Goal: Information Seeking & Learning: Learn about a topic

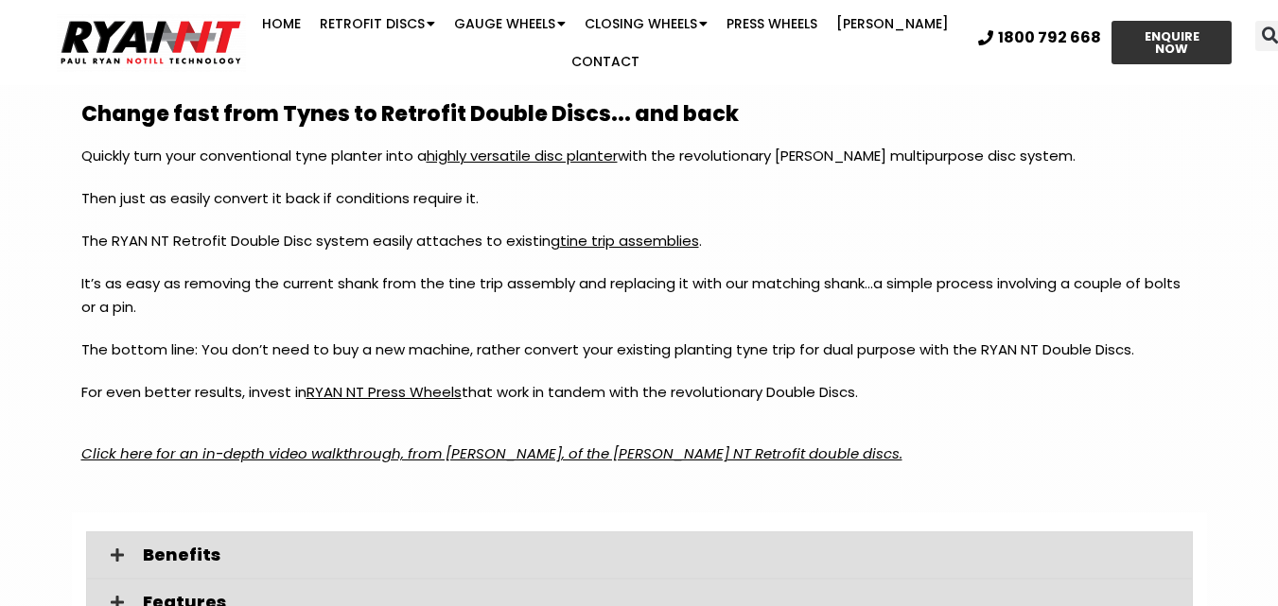
scroll to position [2305, 0]
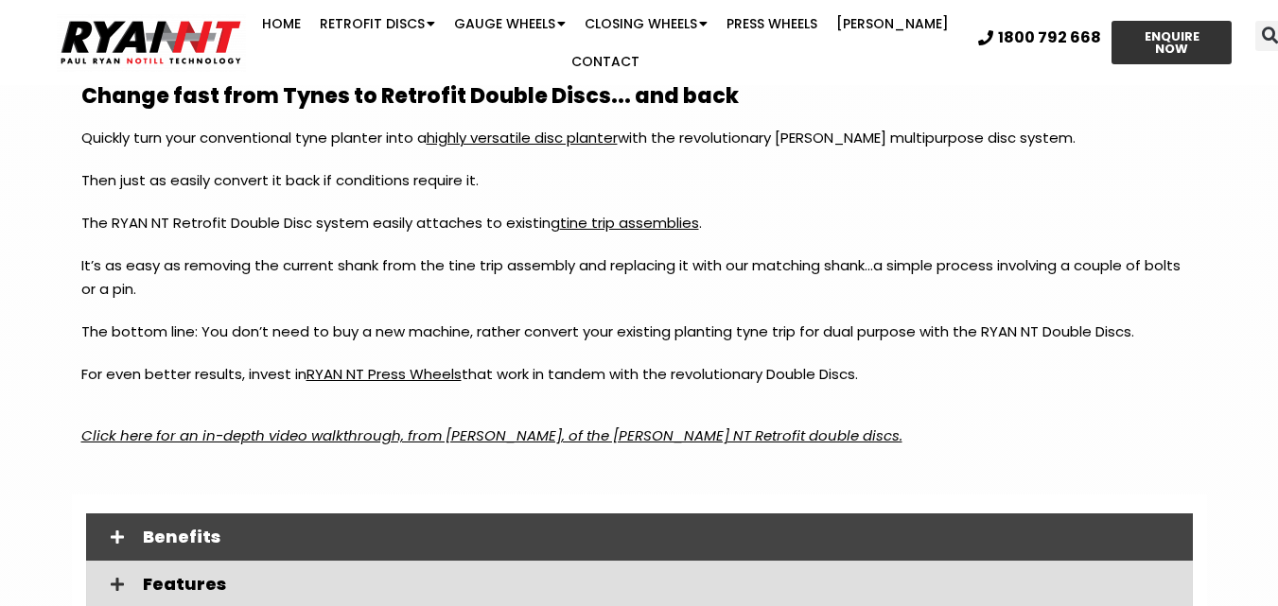
click at [235, 522] on div "Benefits" at bounding box center [639, 536] width 1106 height 47
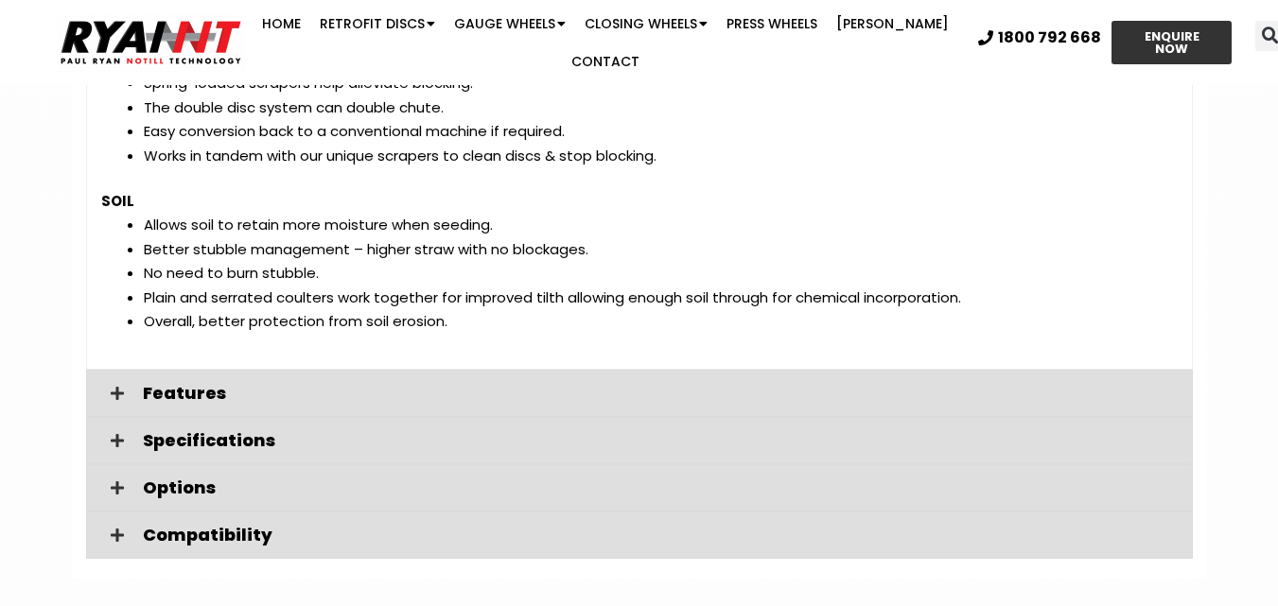
scroll to position [3061, 0]
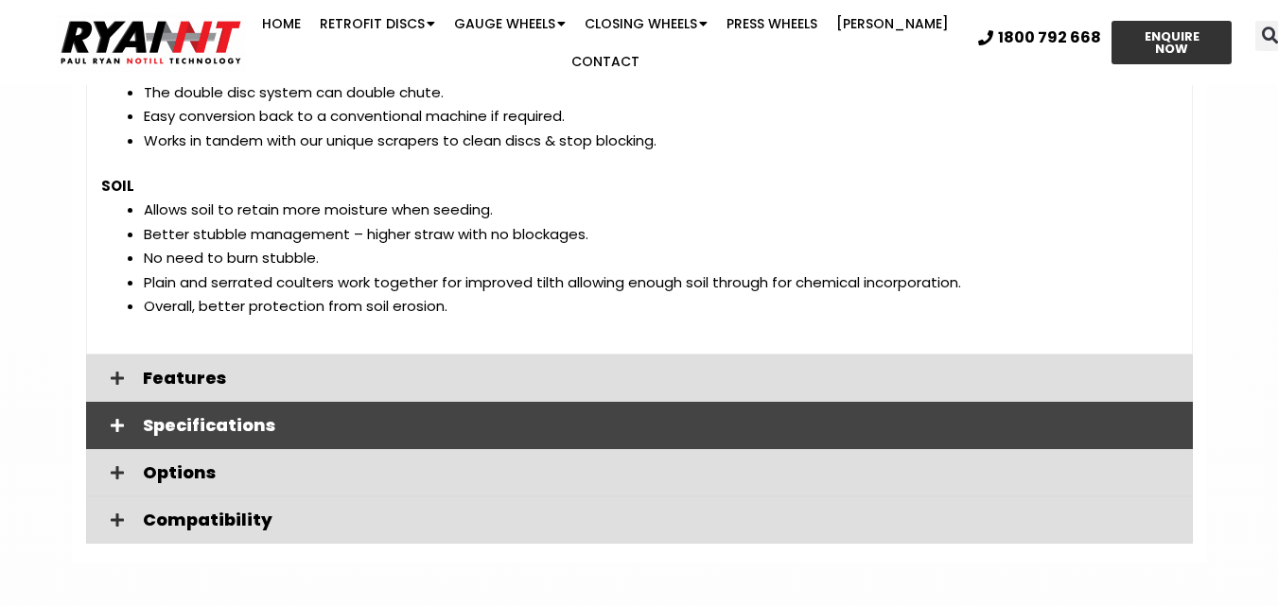
click at [278, 425] on span "Specifications" at bounding box center [660, 425] width 1035 height 17
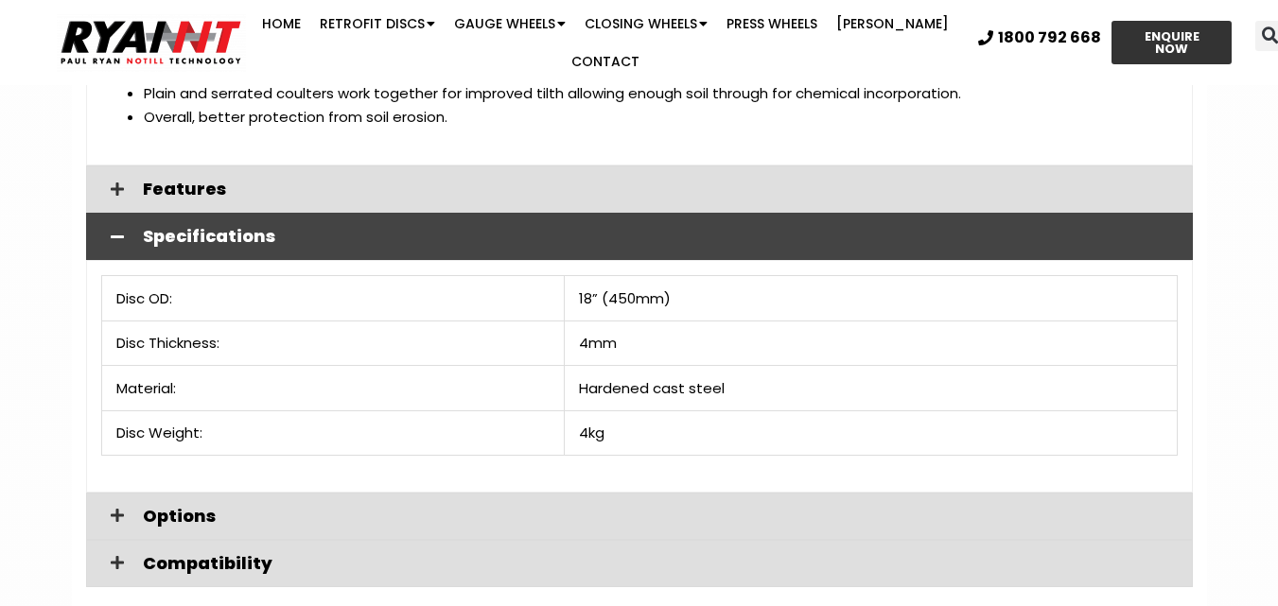
scroll to position [3345, 0]
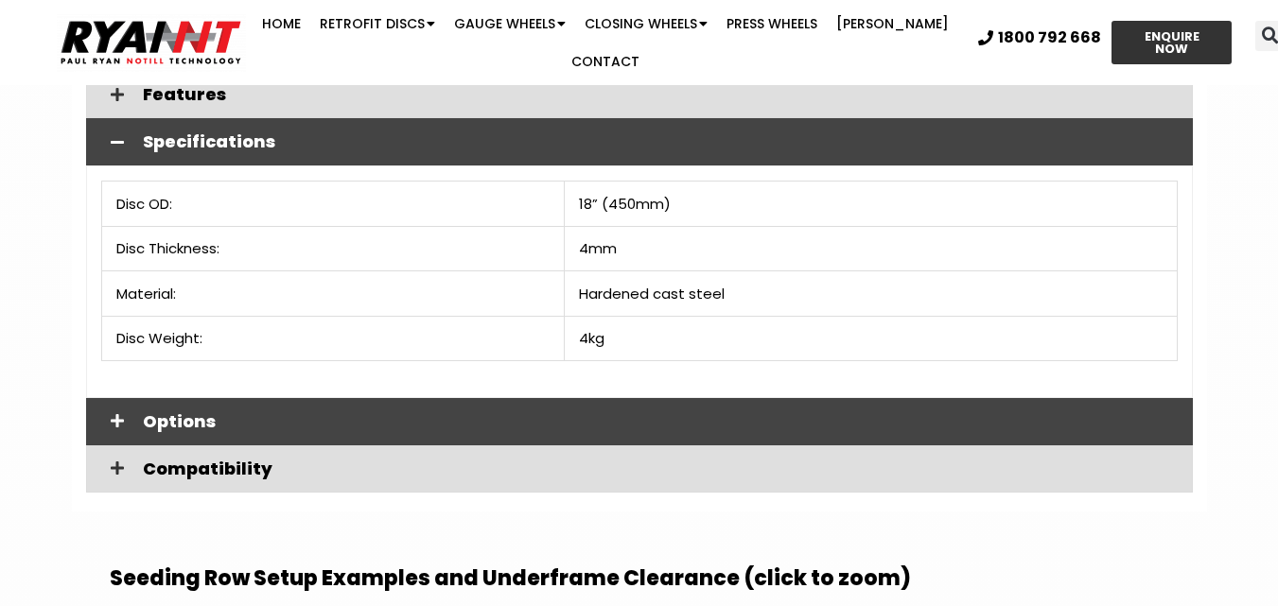
click at [367, 402] on div "Options" at bounding box center [639, 421] width 1106 height 47
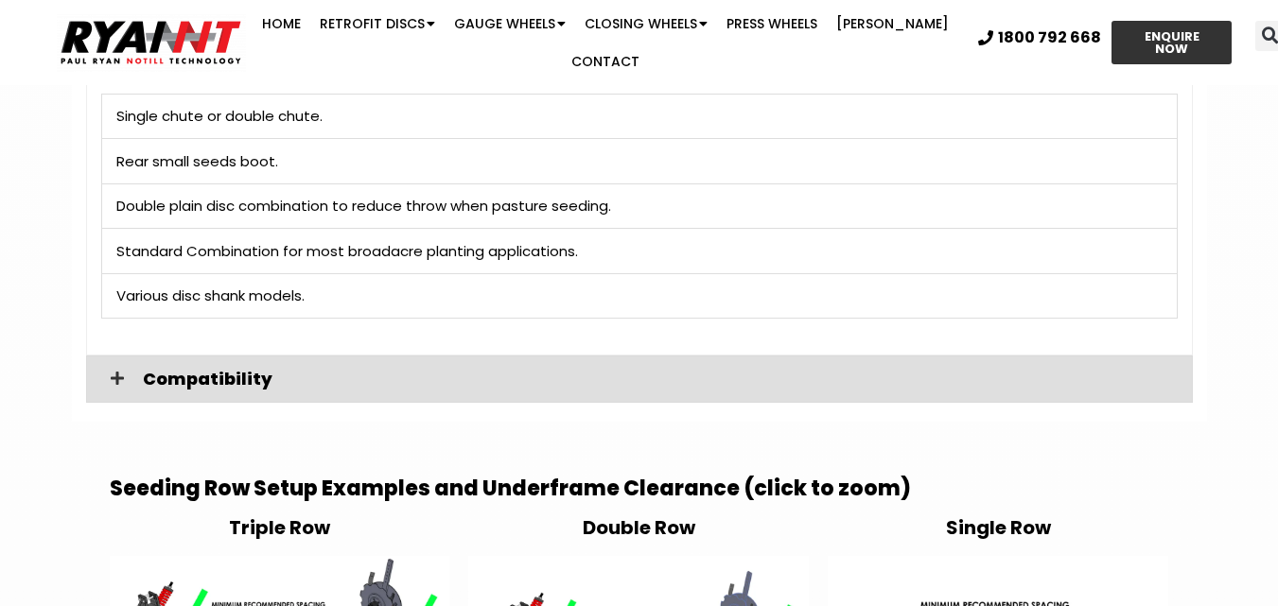
scroll to position [3723, 0]
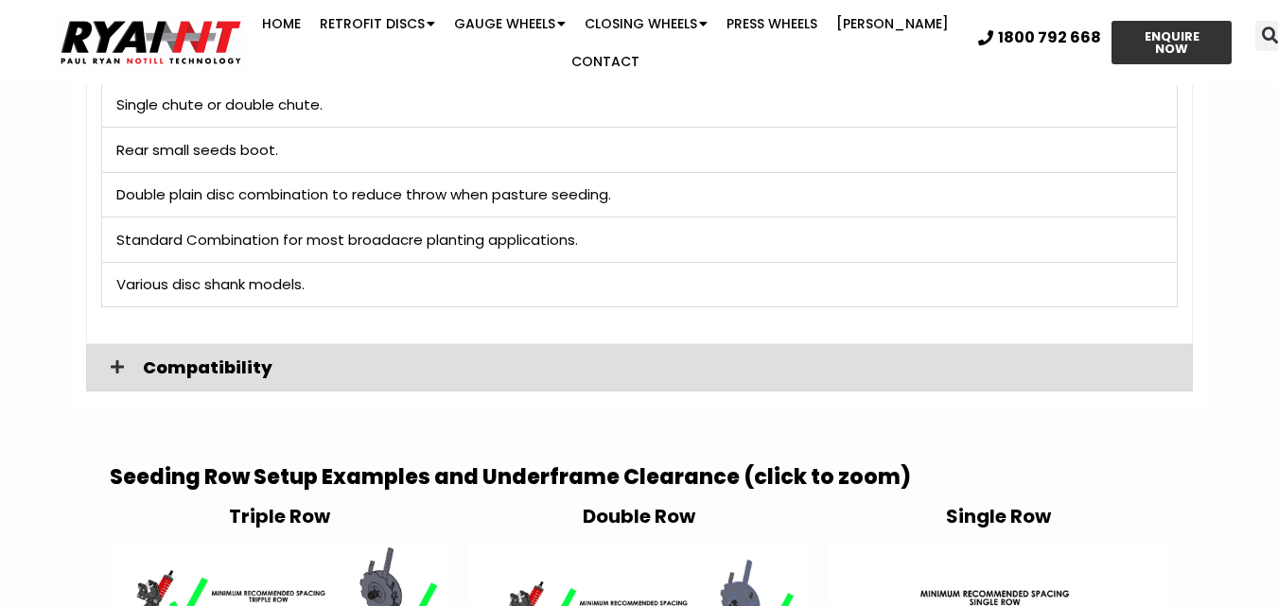
click at [389, 342] on div "Single chute or double chute. Rear small seeds boot. Double plain disc combinat…" at bounding box center [639, 205] width 1106 height 277
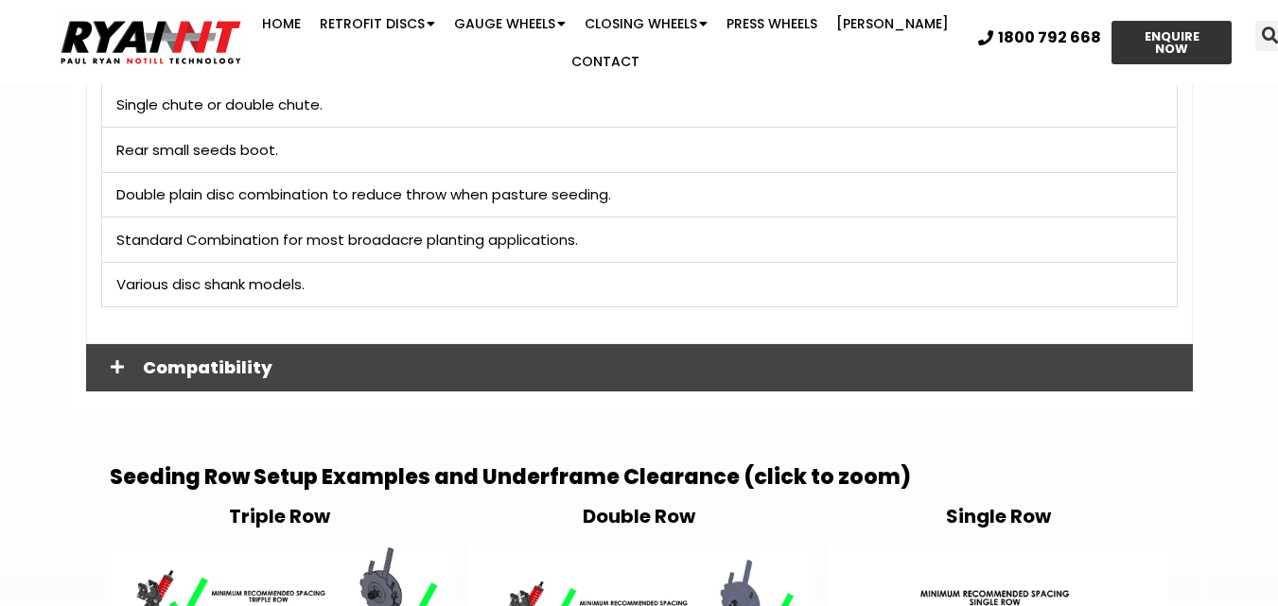
click at [394, 355] on div "Compatibility" at bounding box center [639, 367] width 1106 height 47
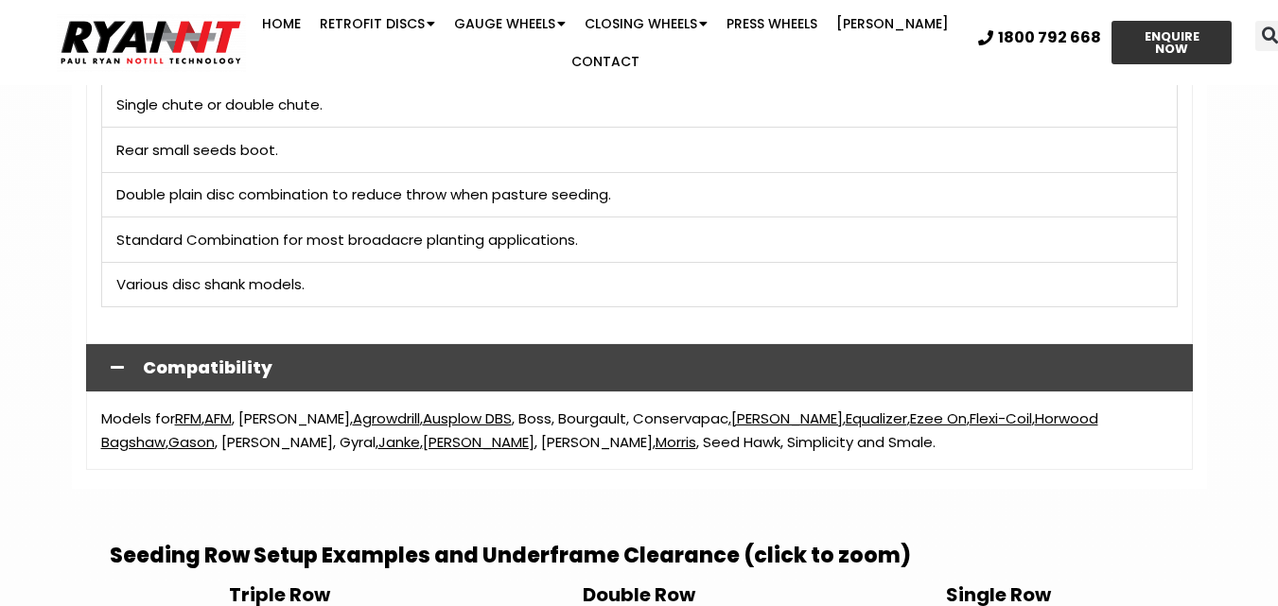
scroll to position [3818, 0]
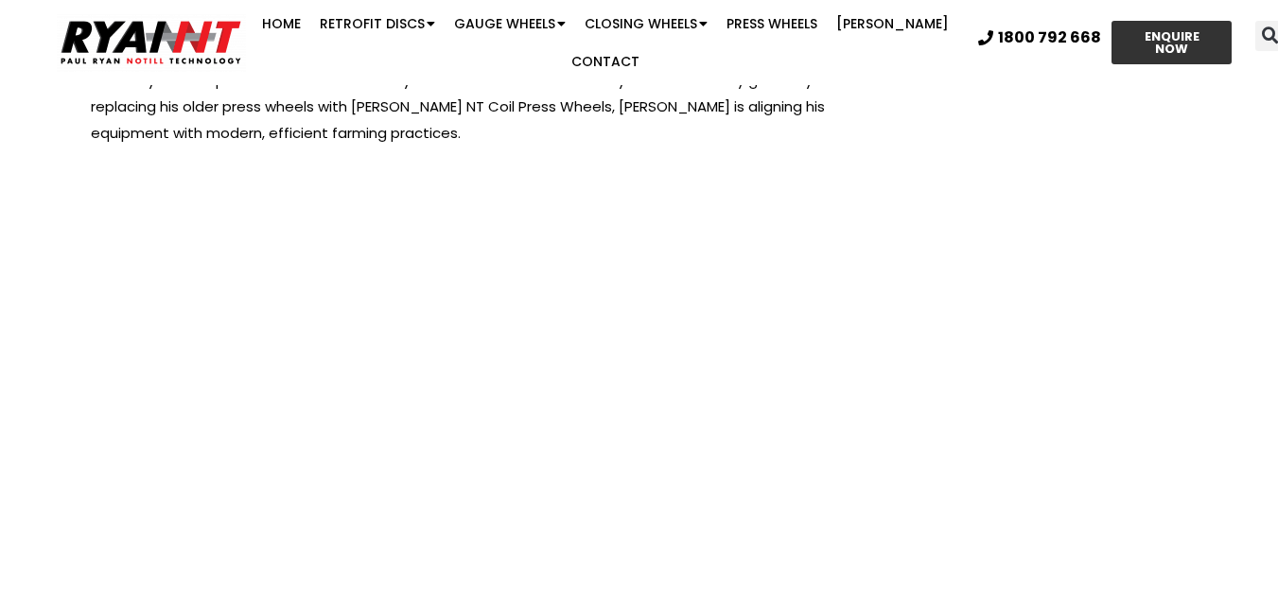
scroll to position [4040, 0]
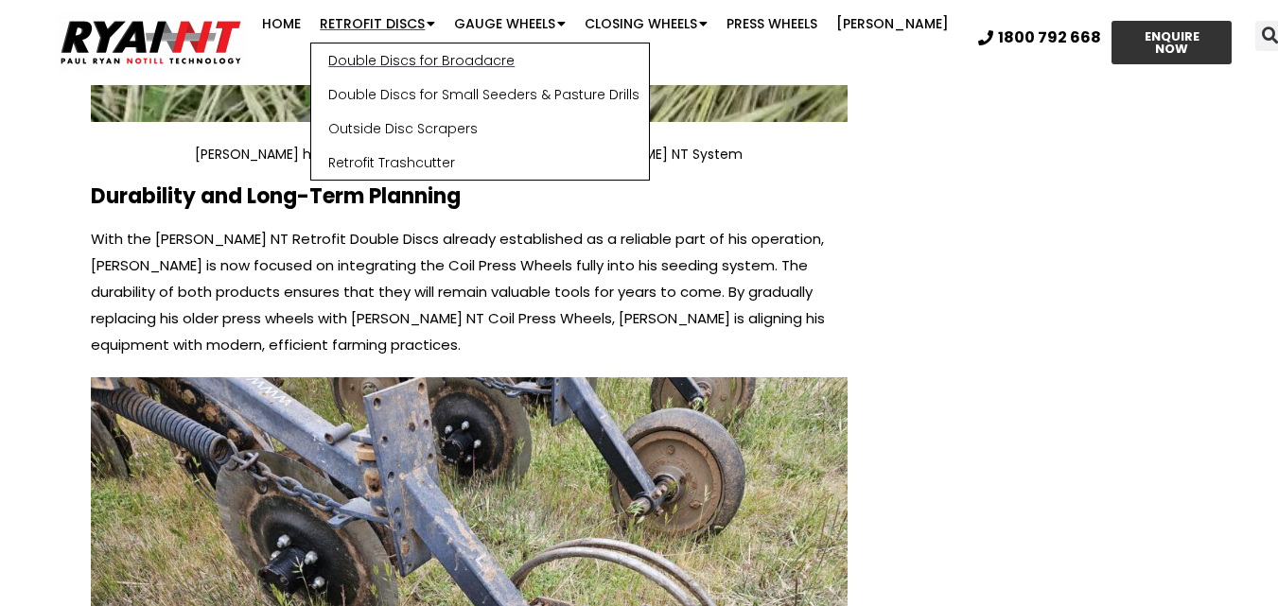
click at [409, 59] on link "Double Discs for Broadacre" at bounding box center [480, 61] width 338 height 34
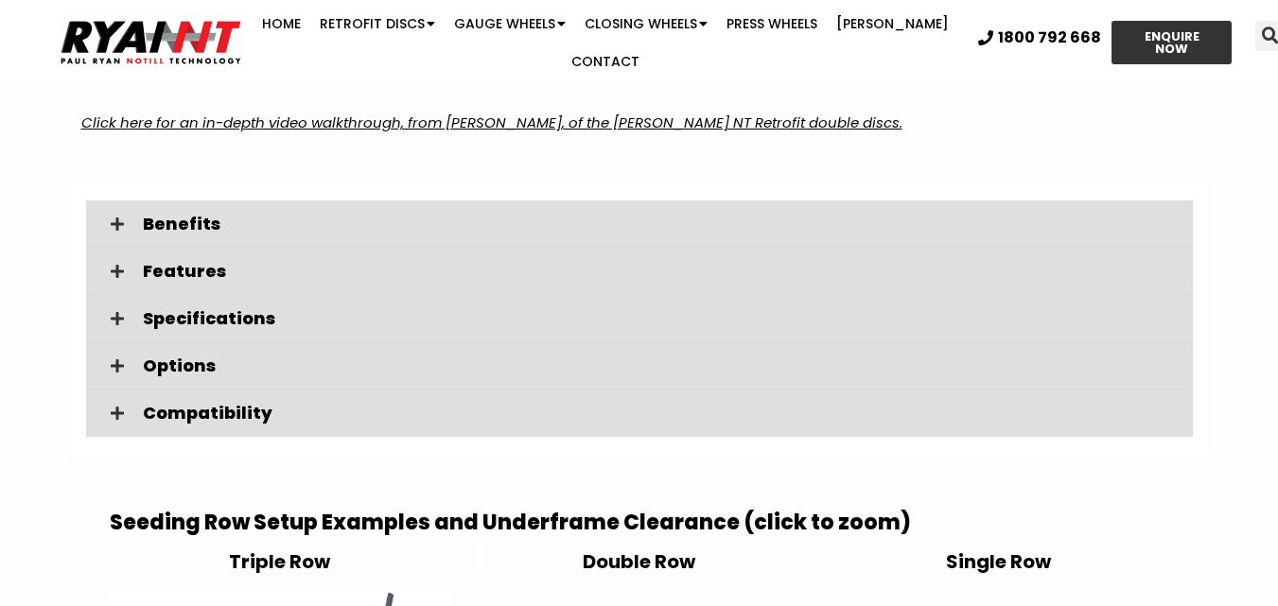
scroll to position [2648, 0]
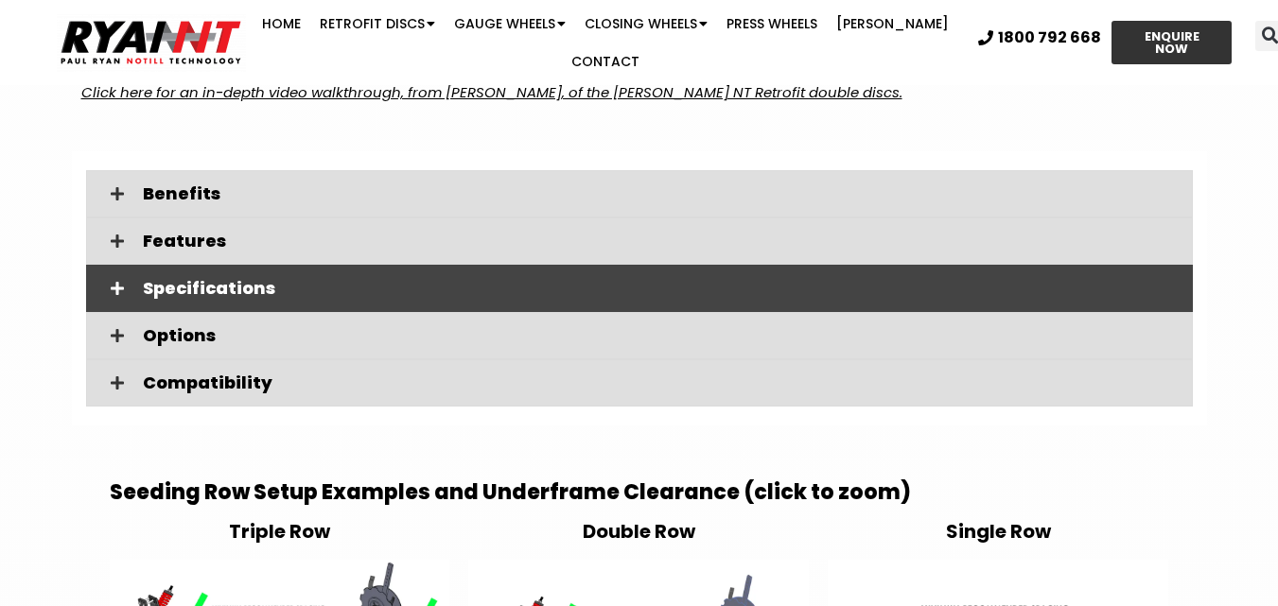
drag, startPoint x: 207, startPoint y: 380, endPoint x: 402, endPoint y: 270, distance: 224.0
click at [210, 378] on span "Compatibility" at bounding box center [660, 382] width 1035 height 17
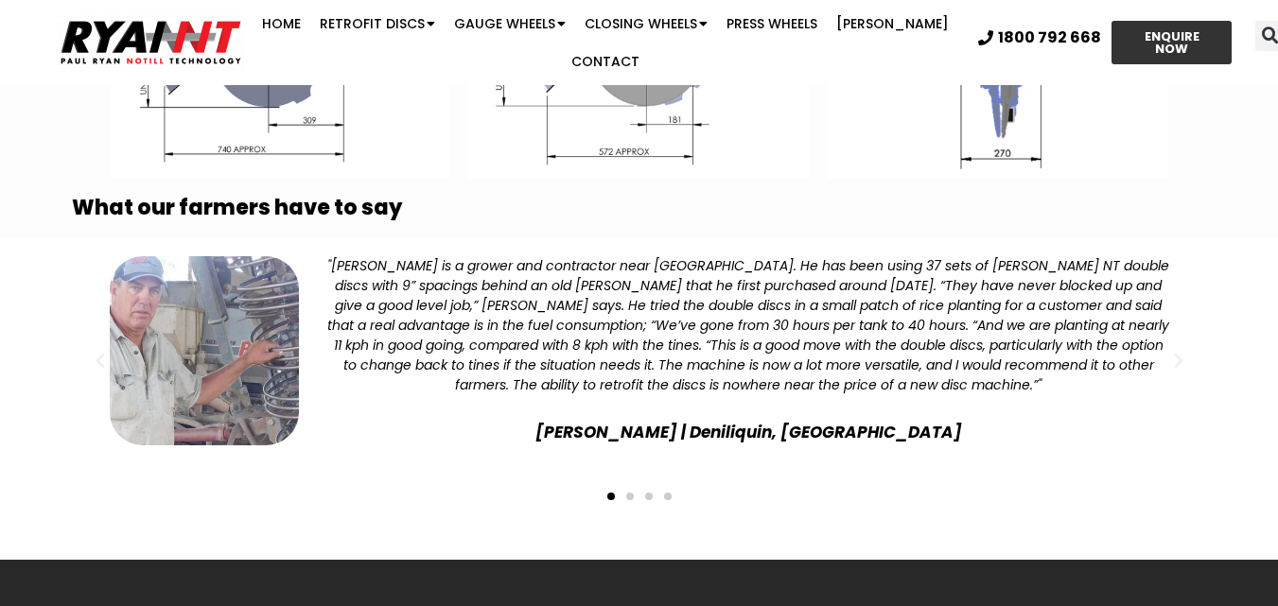
scroll to position [3877, 0]
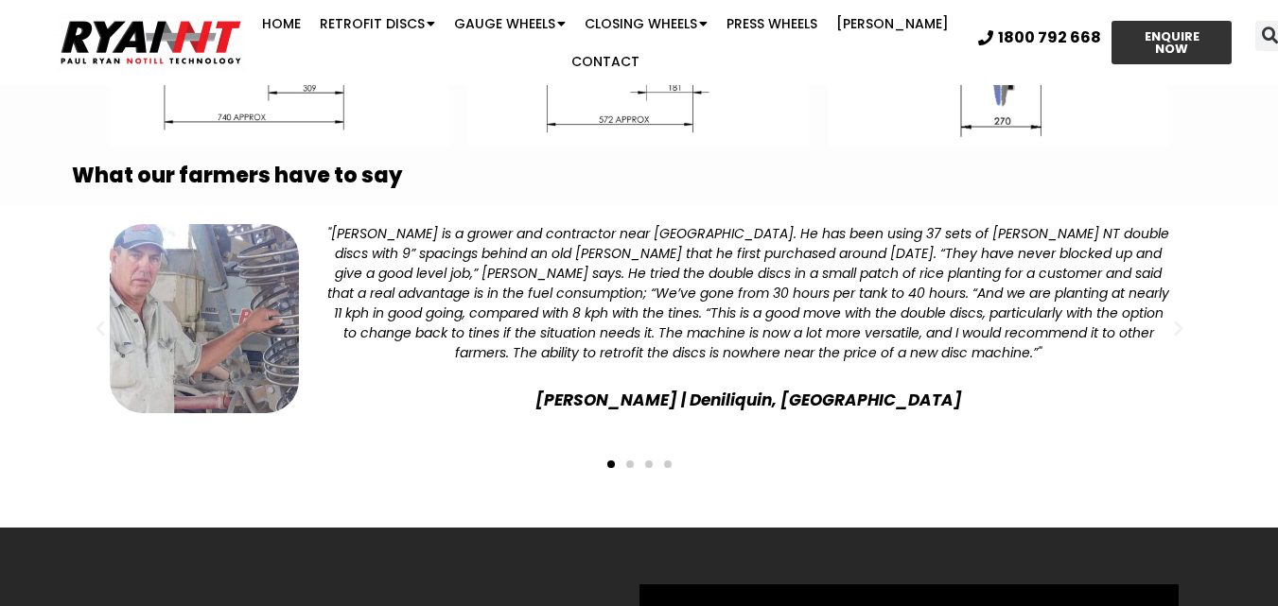
click at [628, 463] on span "Go to slide 2" at bounding box center [630, 465] width 8 height 8
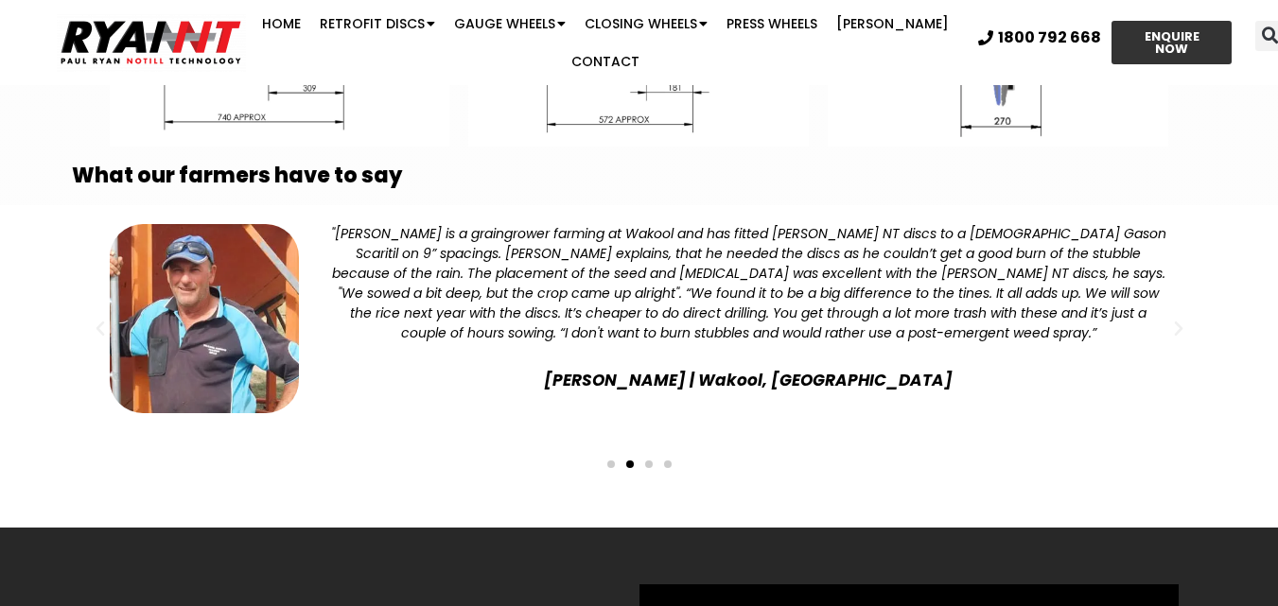
click at [646, 459] on div "Slides" at bounding box center [639, 462] width 1116 height 26
click at [649, 463] on span "Go to slide 3" at bounding box center [649, 465] width 8 height 8
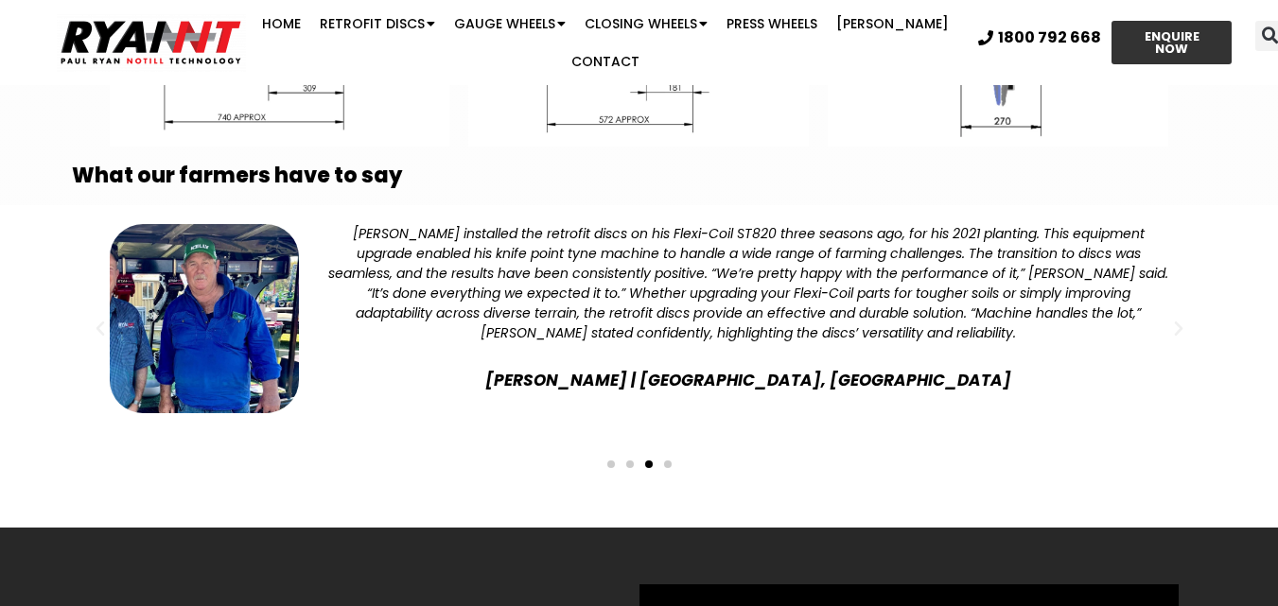
click at [668, 461] on span "Go to slide 4" at bounding box center [668, 465] width 8 height 8
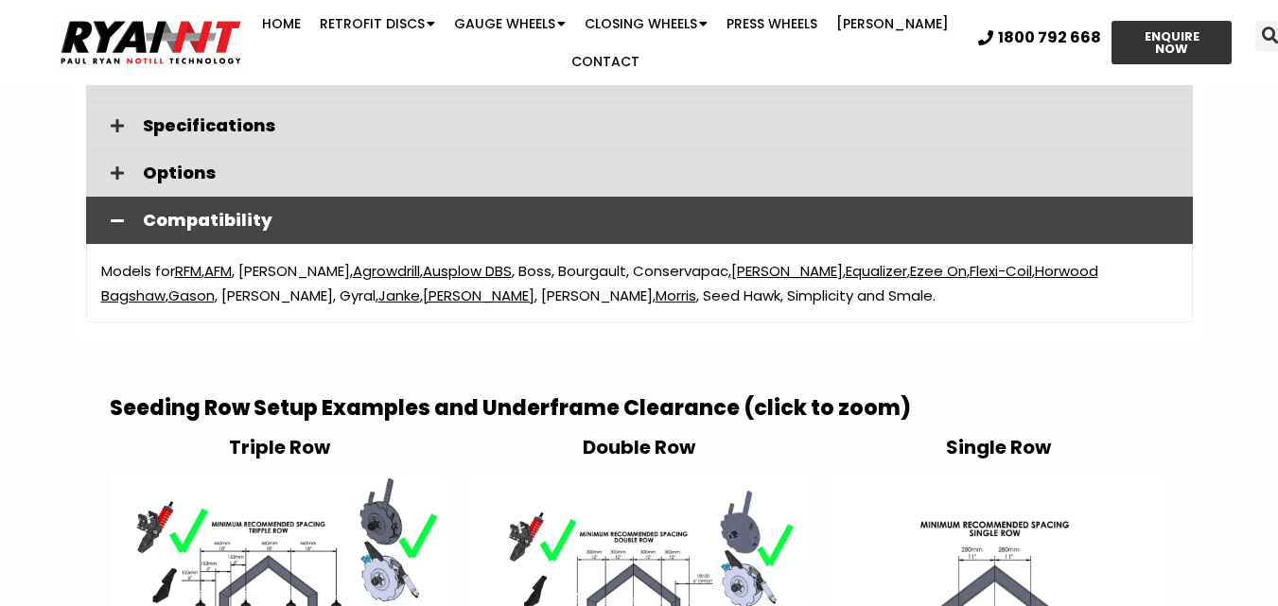
scroll to position [2648, 0]
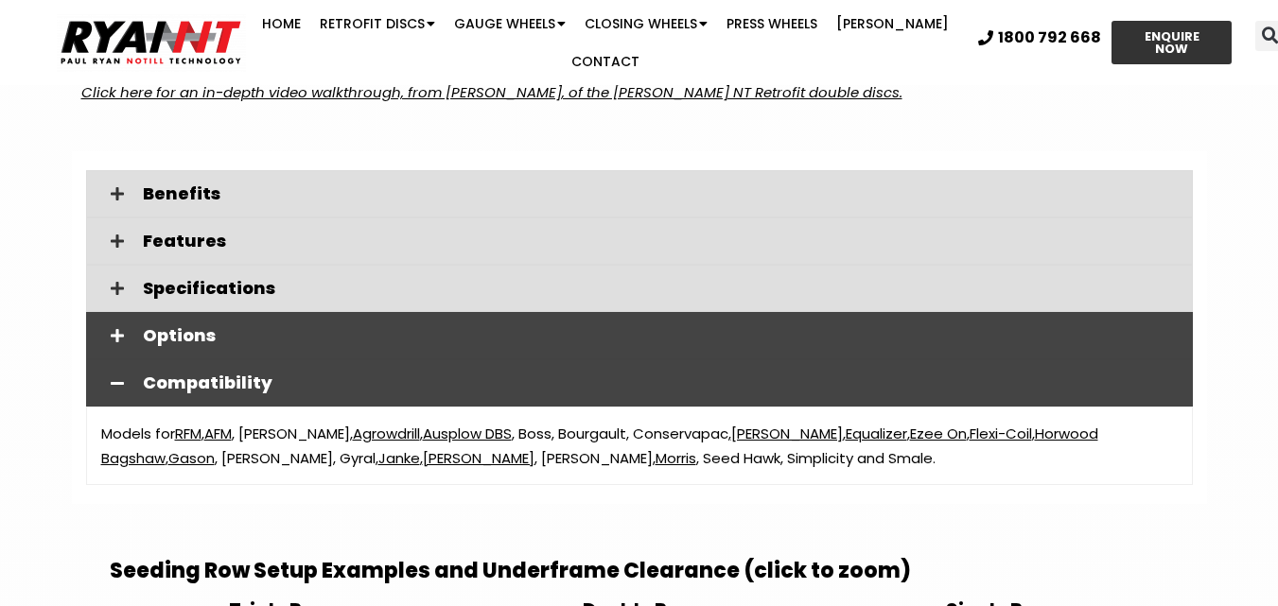
click at [278, 332] on span "Options" at bounding box center [660, 335] width 1035 height 17
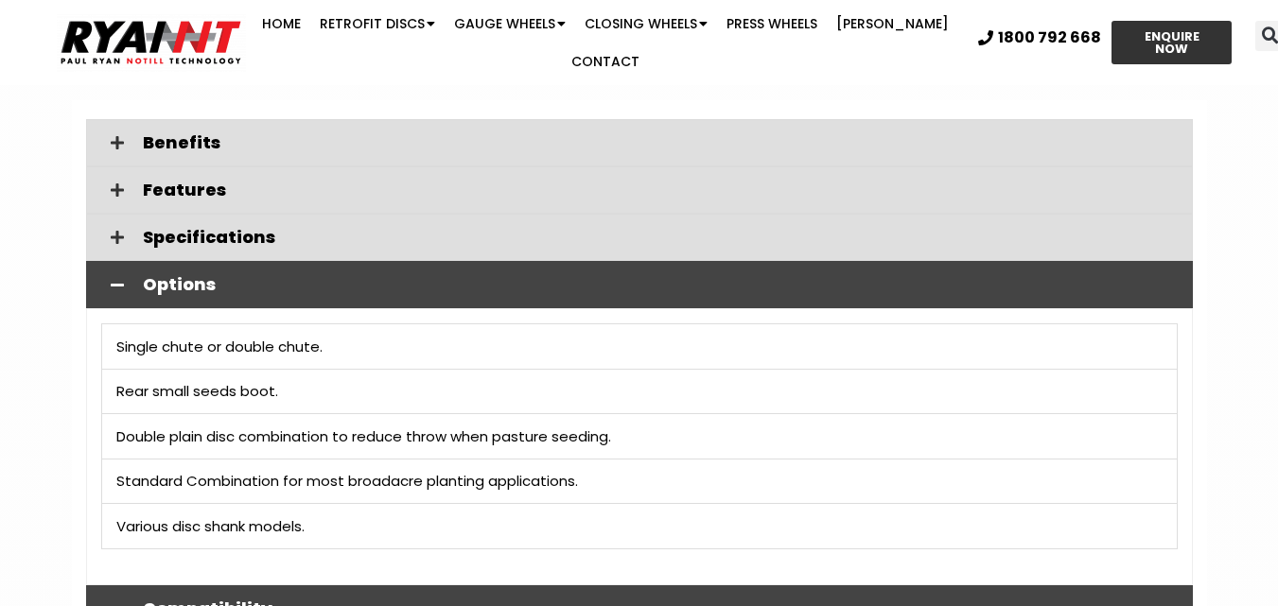
scroll to position [2742, 0]
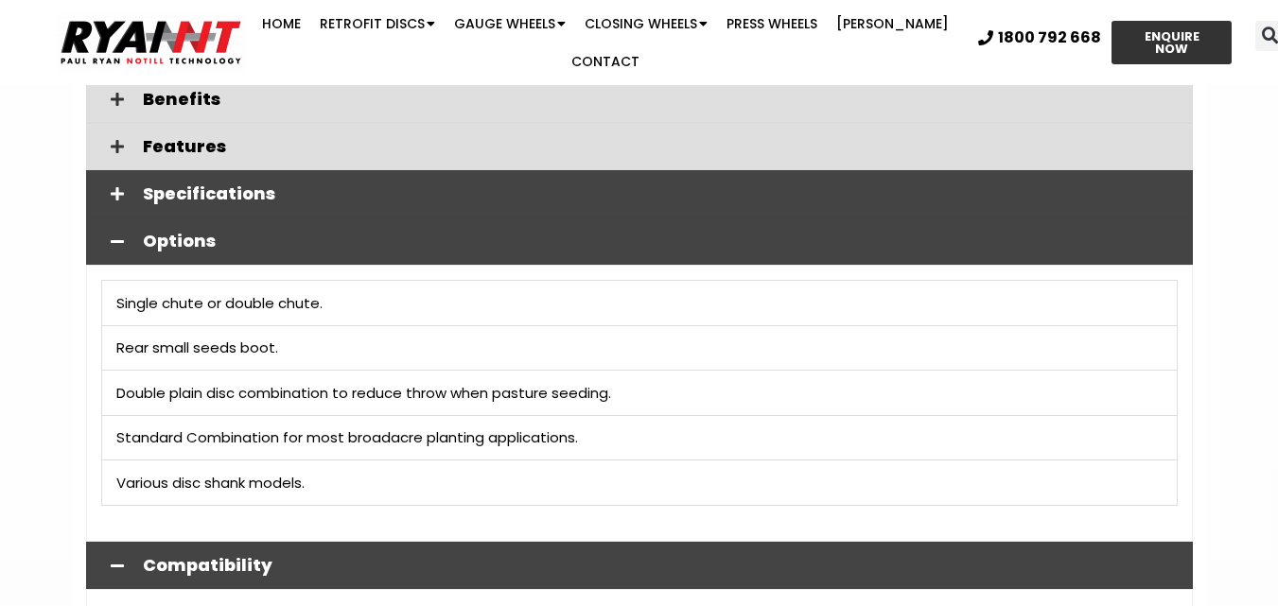
click at [294, 178] on div "Specifications" at bounding box center [639, 193] width 1106 height 47
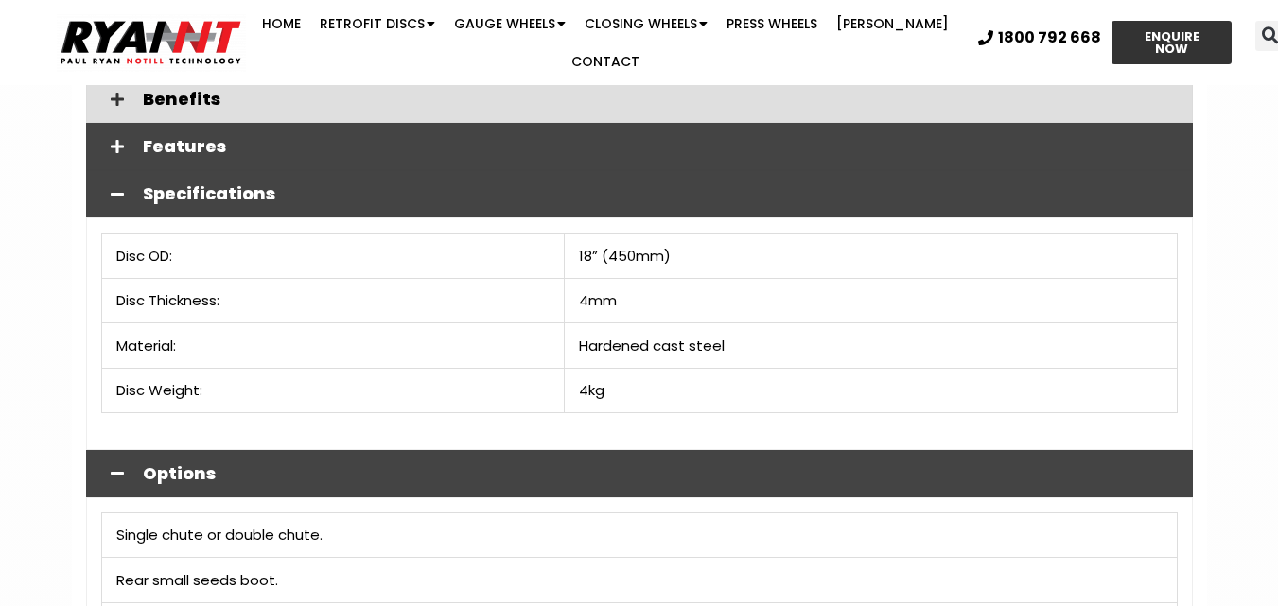
click at [295, 142] on span "Features" at bounding box center [660, 146] width 1035 height 17
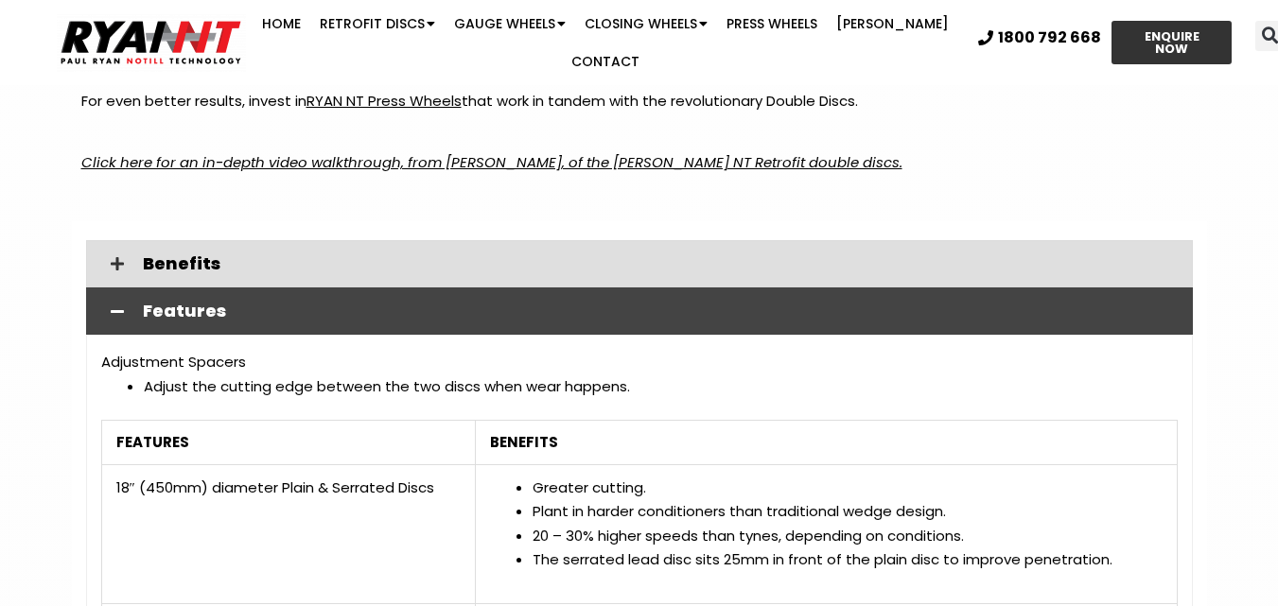
scroll to position [2553, 0]
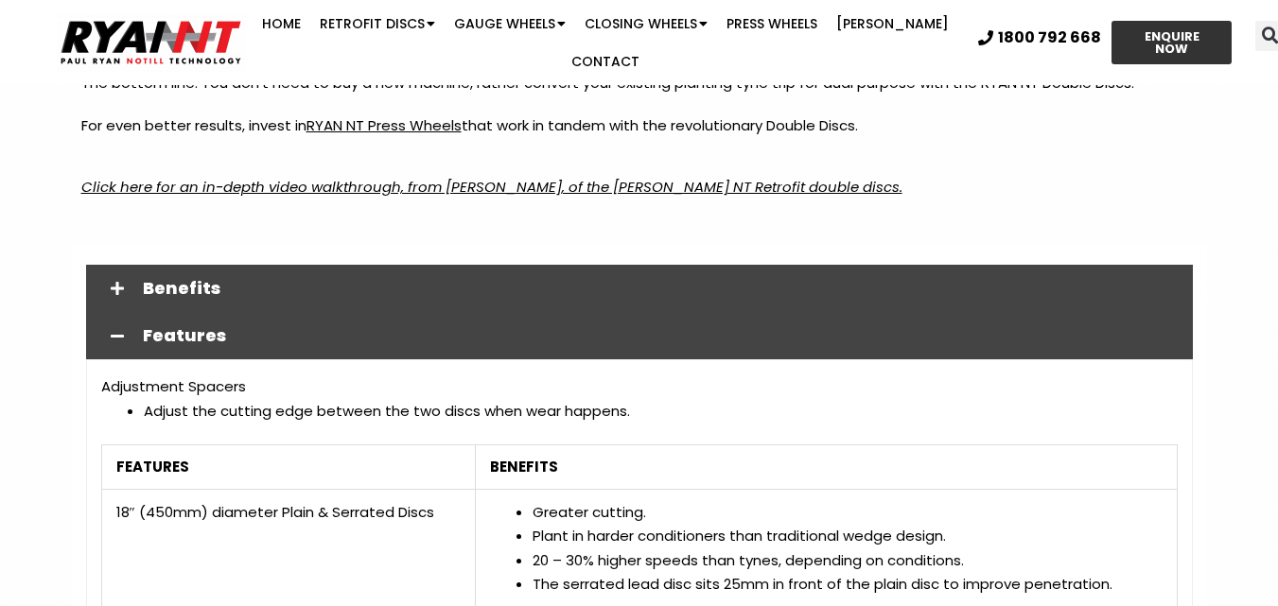
click at [404, 270] on div "Benefits" at bounding box center [639, 288] width 1106 height 47
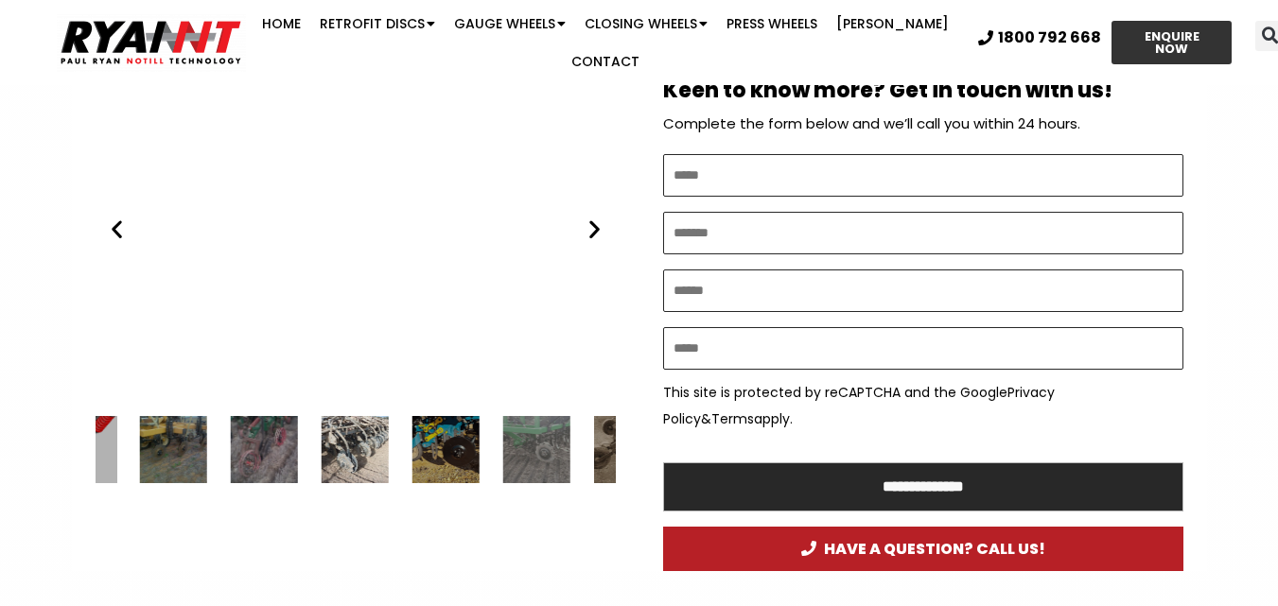
scroll to position [946, 0]
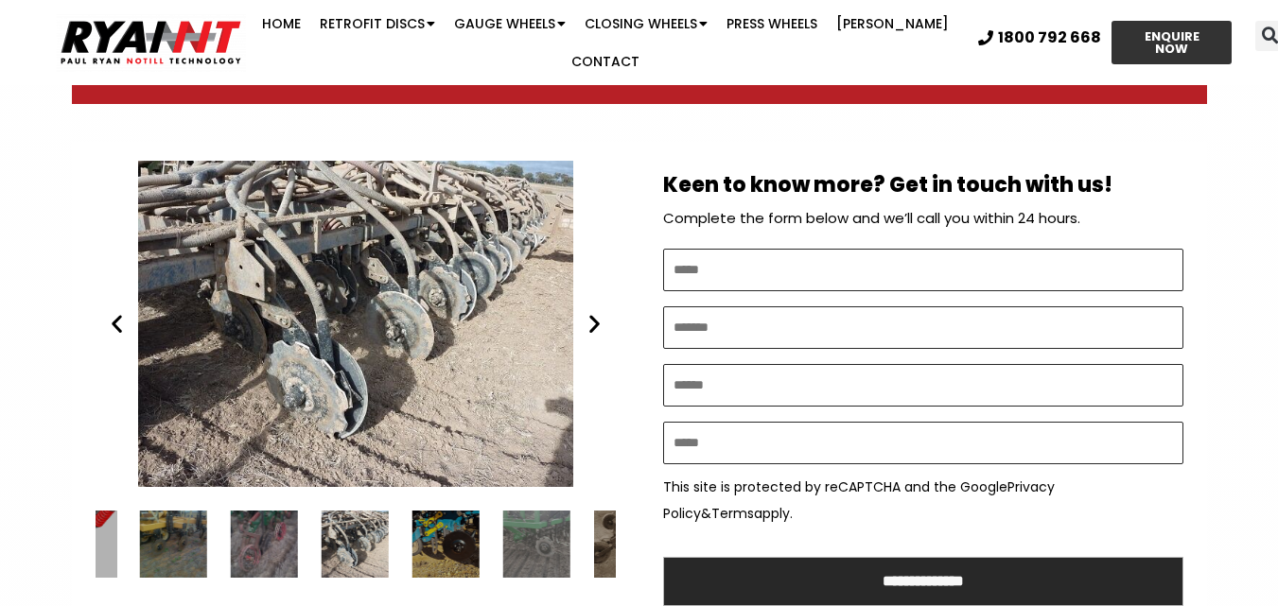
click at [595, 326] on icon "Next slide" at bounding box center [595, 324] width 24 height 24
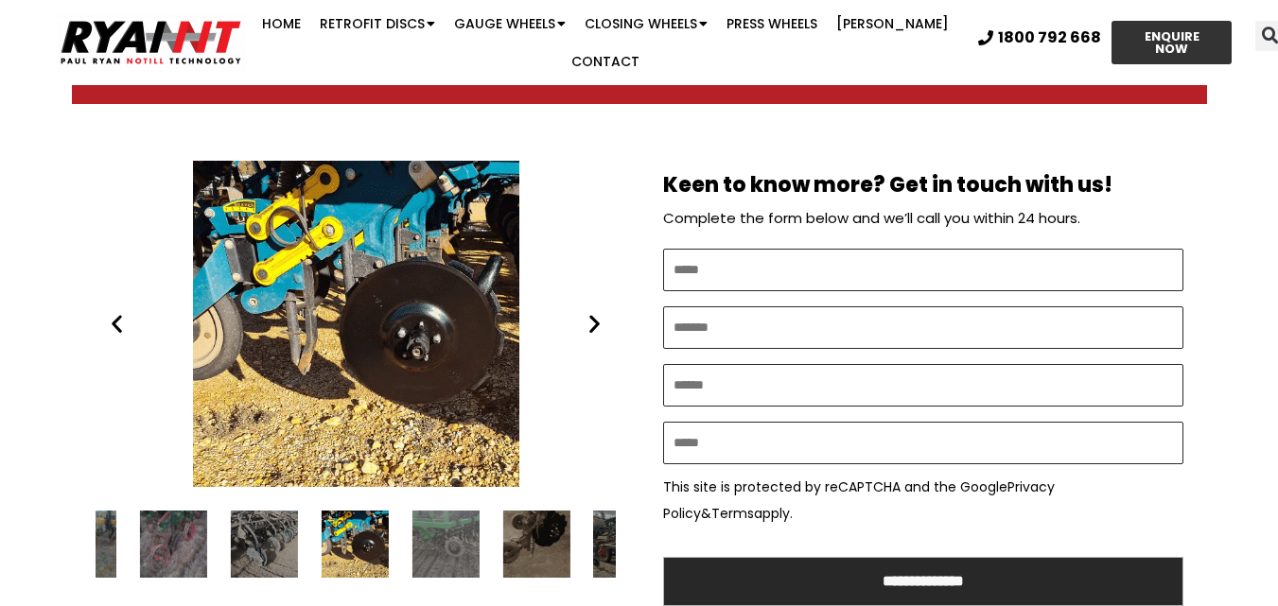
click at [596, 321] on icon "Next slide" at bounding box center [595, 324] width 24 height 24
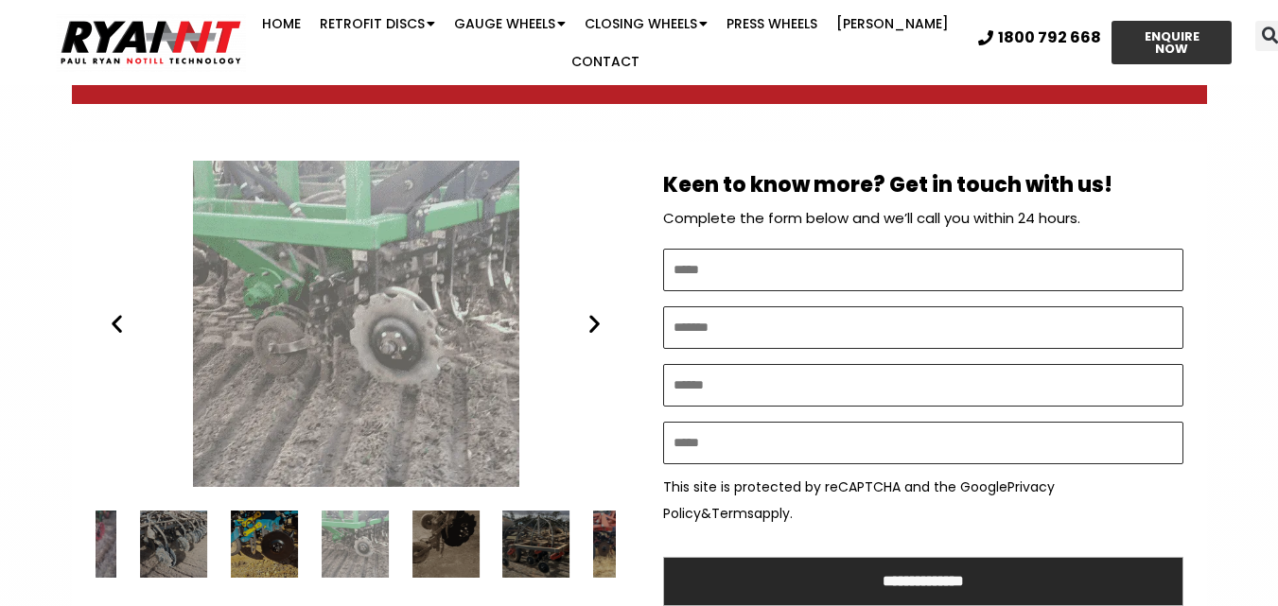
click at [590, 322] on icon "Next slide" at bounding box center [595, 324] width 24 height 24
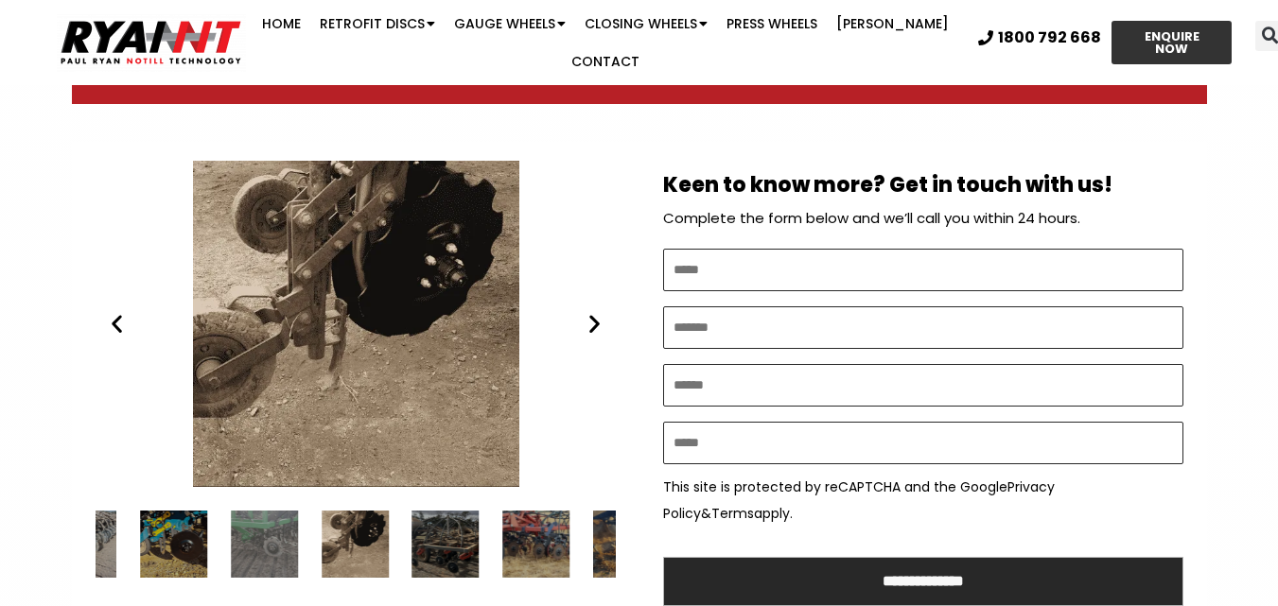
click at [590, 322] on icon "Next slide" at bounding box center [595, 324] width 24 height 24
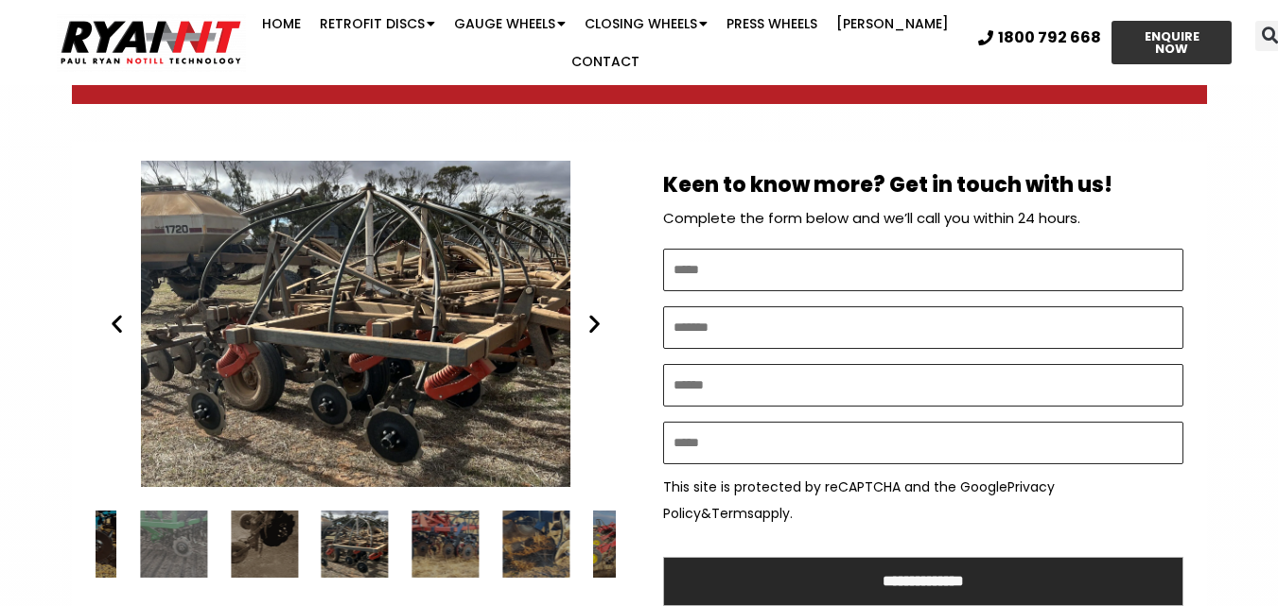
click at [590, 322] on icon "Next slide" at bounding box center [595, 324] width 24 height 24
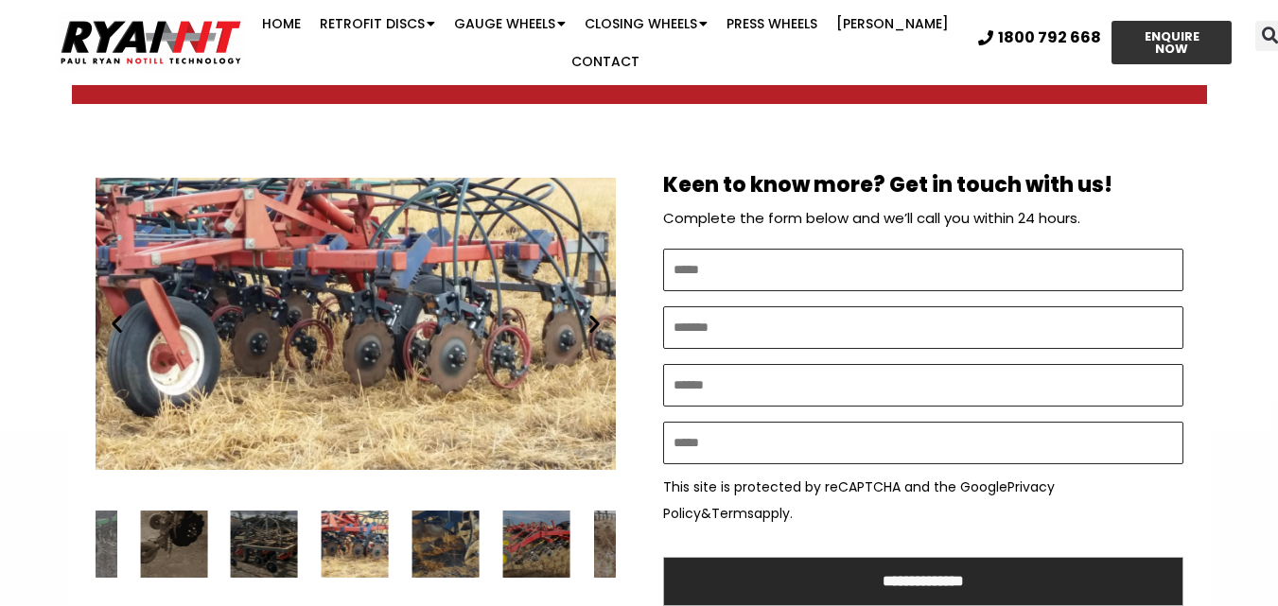
click at [590, 322] on icon "Next slide" at bounding box center [595, 324] width 24 height 24
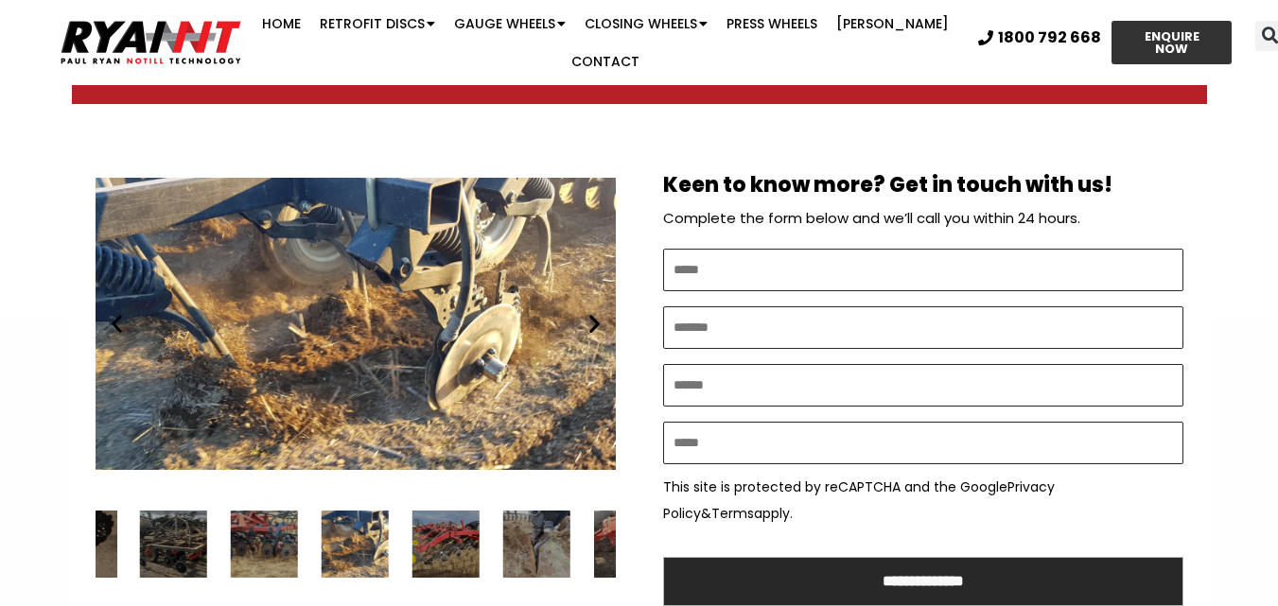
click at [590, 322] on icon "Next slide" at bounding box center [595, 324] width 24 height 24
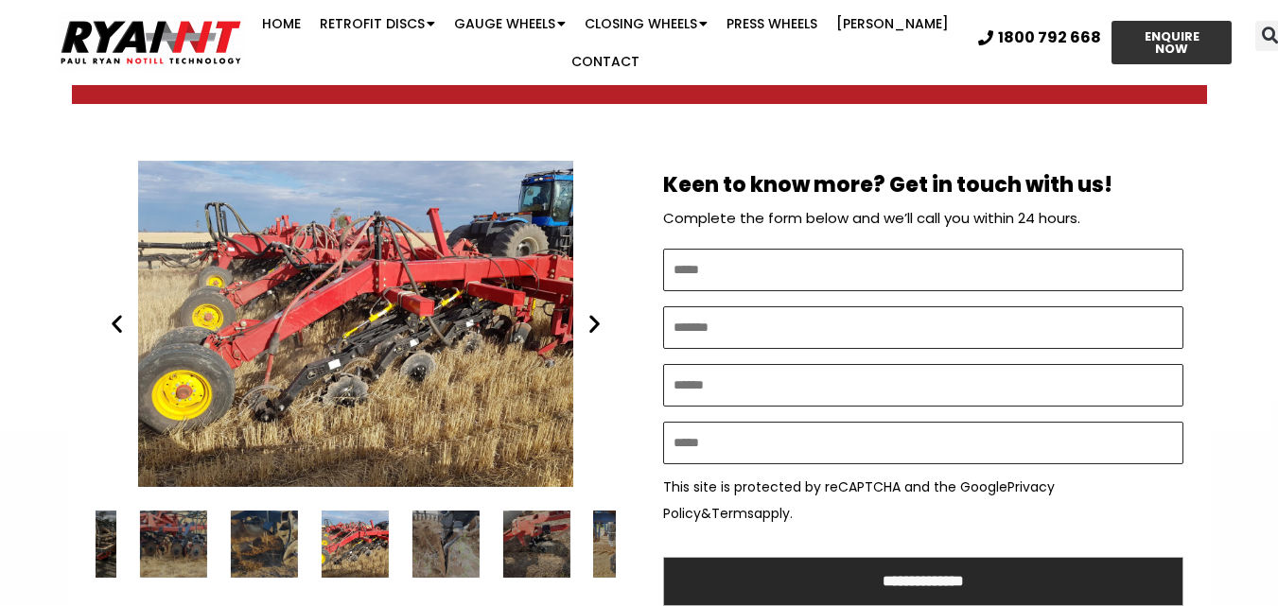
click at [591, 322] on icon "Next slide" at bounding box center [595, 324] width 24 height 24
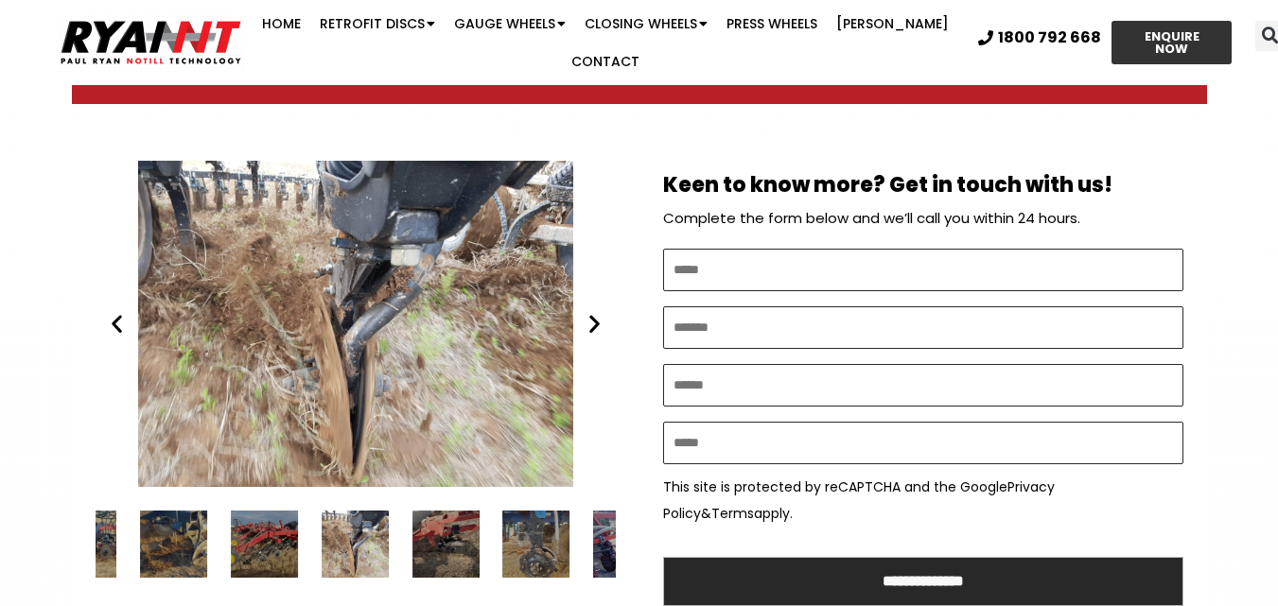
click at [595, 317] on icon "Next slide" at bounding box center [595, 324] width 24 height 24
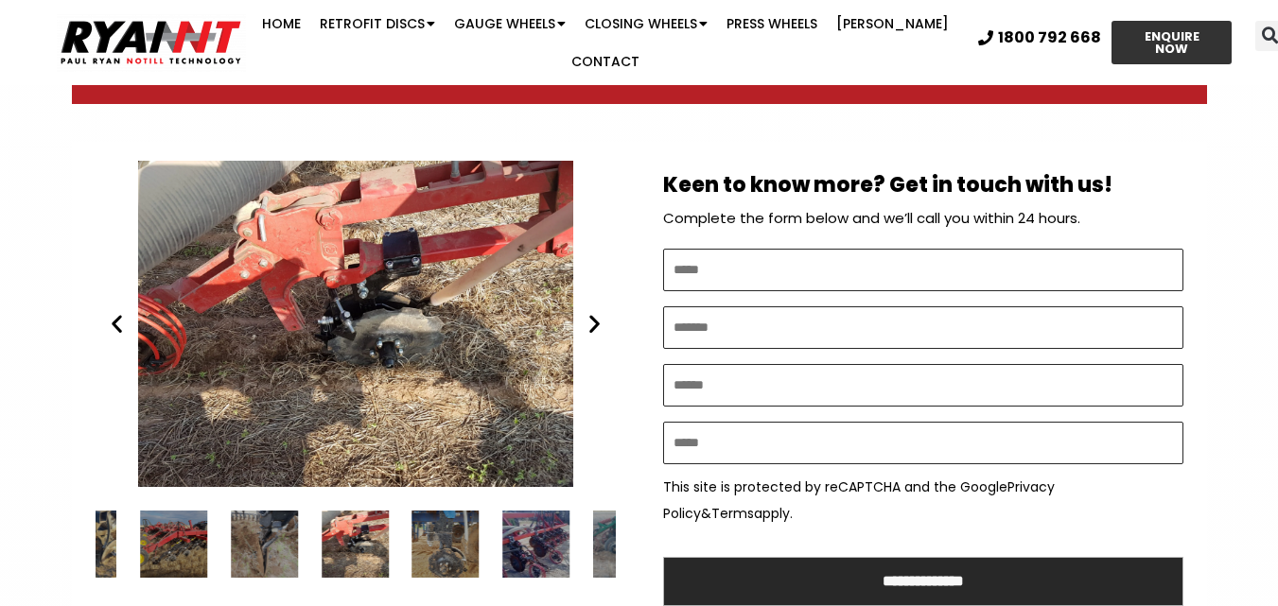
click at [595, 317] on icon "Next slide" at bounding box center [595, 324] width 24 height 24
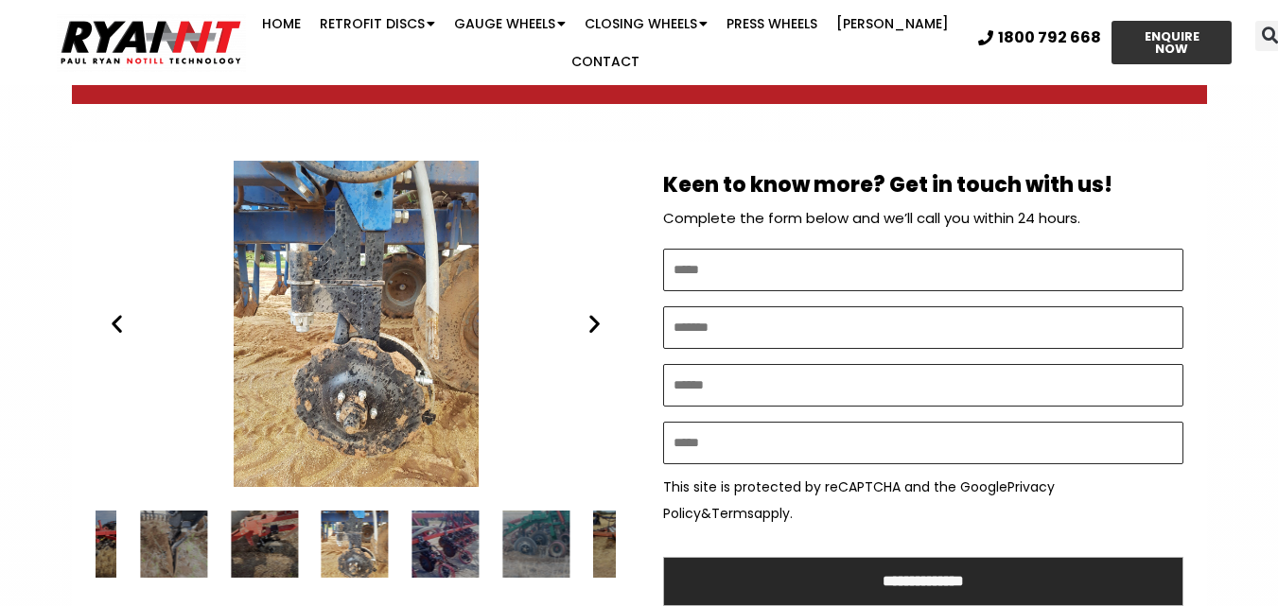
click at [593, 319] on icon "Next slide" at bounding box center [595, 324] width 24 height 24
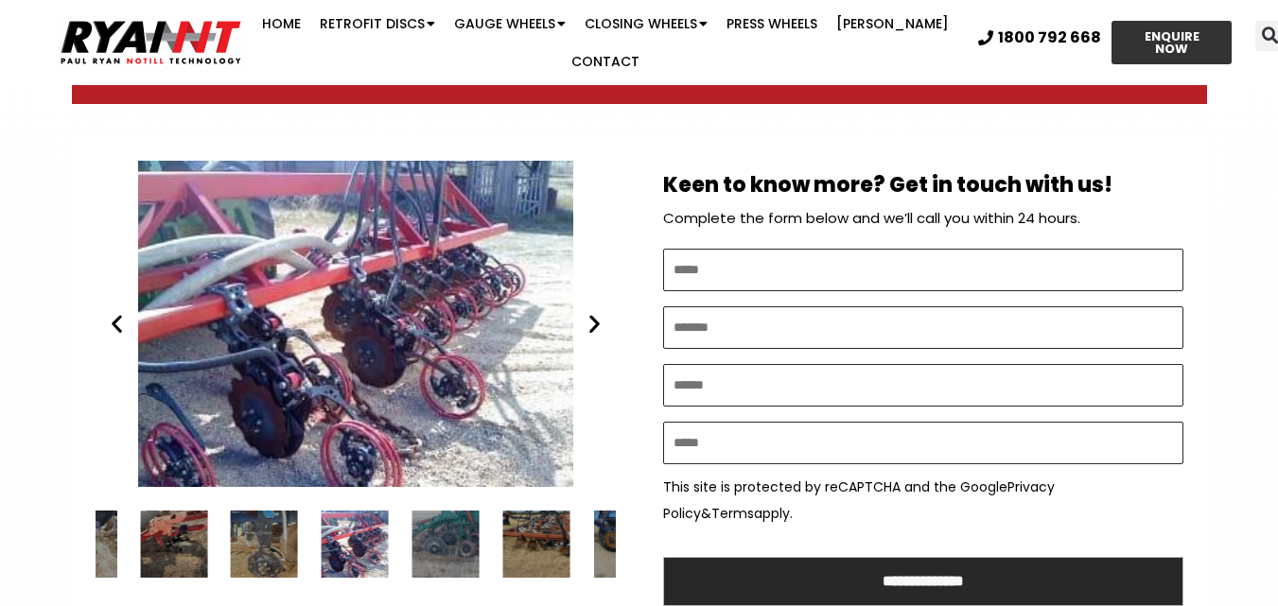
click at [593, 319] on icon "Next slide" at bounding box center [595, 324] width 24 height 24
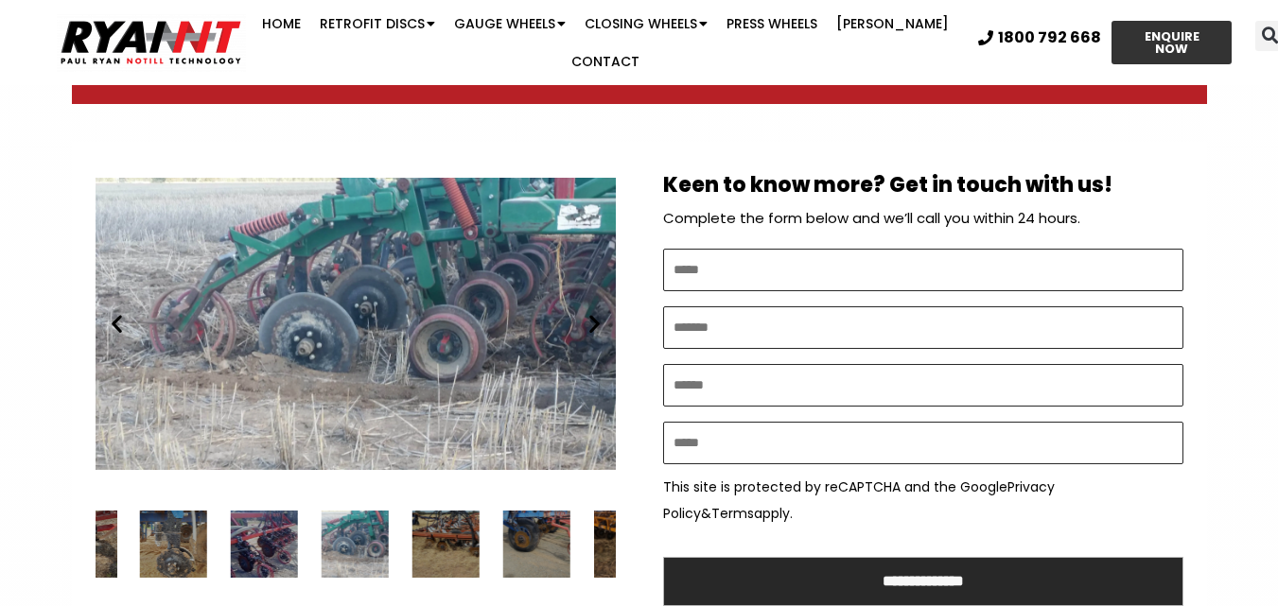
click at [593, 319] on icon "Next slide" at bounding box center [595, 324] width 24 height 24
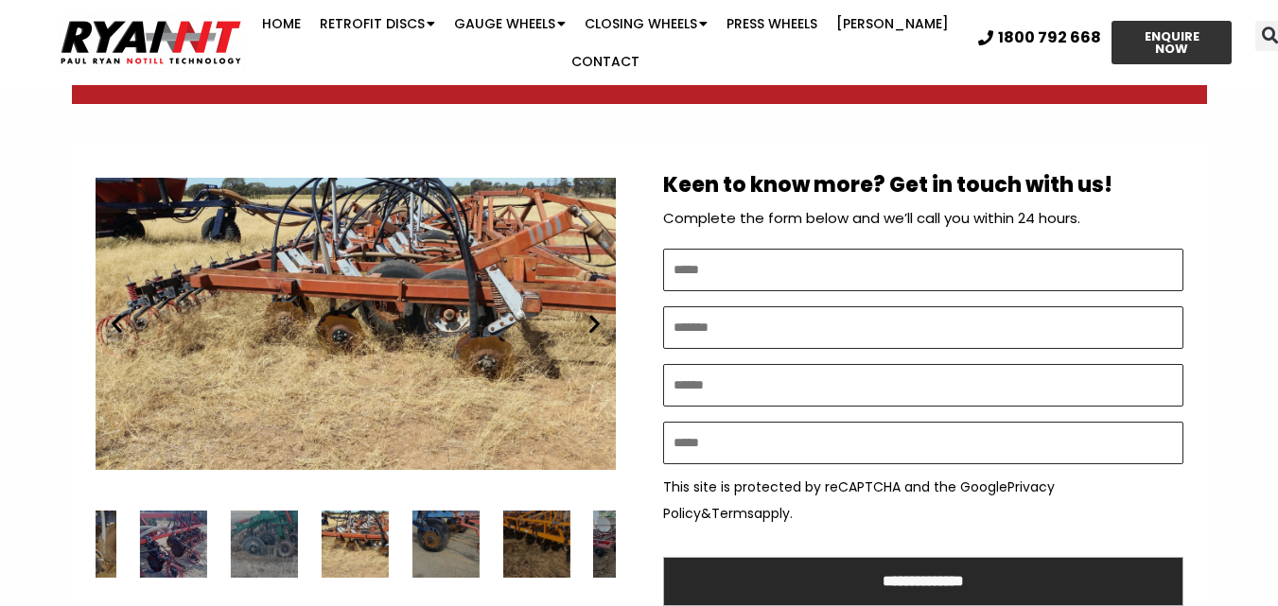
click at [593, 319] on icon "Next slide" at bounding box center [595, 324] width 24 height 24
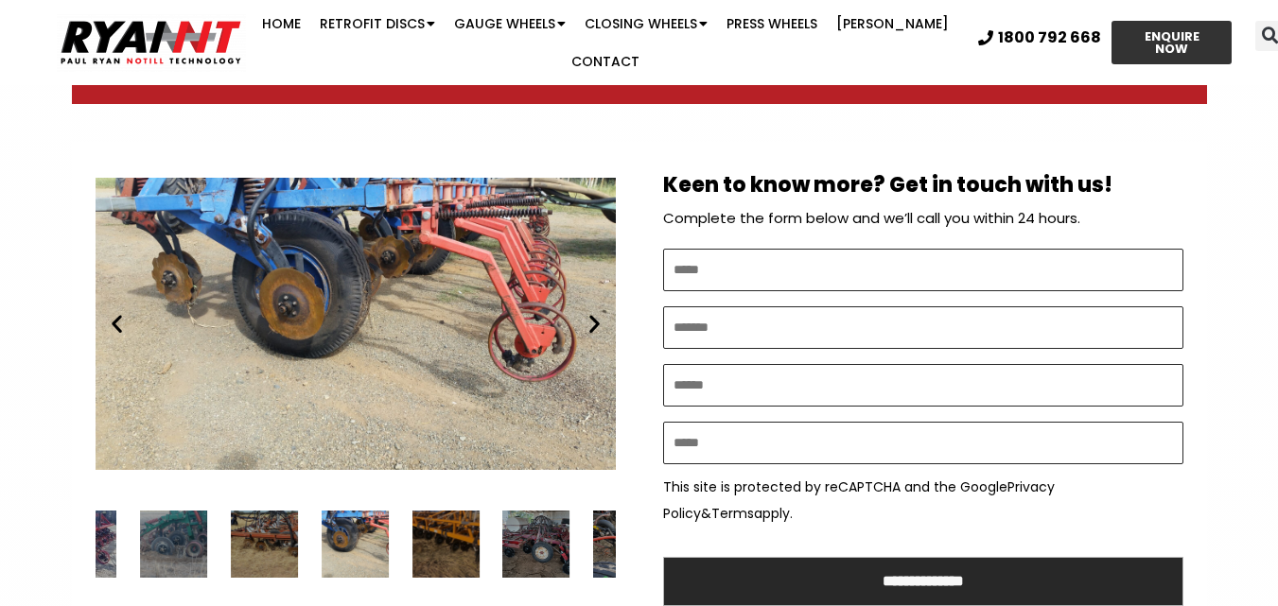
click at [593, 319] on icon "Next slide" at bounding box center [595, 324] width 24 height 24
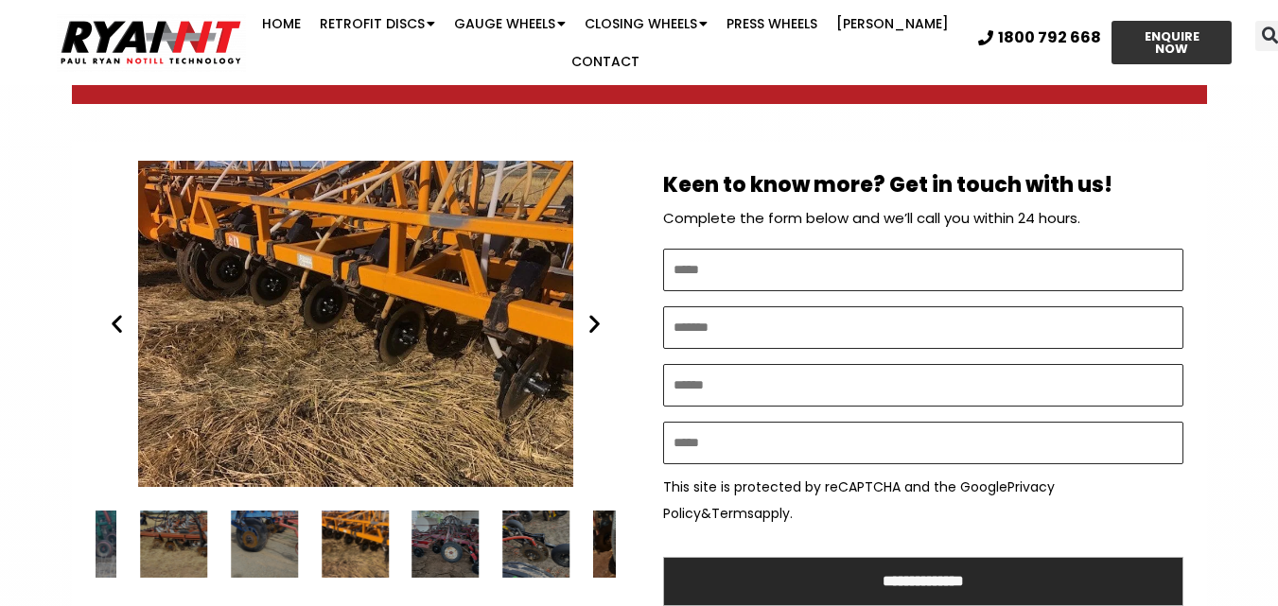
click at [393, 322] on div "RYAN NT Retrofit Double Discs" at bounding box center [356, 324] width 520 height 326
click at [329, 307] on div "RYAN NT Retrofit Double Discs" at bounding box center [356, 324] width 520 height 326
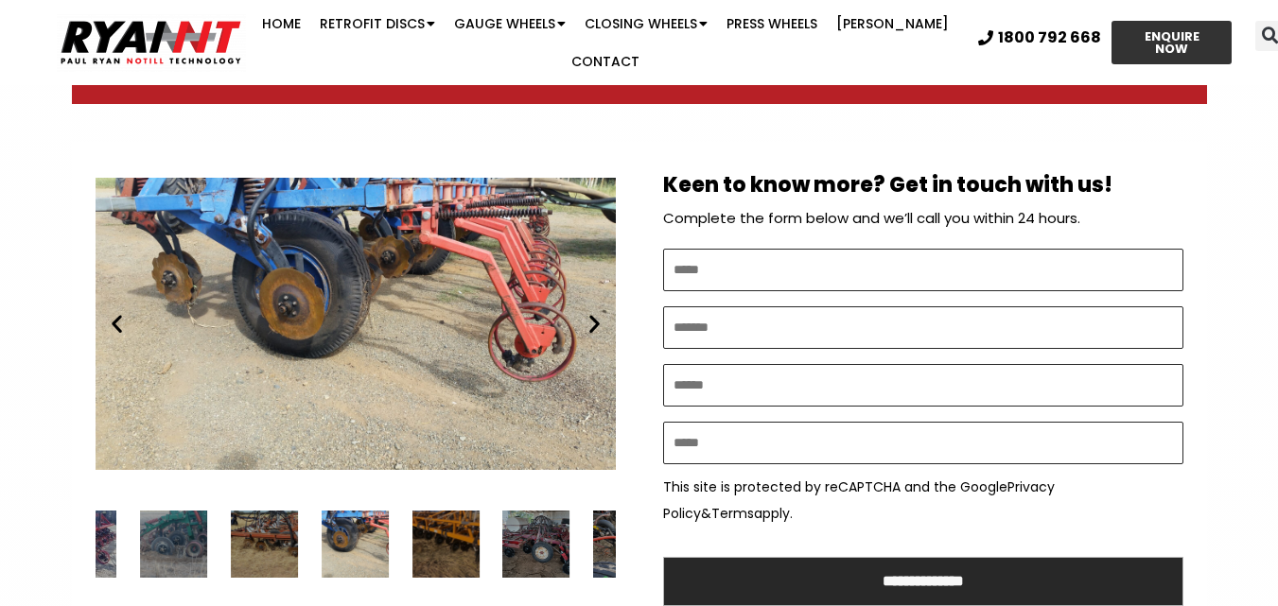
click at [595, 323] on icon "Next slide" at bounding box center [595, 324] width 24 height 24
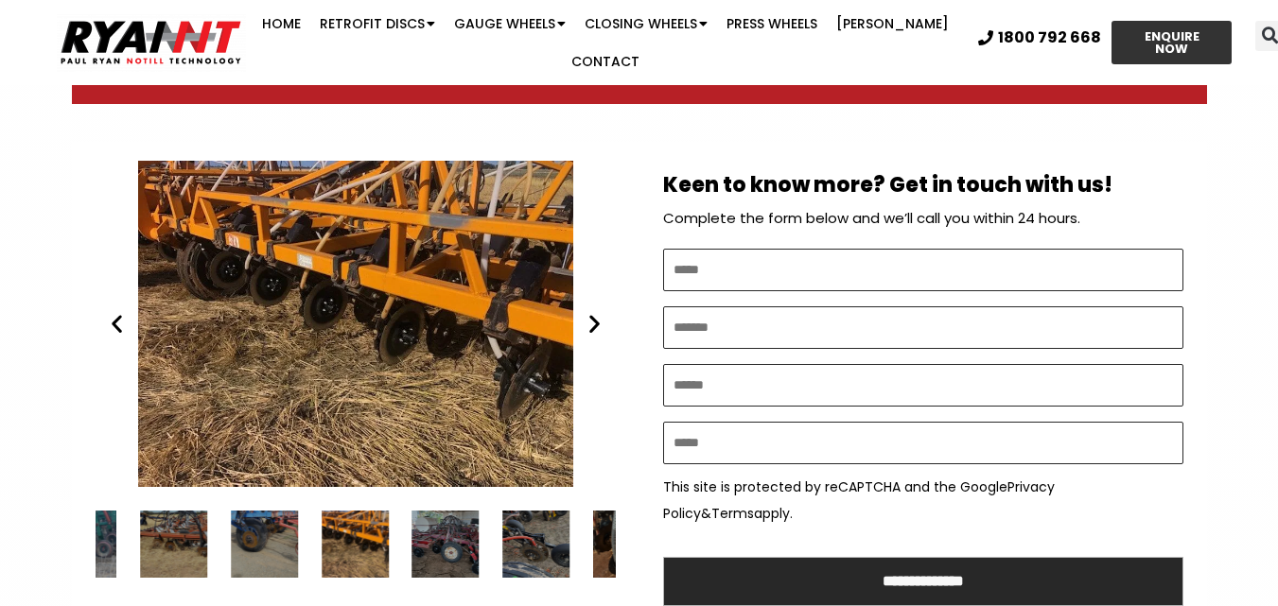
click at [357, 544] on div "RYAN NT Retrofit Double Discs" at bounding box center [355, 544] width 67 height 67
click at [584, 325] on icon "Next slide" at bounding box center [595, 324] width 24 height 24
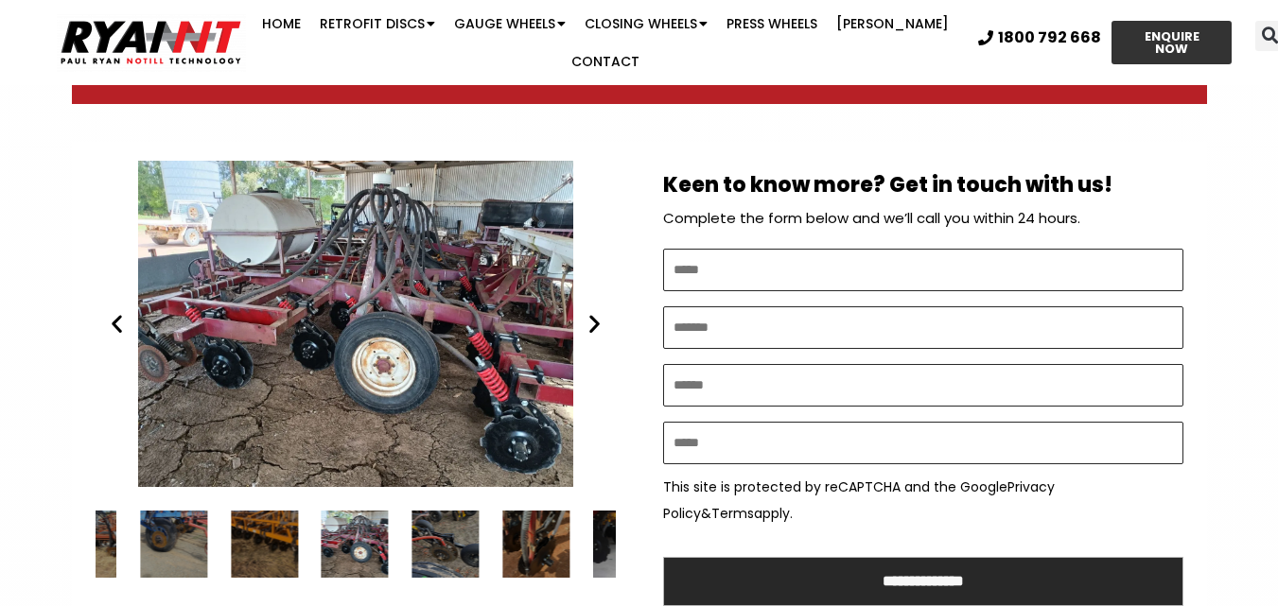
click at [590, 320] on icon "Next slide" at bounding box center [595, 324] width 24 height 24
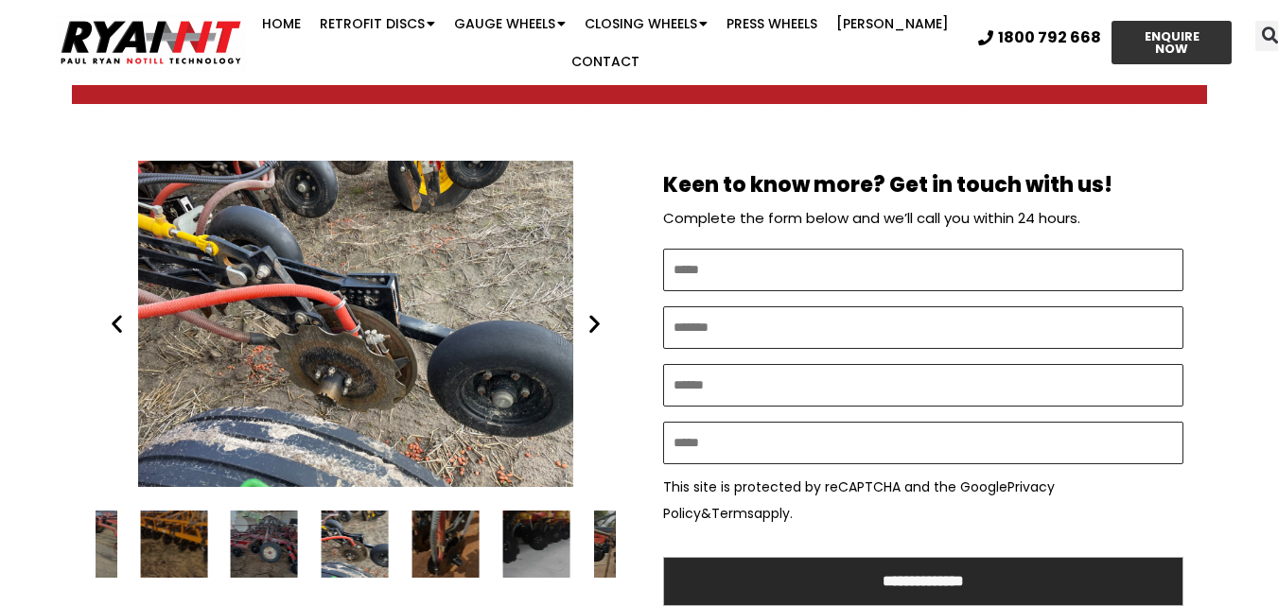
click at [590, 320] on icon "Next slide" at bounding box center [595, 324] width 24 height 24
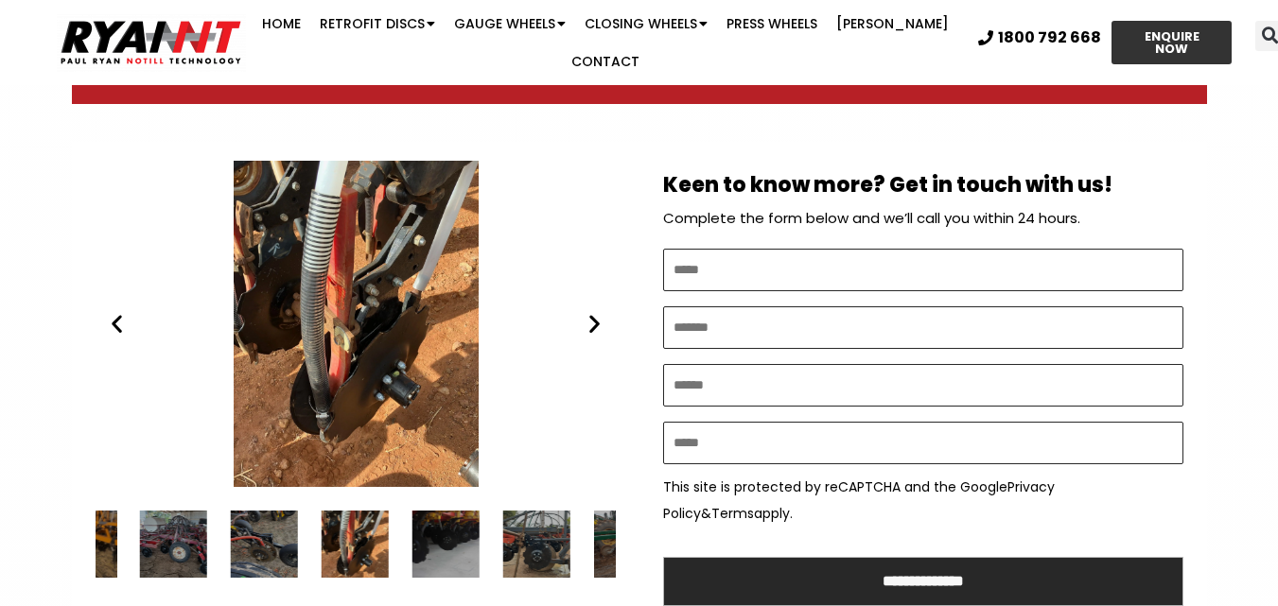
click at [590, 320] on icon "Next slide" at bounding box center [595, 324] width 24 height 24
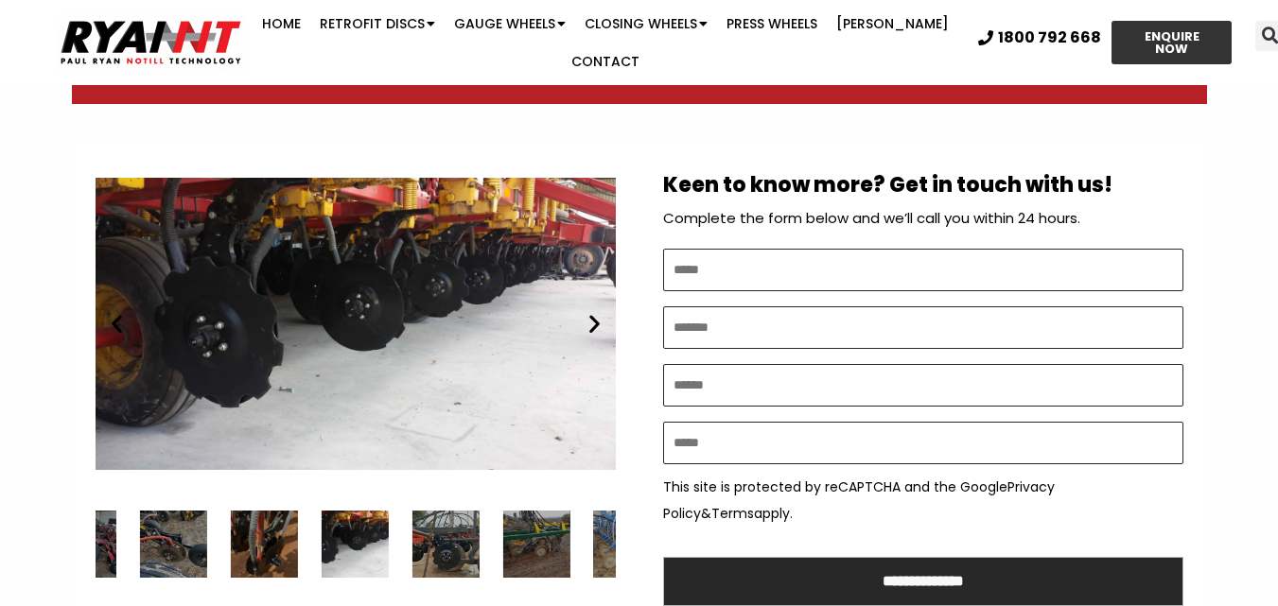
click at [590, 320] on icon "Next slide" at bounding box center [595, 324] width 24 height 24
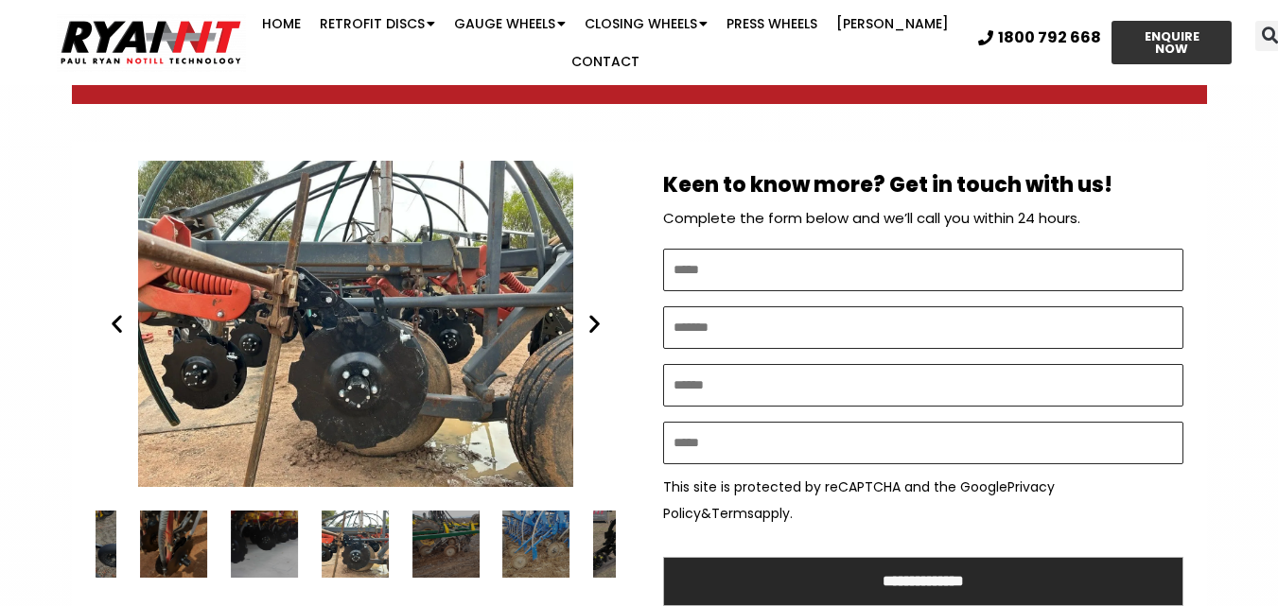
click at [590, 320] on icon "Next slide" at bounding box center [595, 324] width 24 height 24
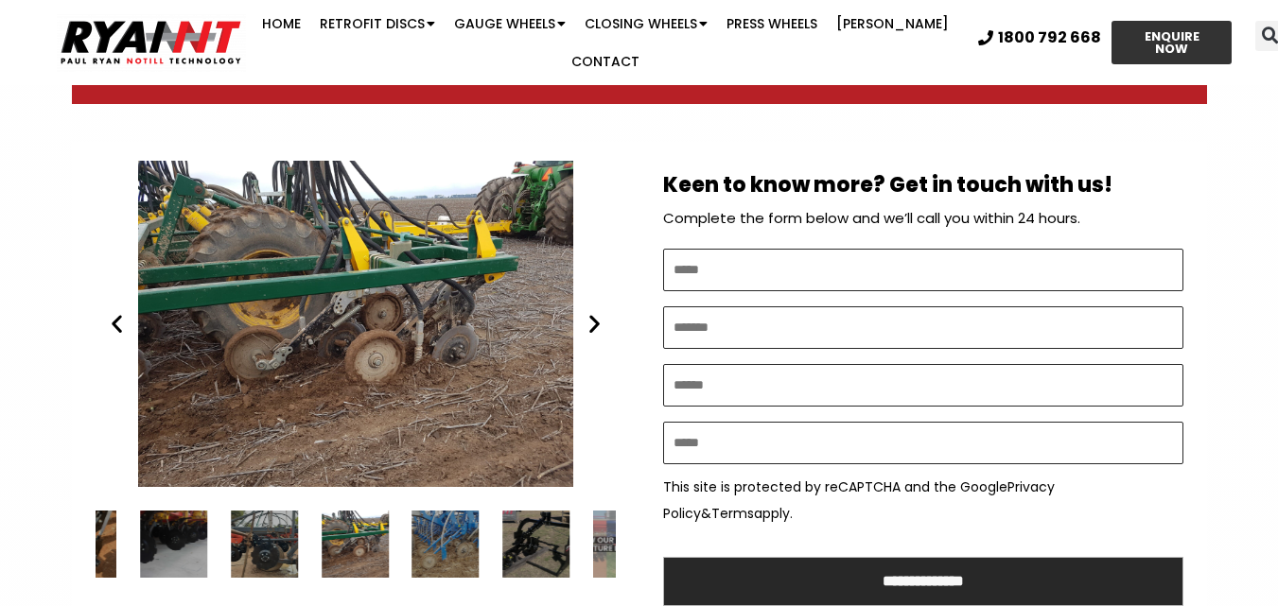
click at [591, 319] on icon "Next slide" at bounding box center [595, 324] width 24 height 24
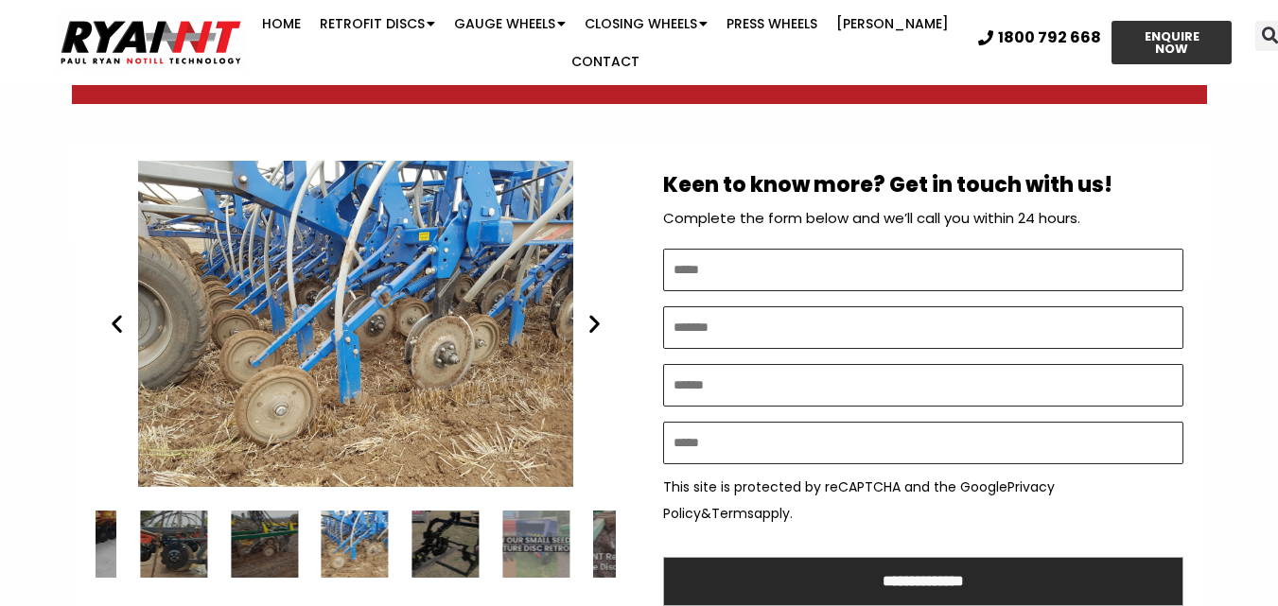
click at [591, 319] on icon "Next slide" at bounding box center [595, 324] width 24 height 24
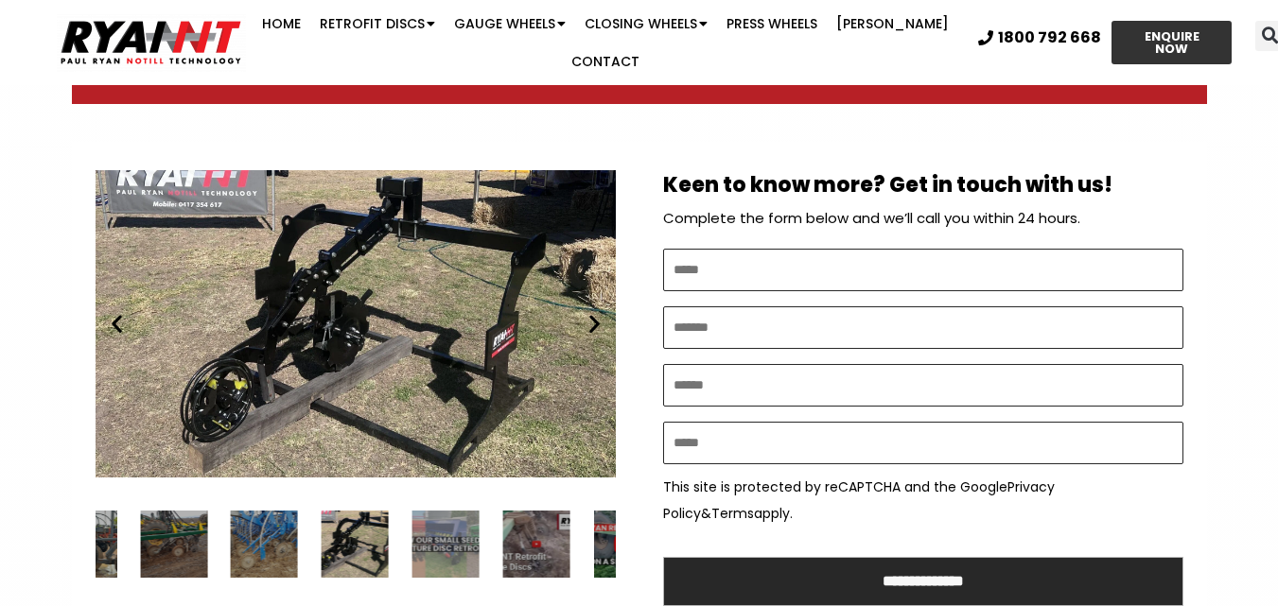
click at [591, 319] on icon "Next slide" at bounding box center [595, 324] width 24 height 24
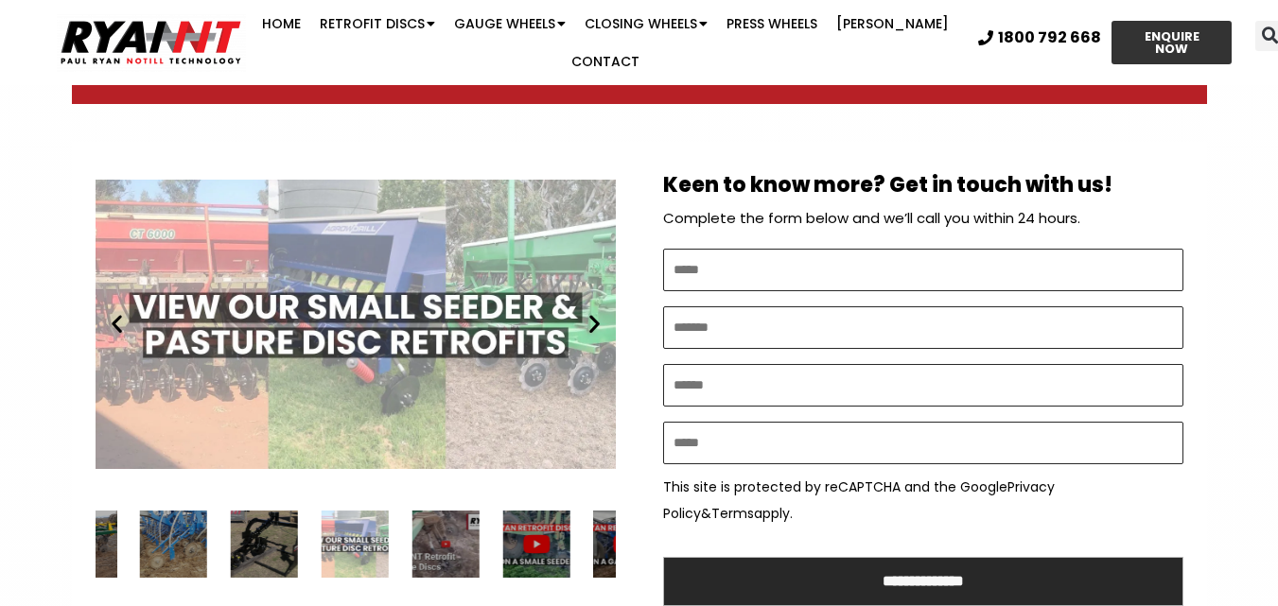
click at [593, 315] on icon "Next slide" at bounding box center [595, 324] width 24 height 24
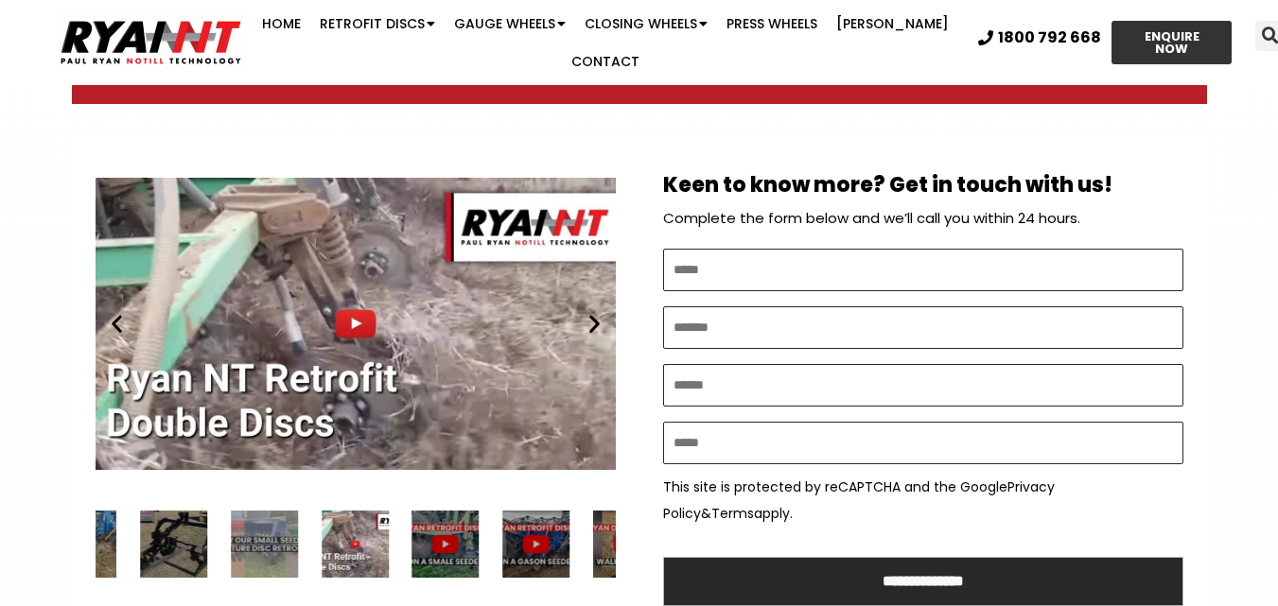
click at [593, 315] on icon "Next slide" at bounding box center [595, 324] width 24 height 24
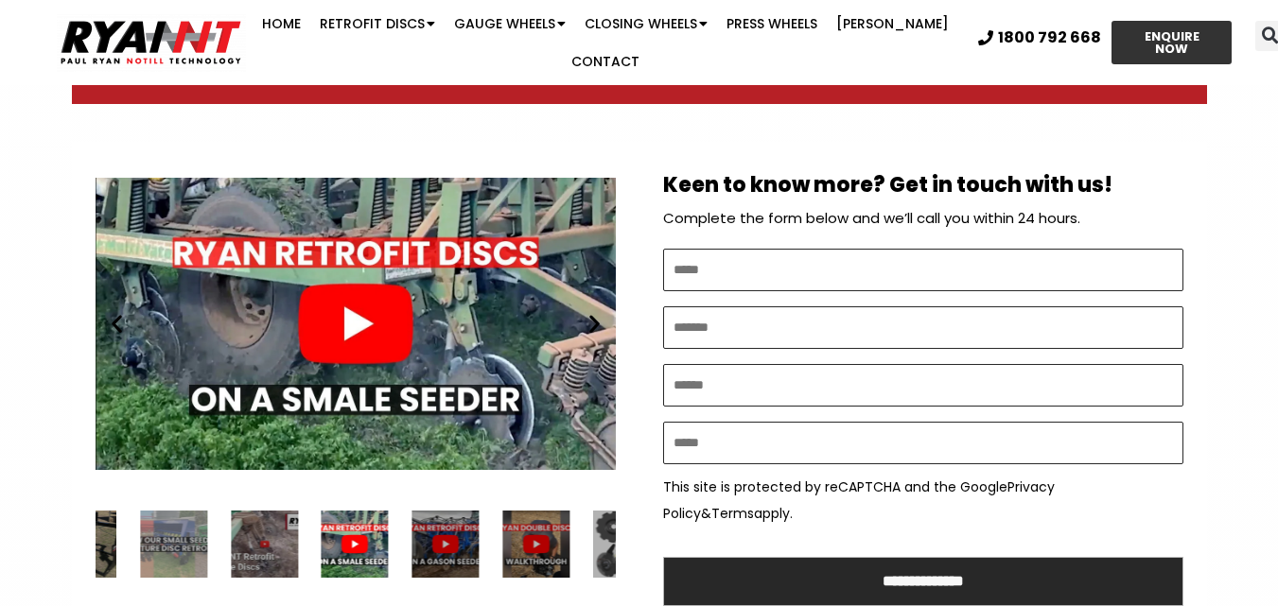
click at [593, 315] on icon "Next slide" at bounding box center [595, 324] width 24 height 24
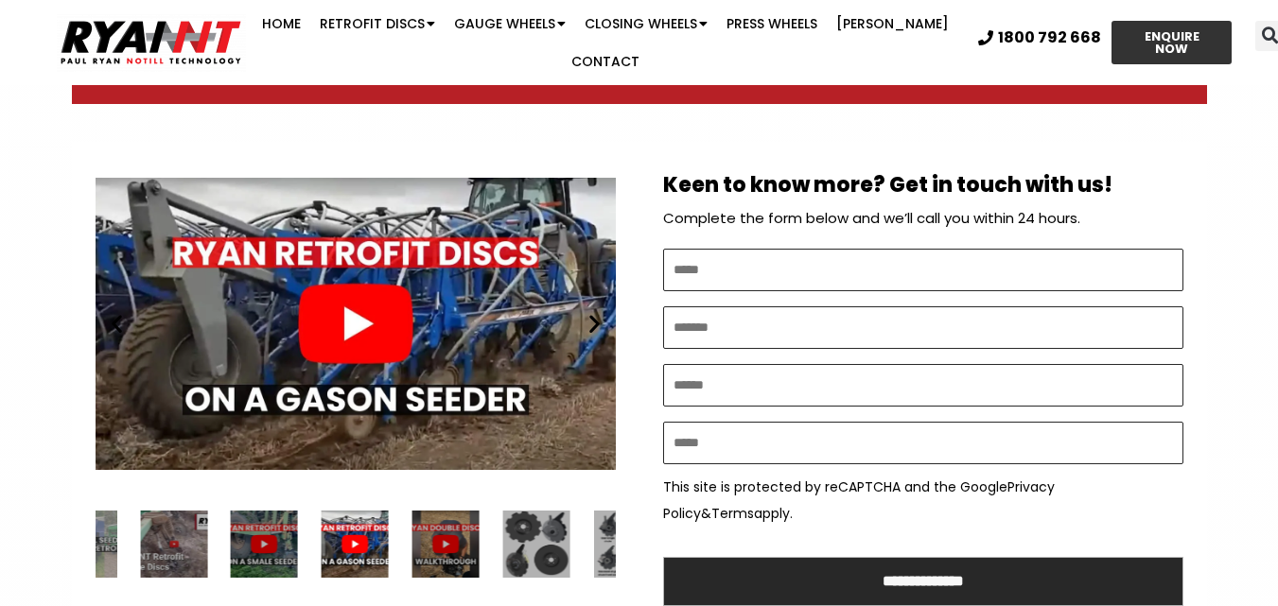
click at [593, 315] on icon "Next slide" at bounding box center [595, 324] width 24 height 24
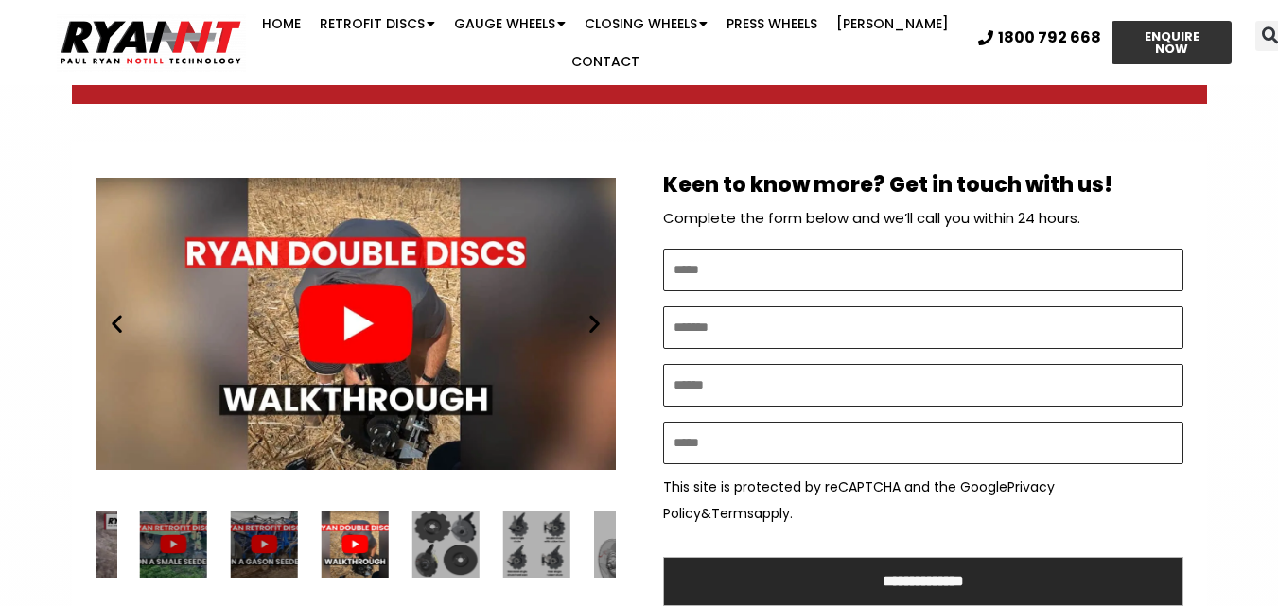
click at [593, 315] on icon "Next slide" at bounding box center [595, 324] width 24 height 24
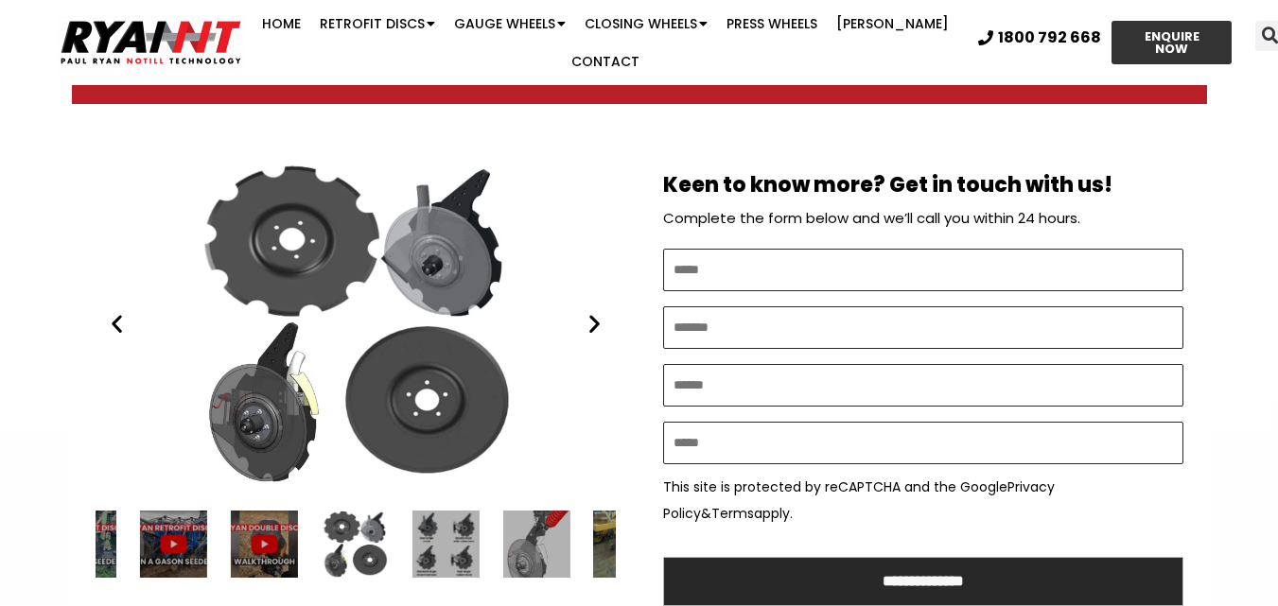
click at [593, 315] on icon "Next slide" at bounding box center [595, 324] width 24 height 24
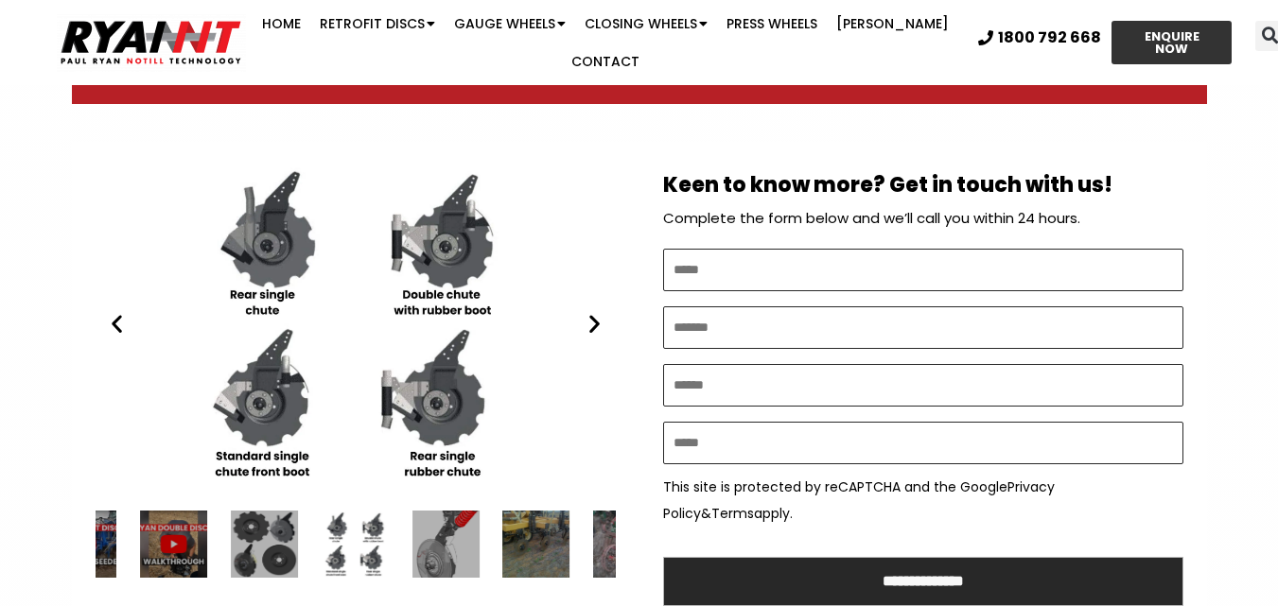
click at [592, 315] on icon "Next slide" at bounding box center [595, 324] width 24 height 24
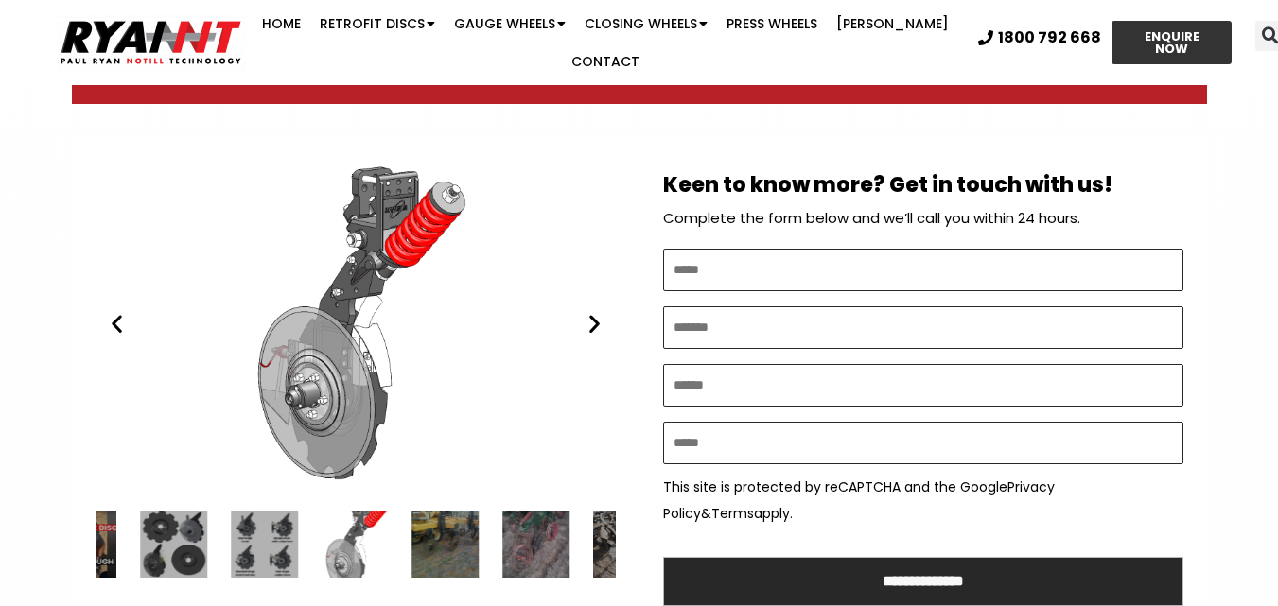
click at [592, 315] on icon "Next slide" at bounding box center [595, 324] width 24 height 24
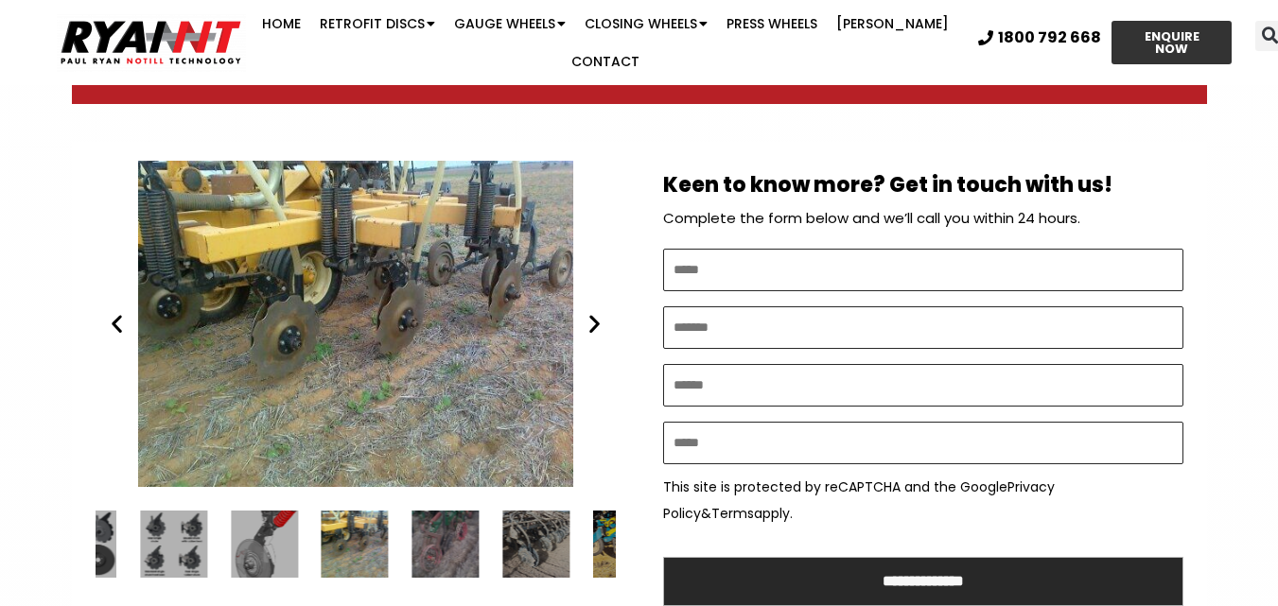
click at [591, 319] on icon "Next slide" at bounding box center [595, 324] width 24 height 24
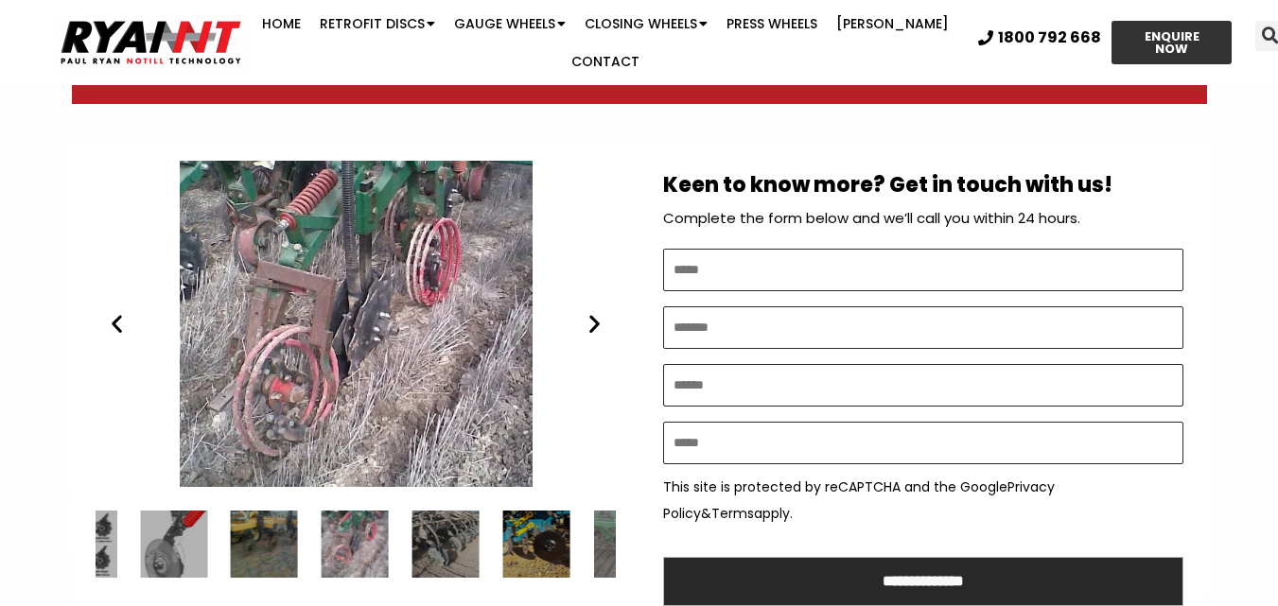
click at [591, 319] on icon "Next slide" at bounding box center [595, 324] width 24 height 24
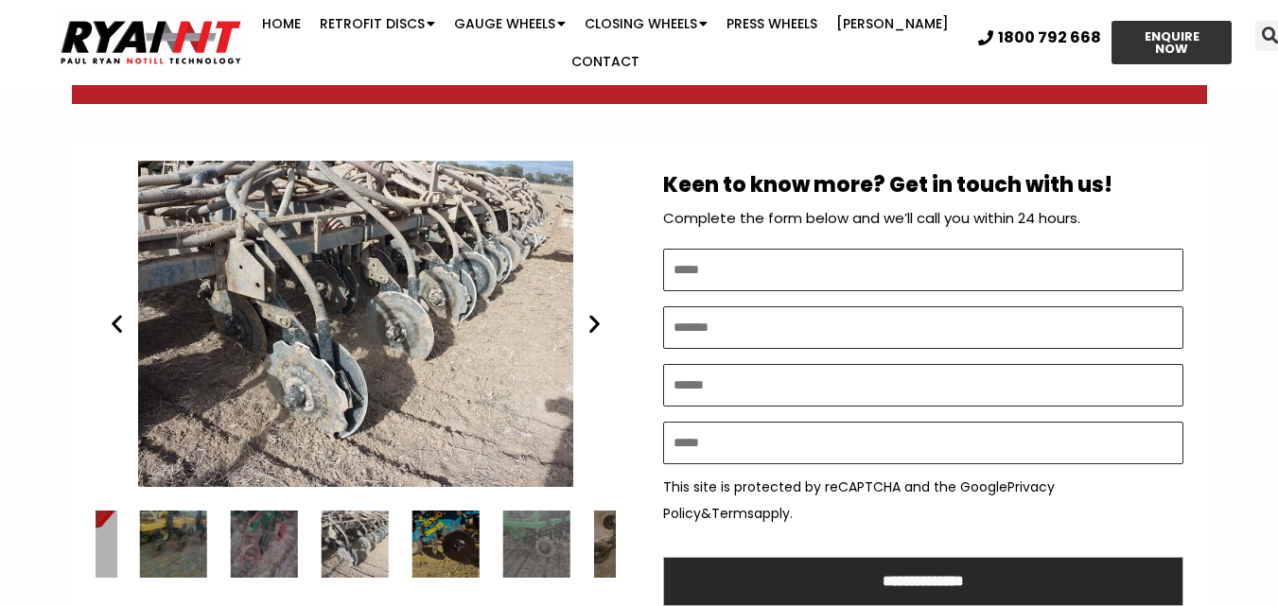
click at [591, 319] on icon "Next slide" at bounding box center [595, 324] width 24 height 24
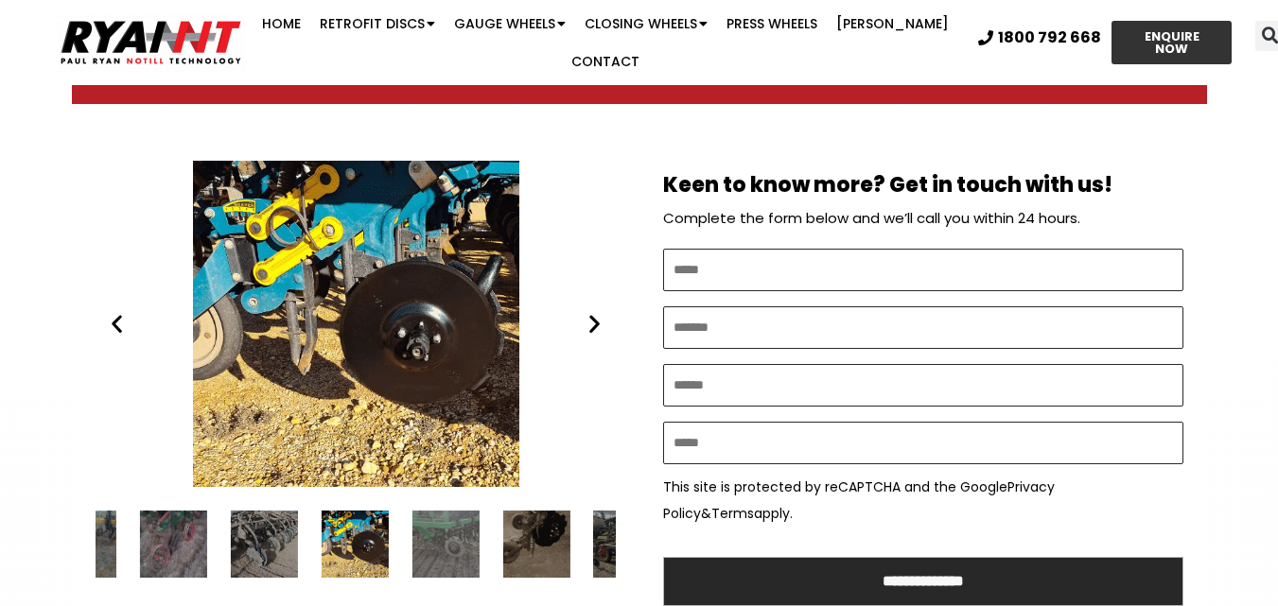
click at [591, 319] on icon "Next slide" at bounding box center [595, 324] width 24 height 24
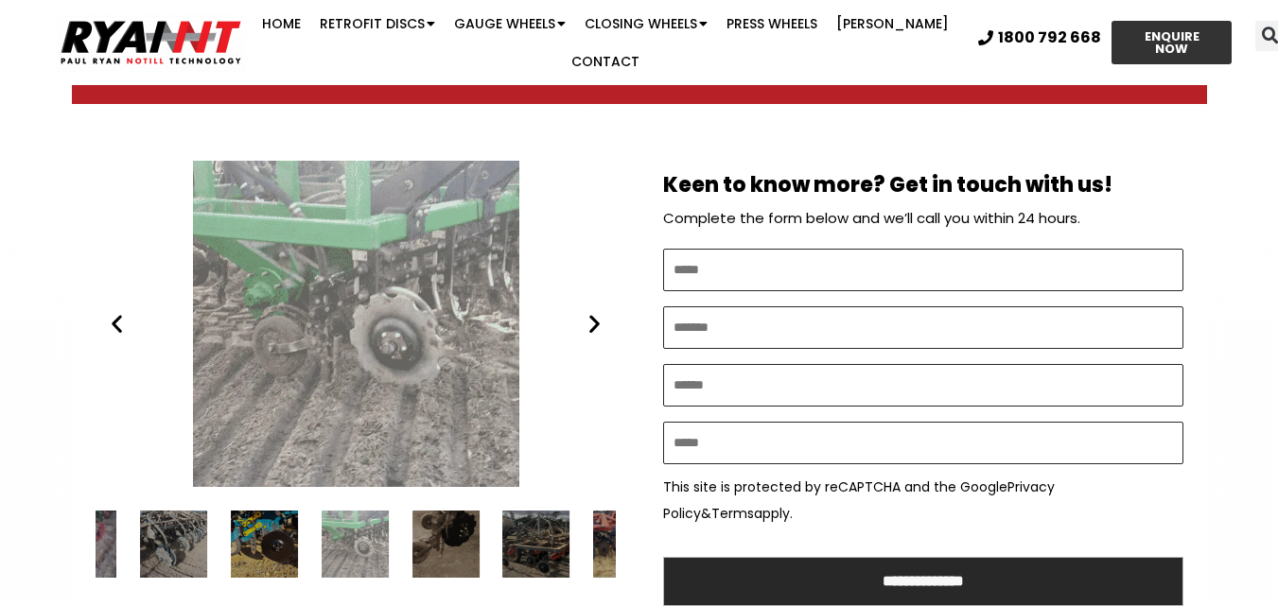
click at [591, 319] on icon "Next slide" at bounding box center [595, 324] width 24 height 24
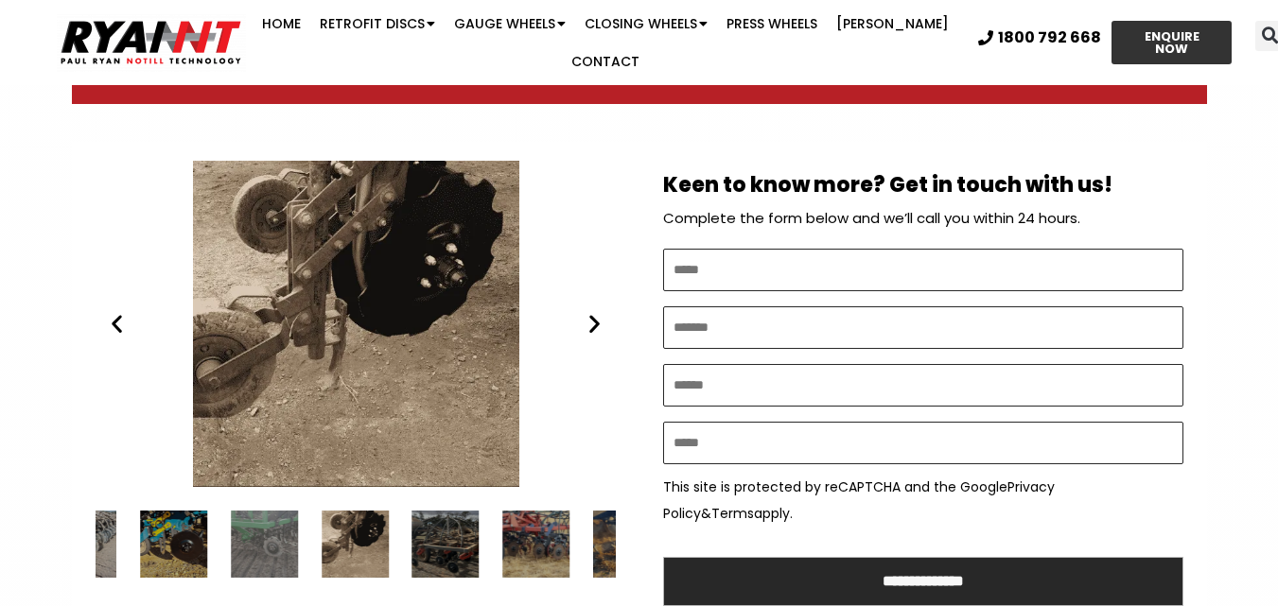
click at [591, 319] on icon "Next slide" at bounding box center [595, 324] width 24 height 24
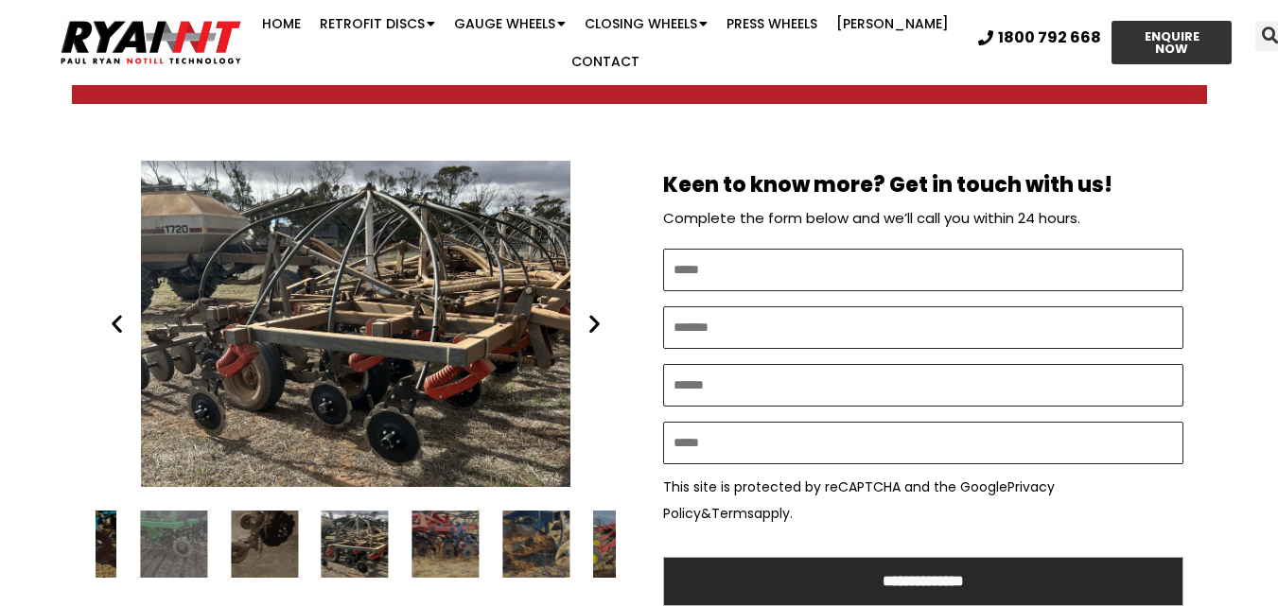
click at [591, 319] on icon "Next slide" at bounding box center [595, 324] width 24 height 24
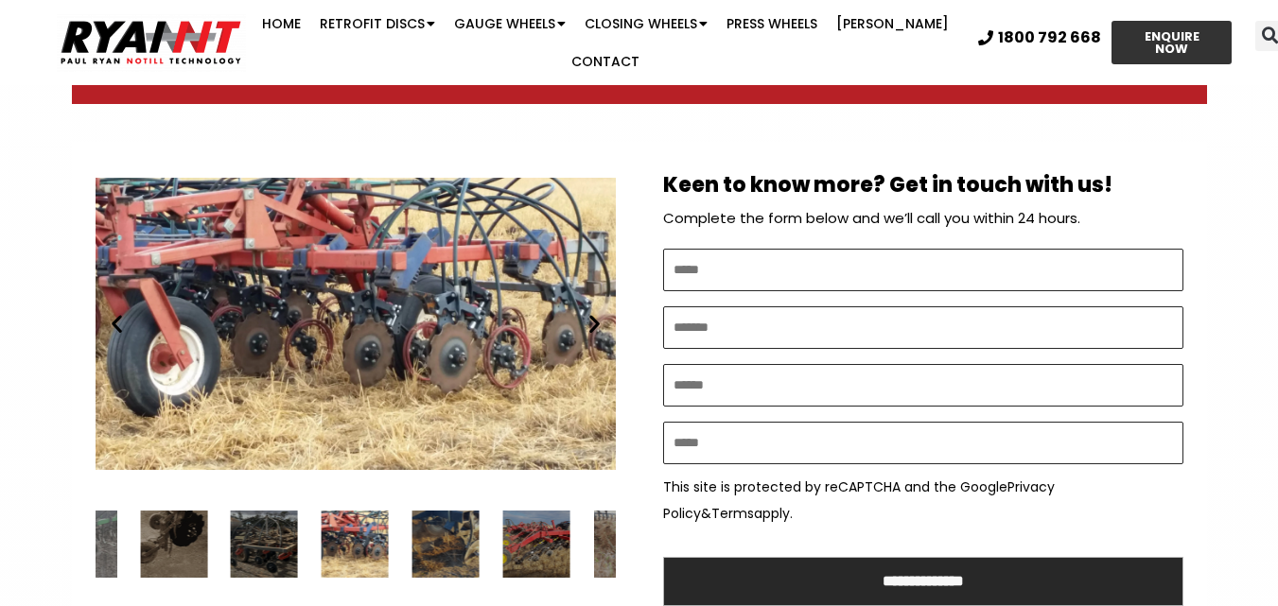
click at [591, 319] on icon "Next slide" at bounding box center [595, 324] width 24 height 24
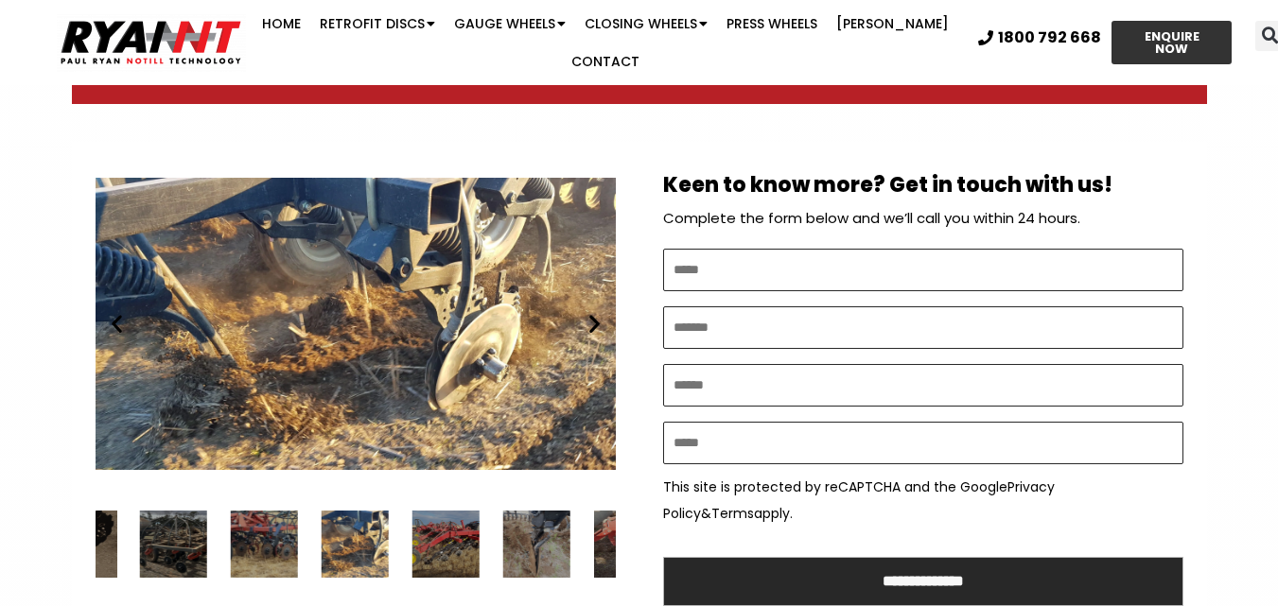
click at [591, 319] on icon "Next slide" at bounding box center [595, 324] width 24 height 24
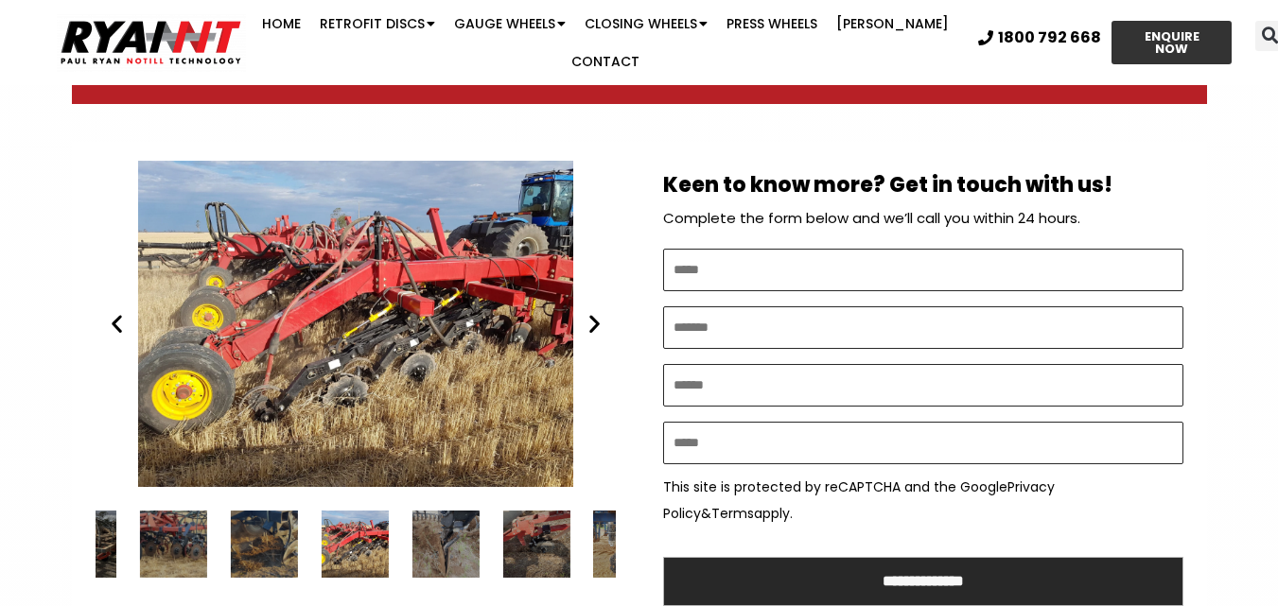
click at [591, 319] on icon "Next slide" at bounding box center [595, 324] width 24 height 24
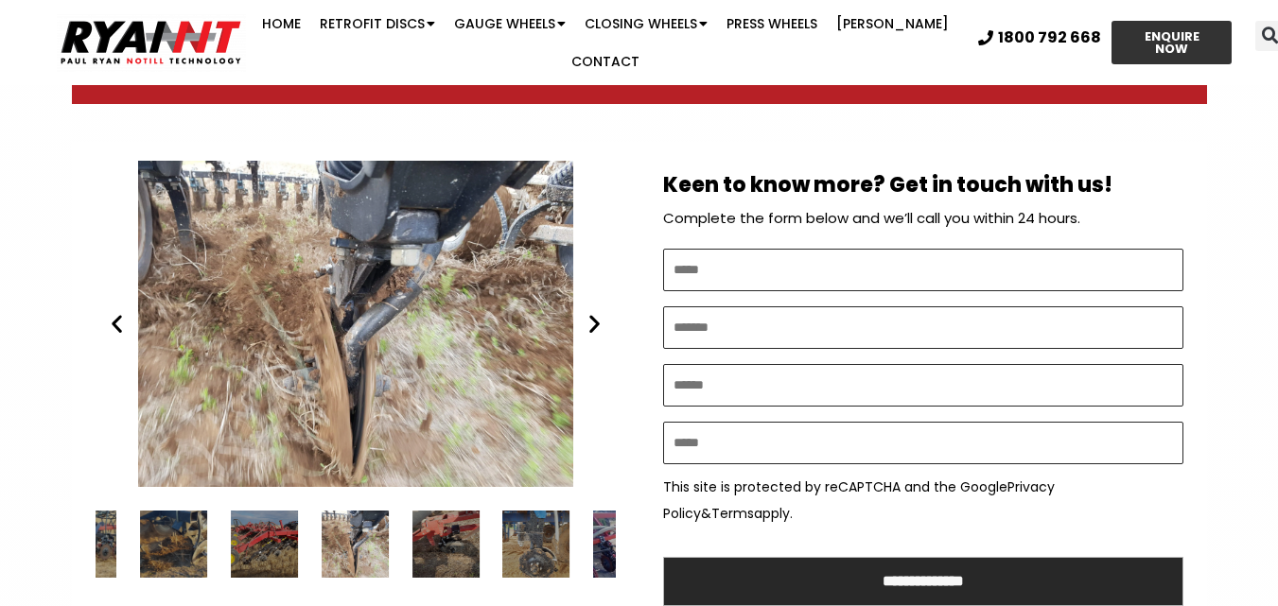
click at [591, 319] on icon "Next slide" at bounding box center [595, 324] width 24 height 24
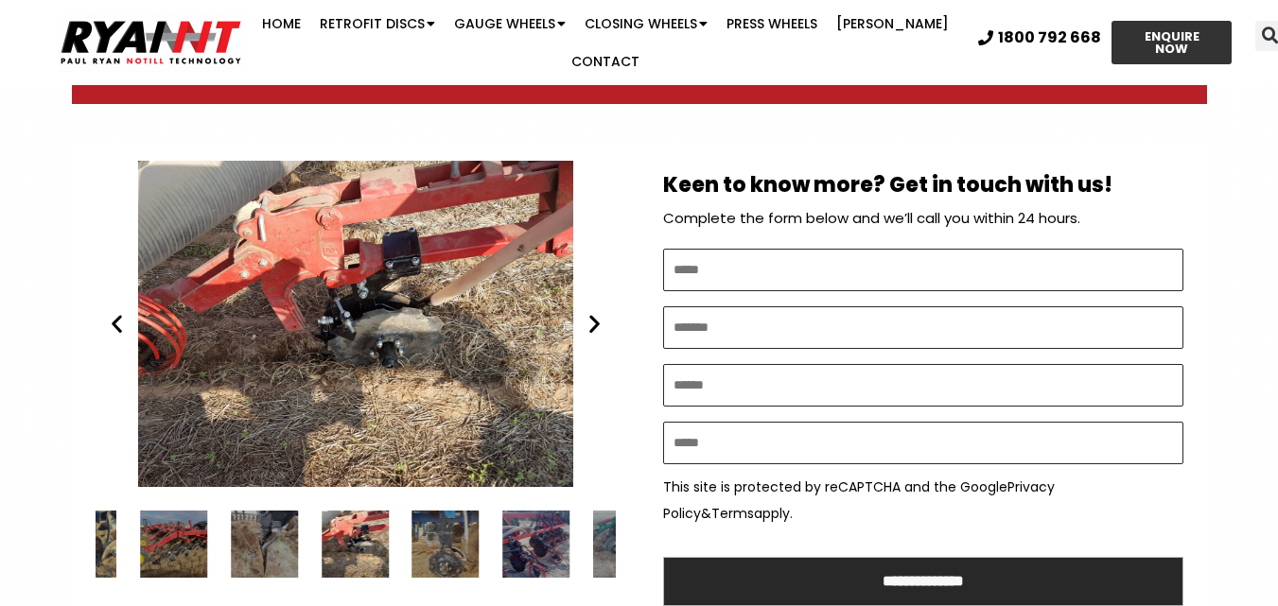
click at [591, 319] on icon "Next slide" at bounding box center [595, 324] width 24 height 24
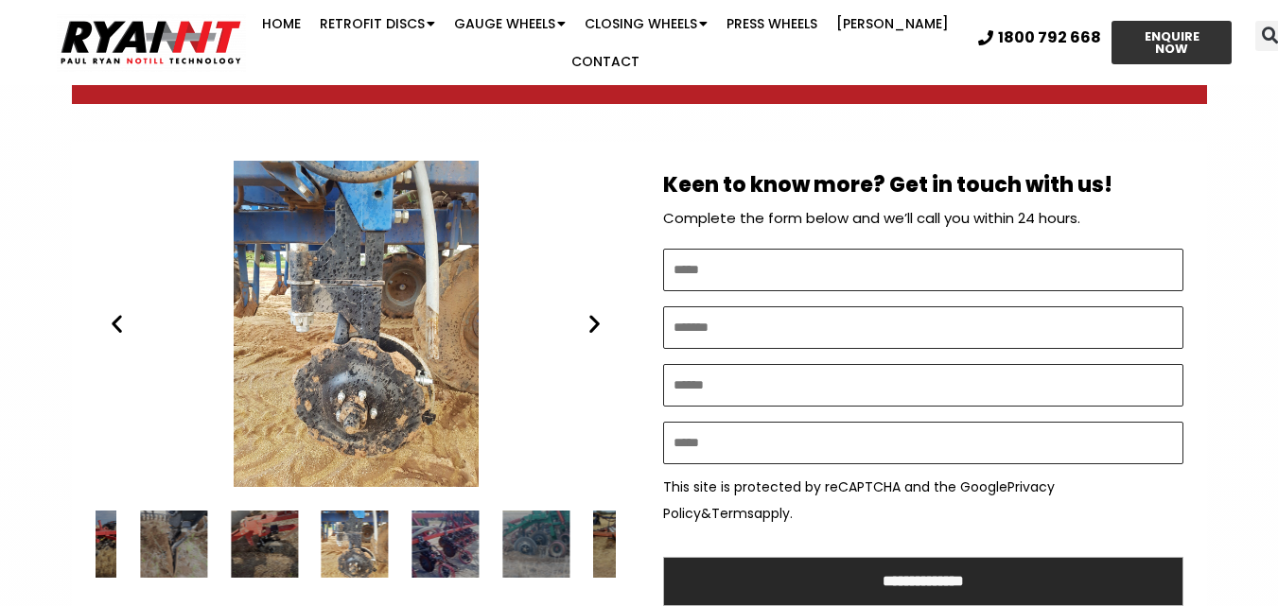
click at [591, 319] on icon "Next slide" at bounding box center [595, 324] width 24 height 24
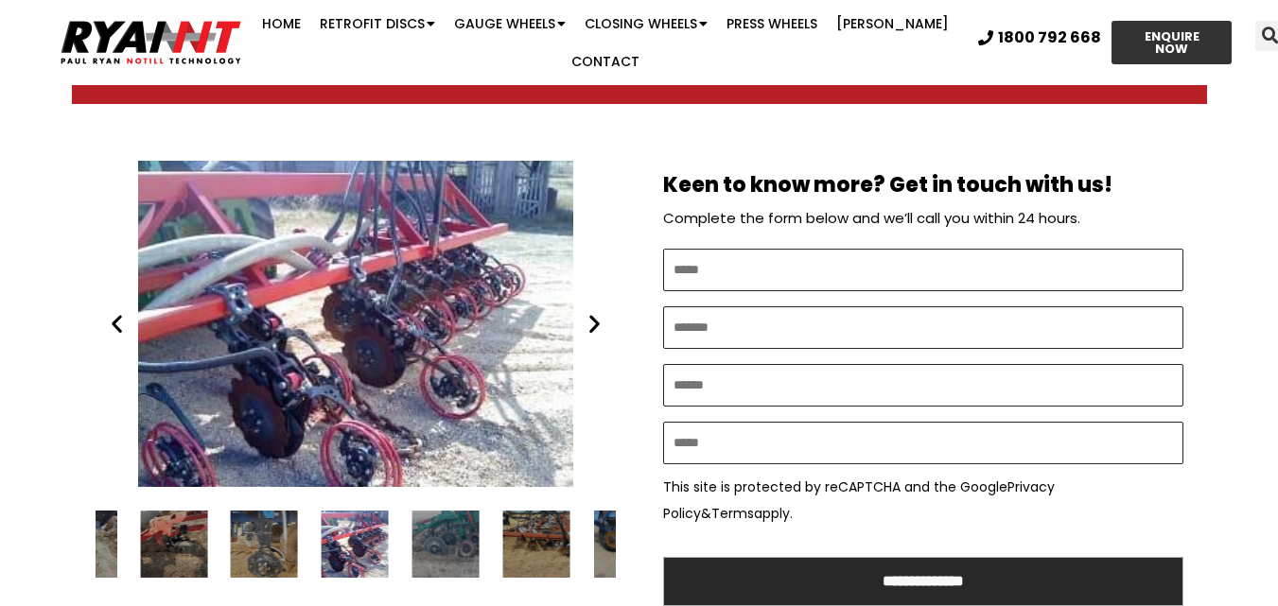
click at [591, 323] on icon "Next slide" at bounding box center [595, 324] width 24 height 24
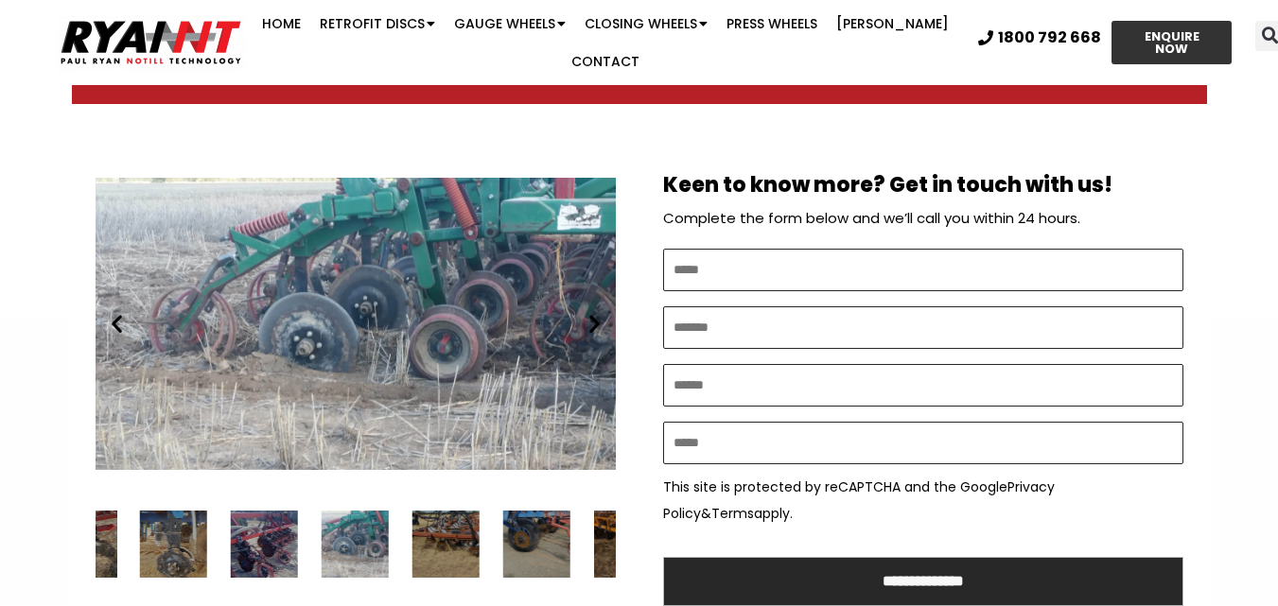
click at [591, 323] on icon "Next slide" at bounding box center [595, 324] width 24 height 24
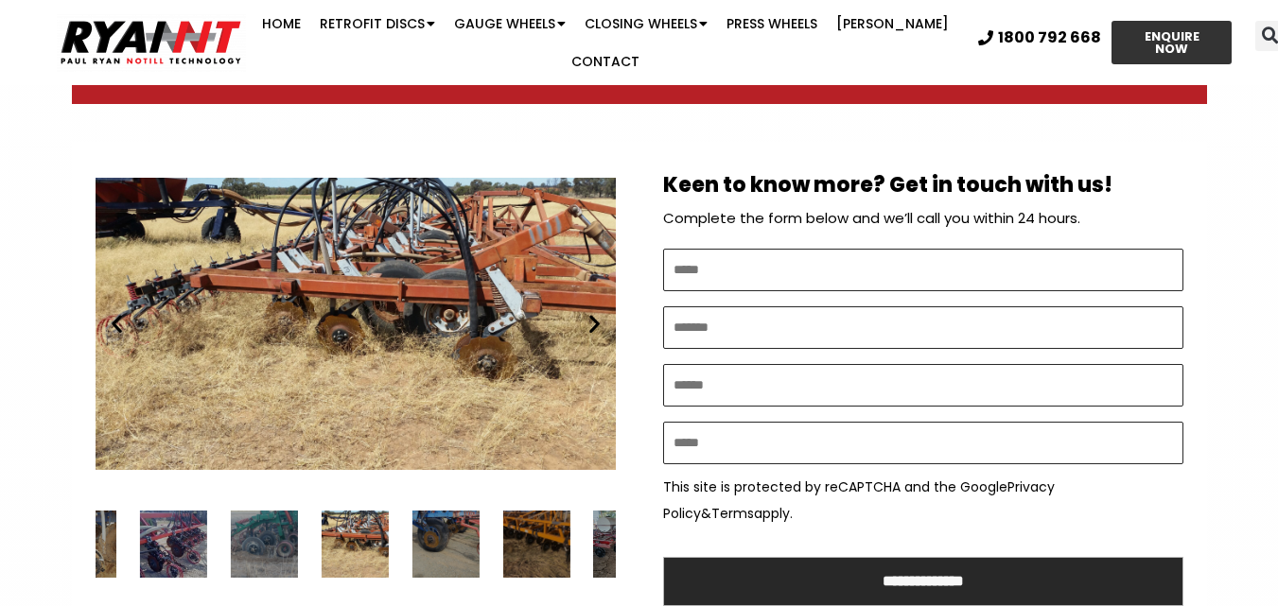
click at [591, 322] on icon "Next slide" at bounding box center [595, 324] width 24 height 24
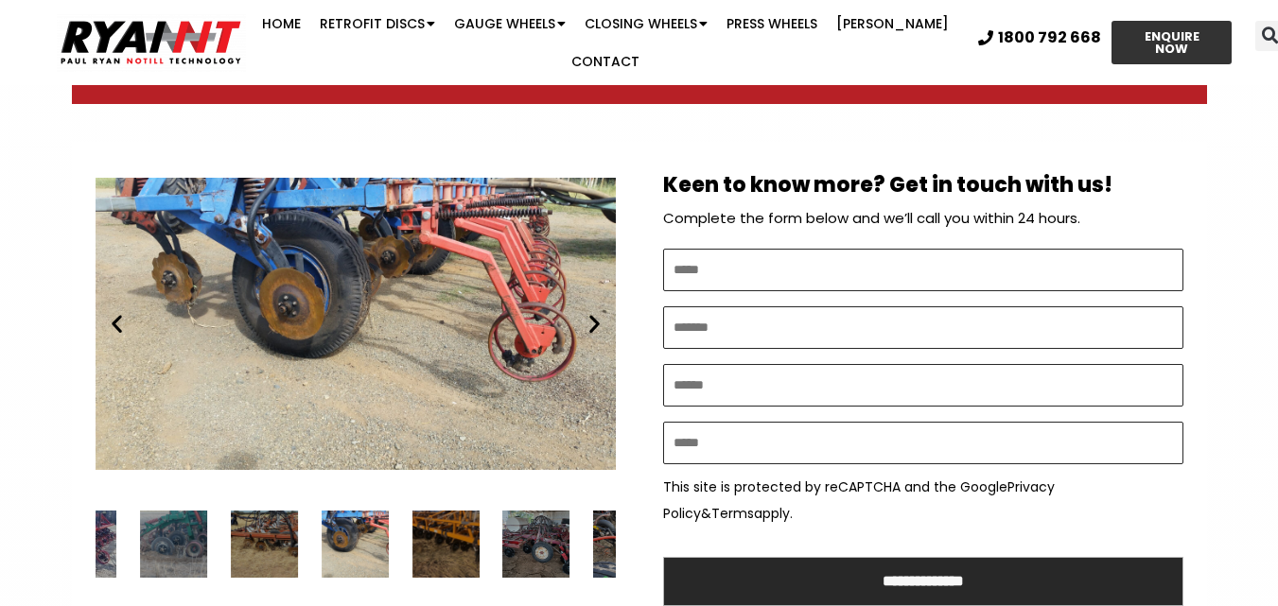
click at [113, 324] on icon "Previous slide" at bounding box center [117, 324] width 24 height 24
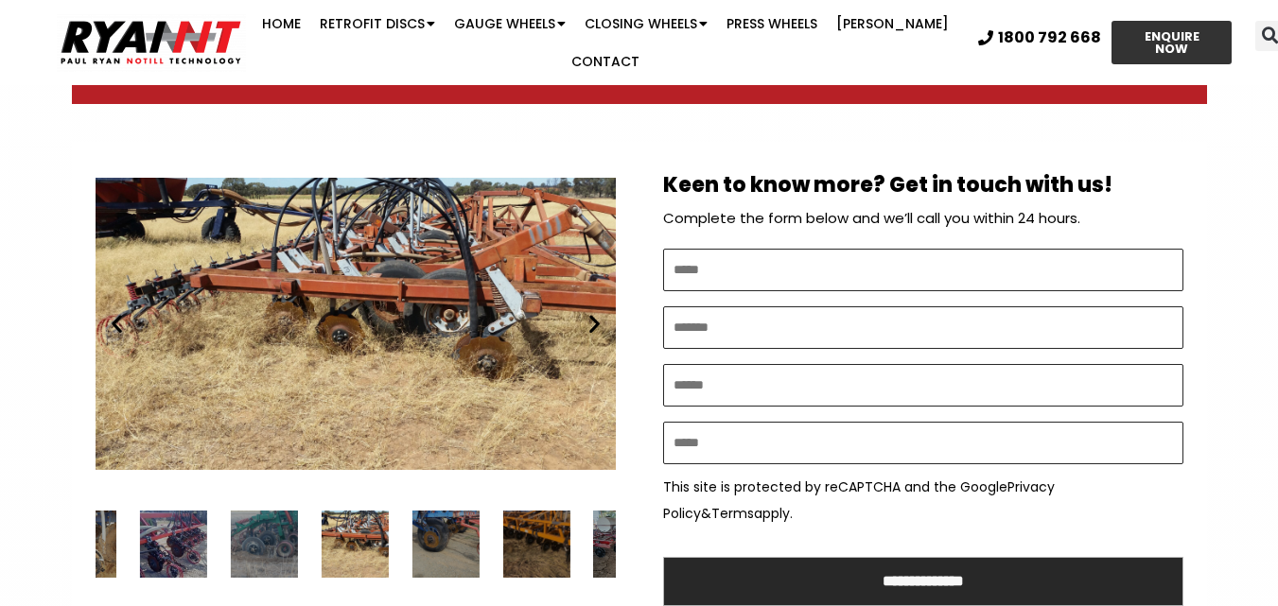
click at [113, 324] on icon "Previous slide" at bounding box center [117, 324] width 24 height 24
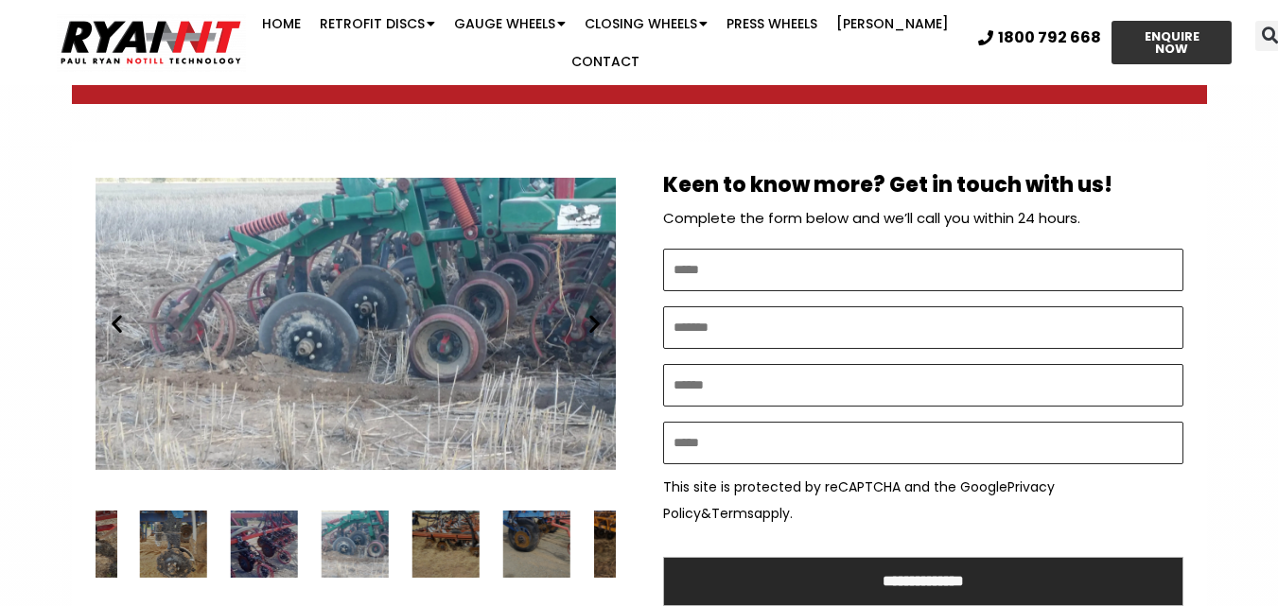
click at [113, 324] on icon "Previous slide" at bounding box center [117, 324] width 24 height 24
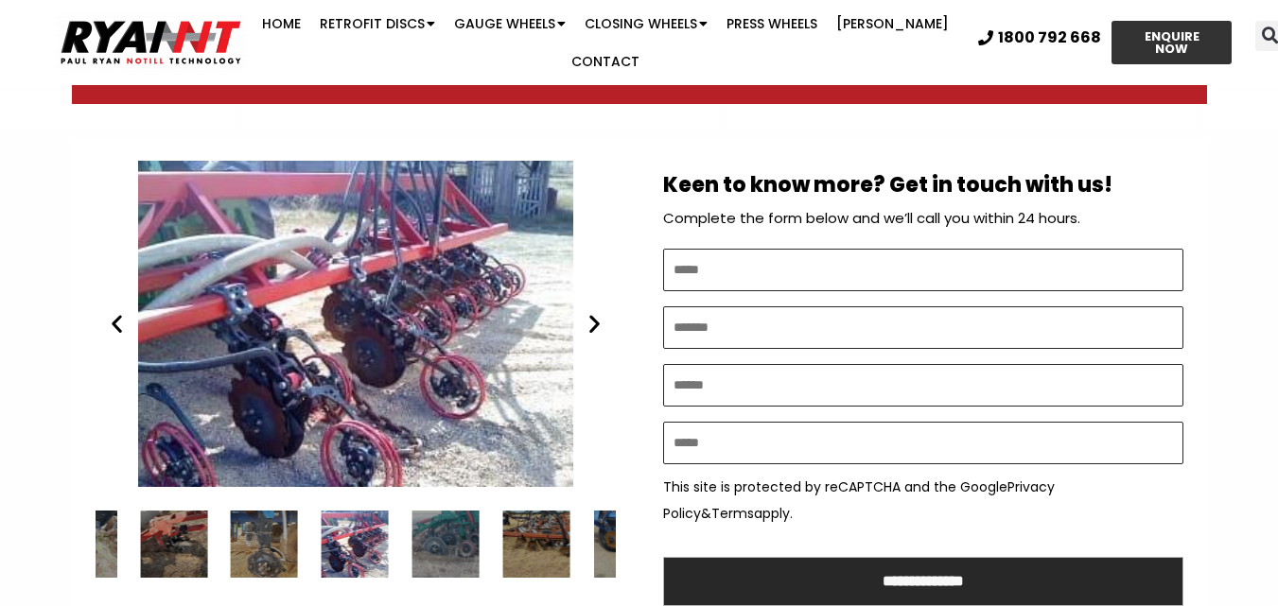
click at [596, 315] on icon "Next slide" at bounding box center [595, 324] width 24 height 24
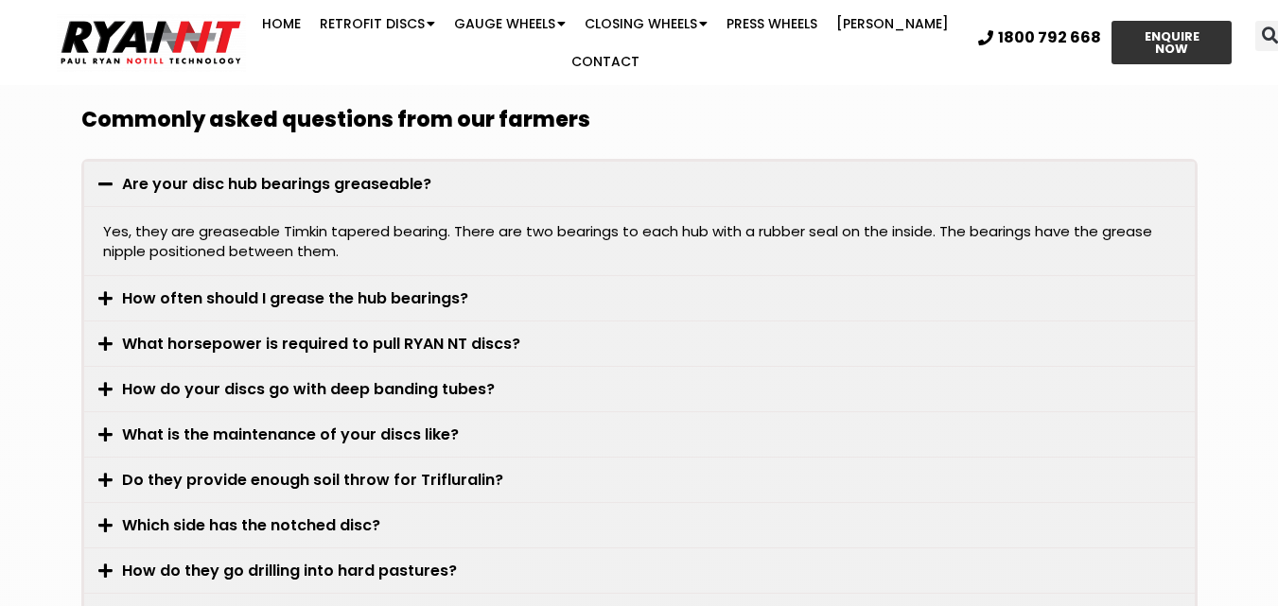
scroll to position [7565, 0]
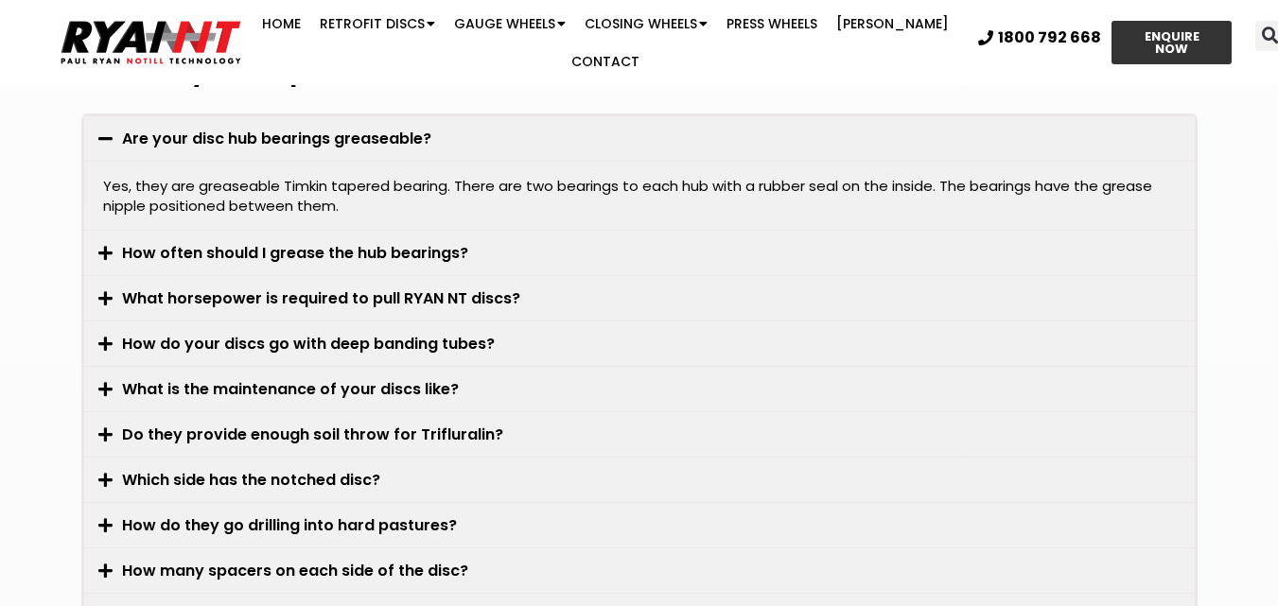
click at [192, 287] on link "What horsepower is required to pull RYAN NT discs?" at bounding box center [321, 298] width 398 height 22
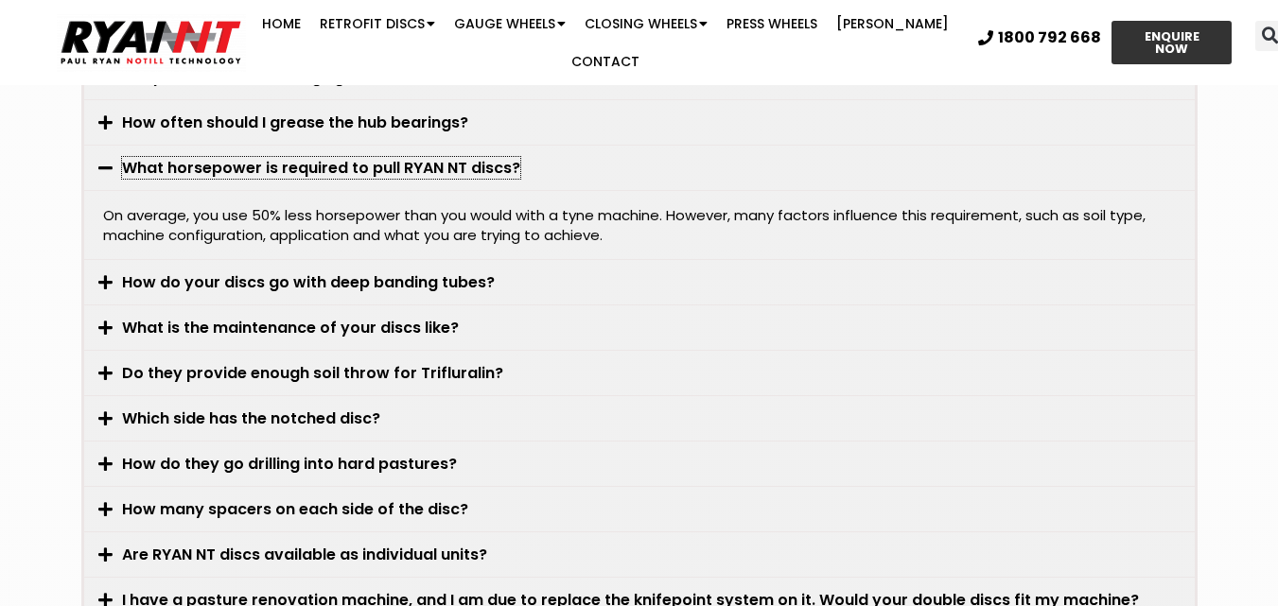
scroll to position [7660, 0]
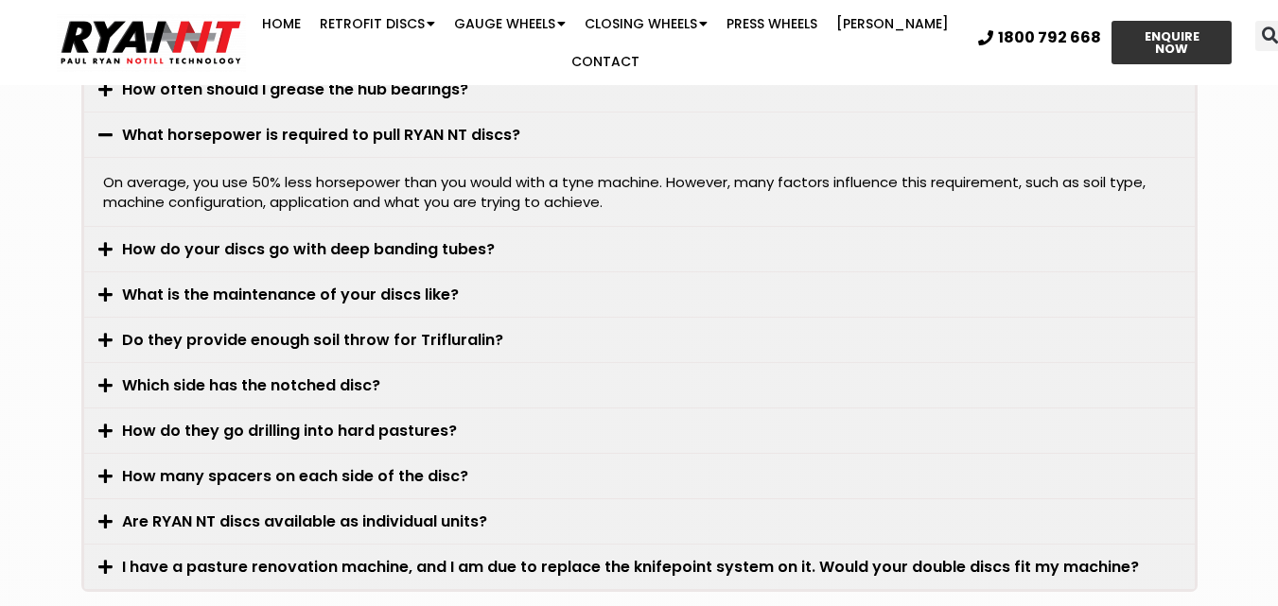
click at [387, 236] on div "How do your discs go with deep banding tubes?" at bounding box center [639, 249] width 1110 height 44
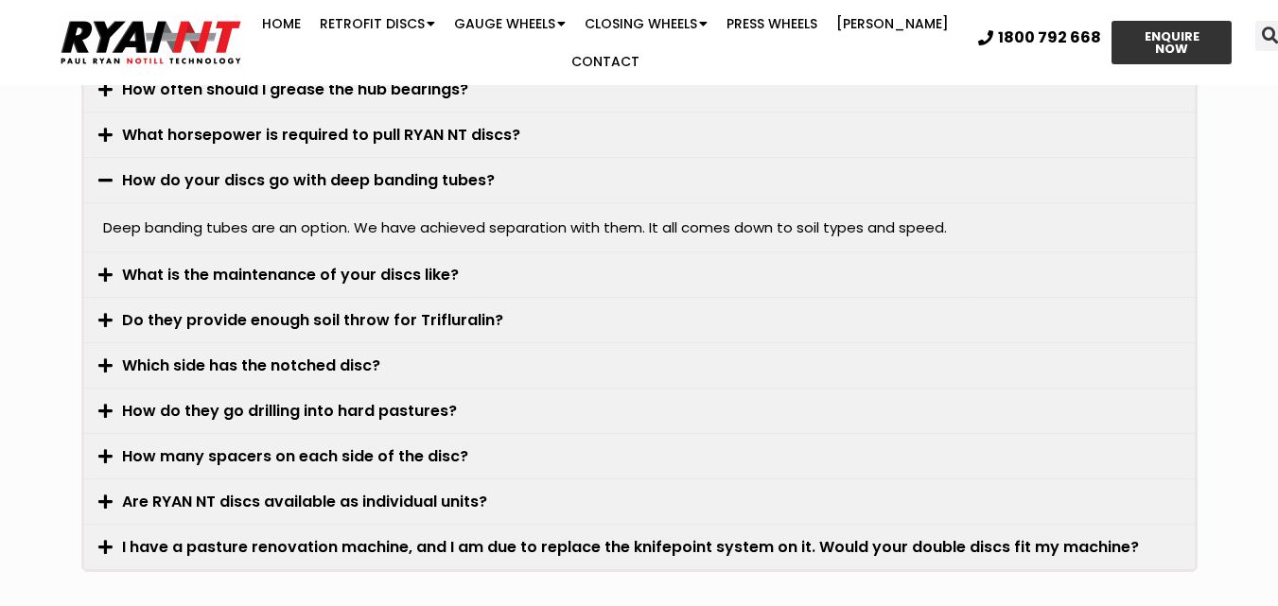
scroll to position [7754, 0]
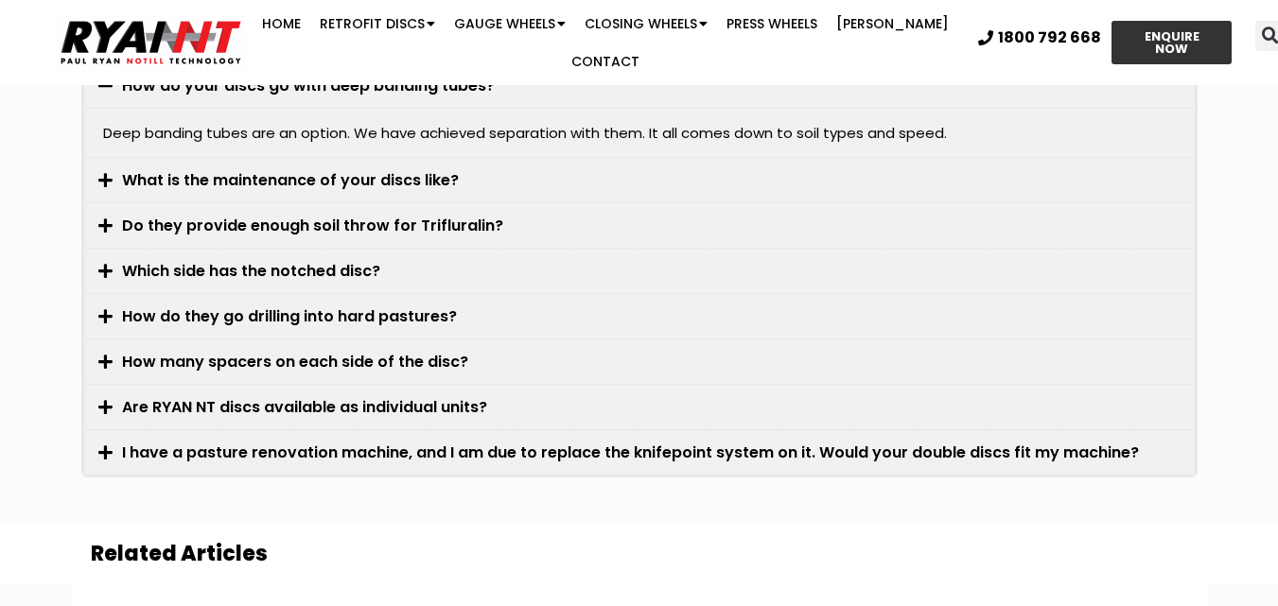
click at [434, 216] on link "Do they provide enough soil throw for Trifluralin?" at bounding box center [312, 226] width 381 height 22
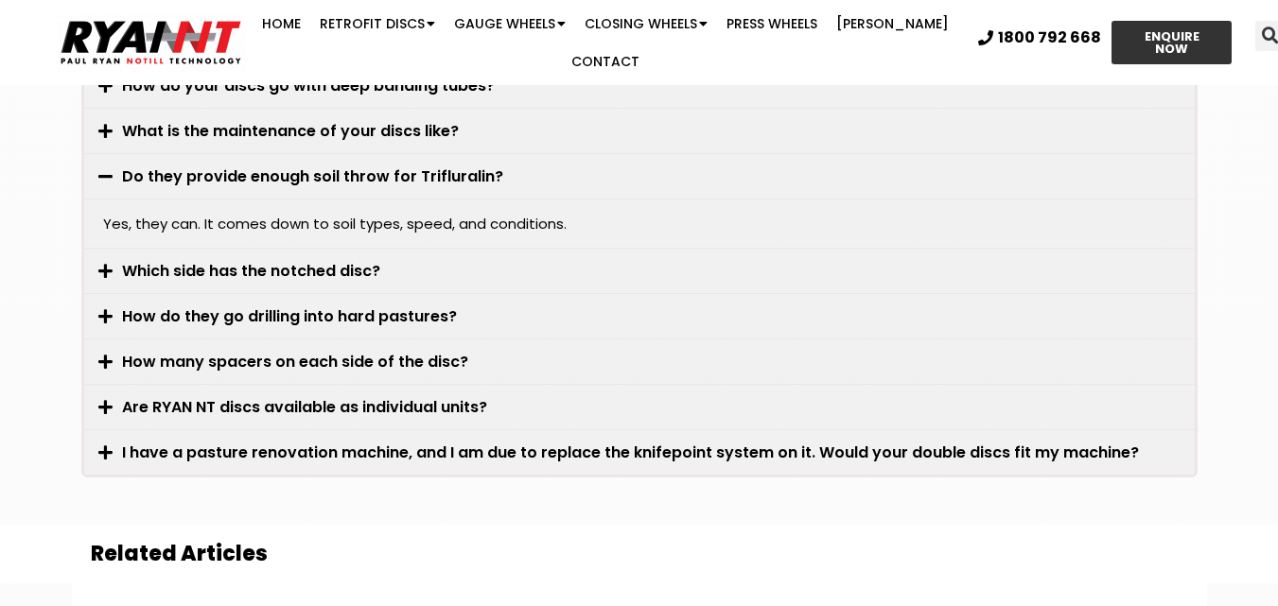
click at [335, 262] on link "Which side has the notched disc?" at bounding box center [251, 271] width 258 height 22
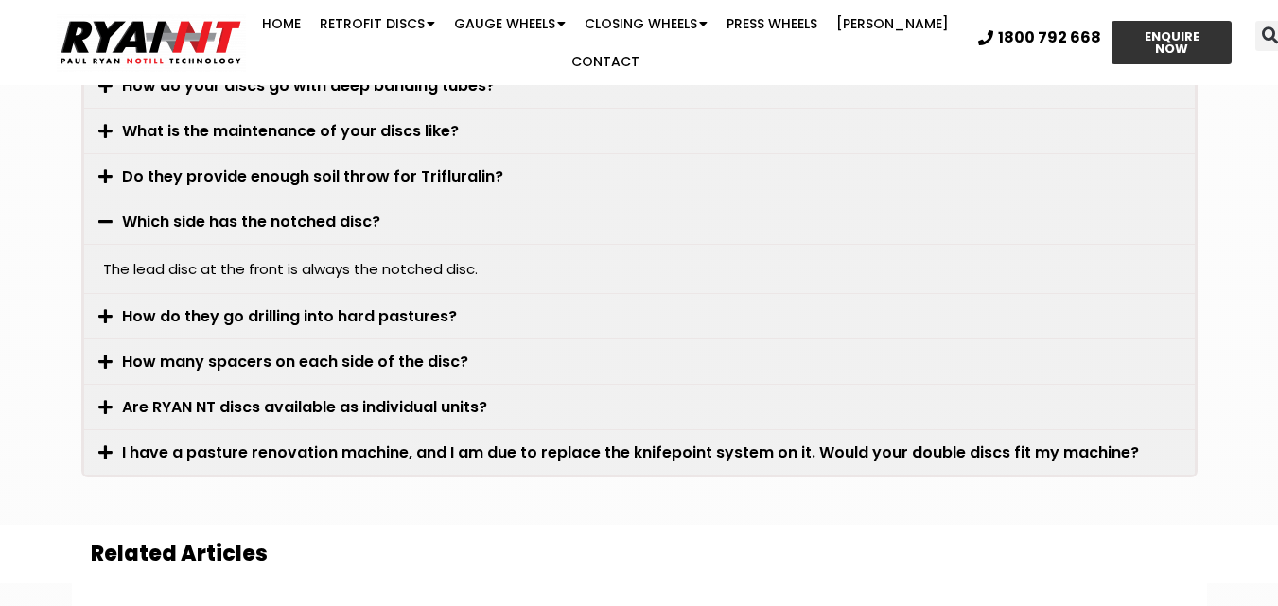
click at [414, 312] on link "How do they go drilling into hard pastures?" at bounding box center [289, 316] width 335 height 22
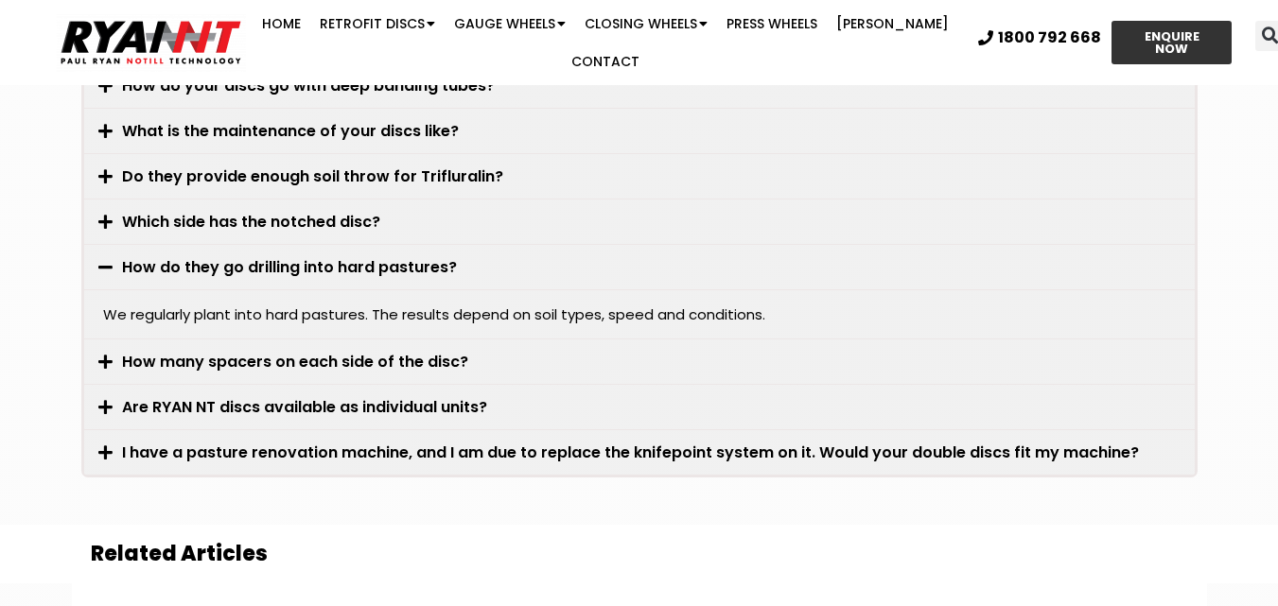
click at [419, 357] on link "How many spacers on each side of the disc?" at bounding box center [295, 362] width 346 height 22
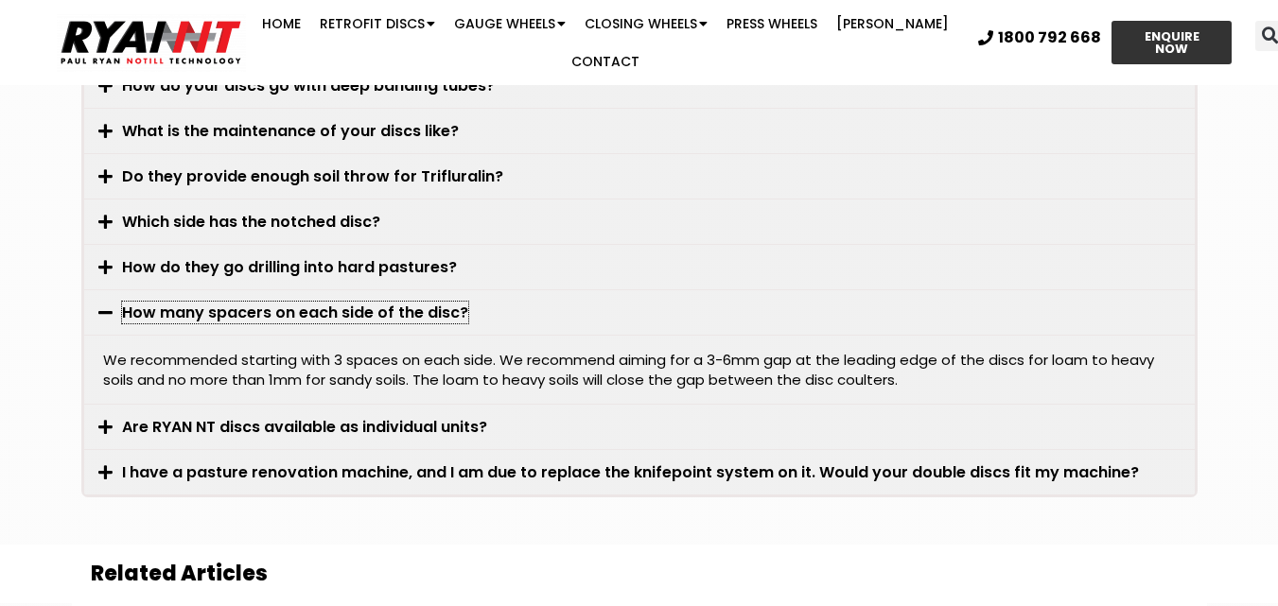
scroll to position [7849, 0]
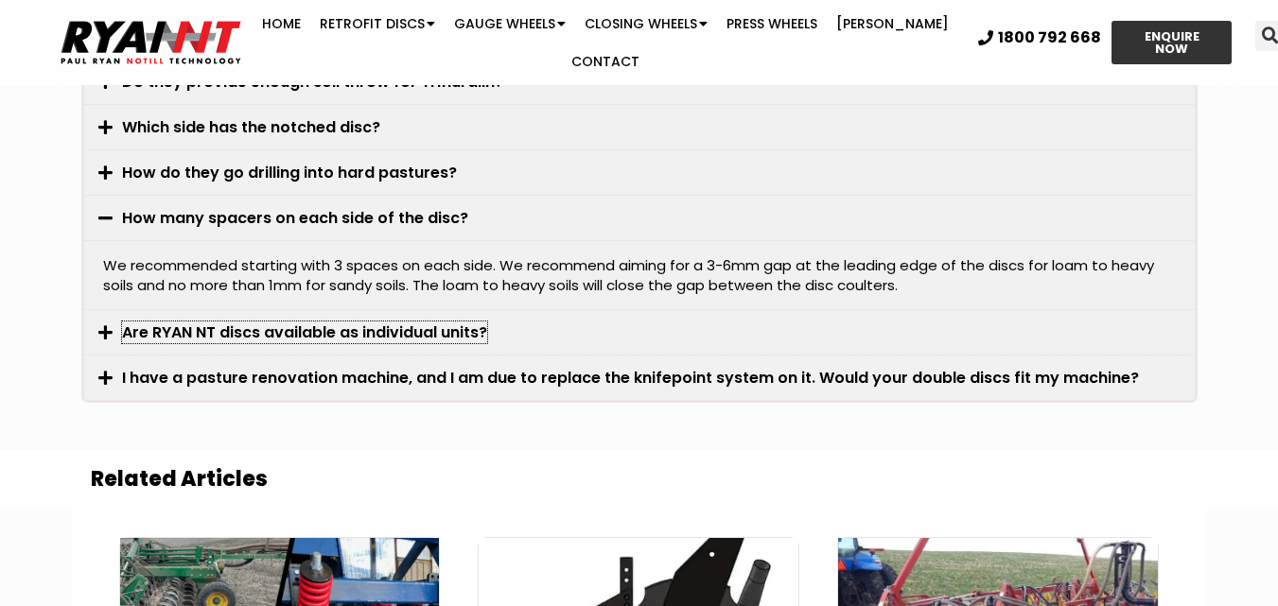
drag, startPoint x: 386, startPoint y: 329, endPoint x: 425, endPoint y: 328, distance: 38.8
click at [386, 328] on link "Are RYAN NT discs available as individual units?" at bounding box center [304, 333] width 365 height 22
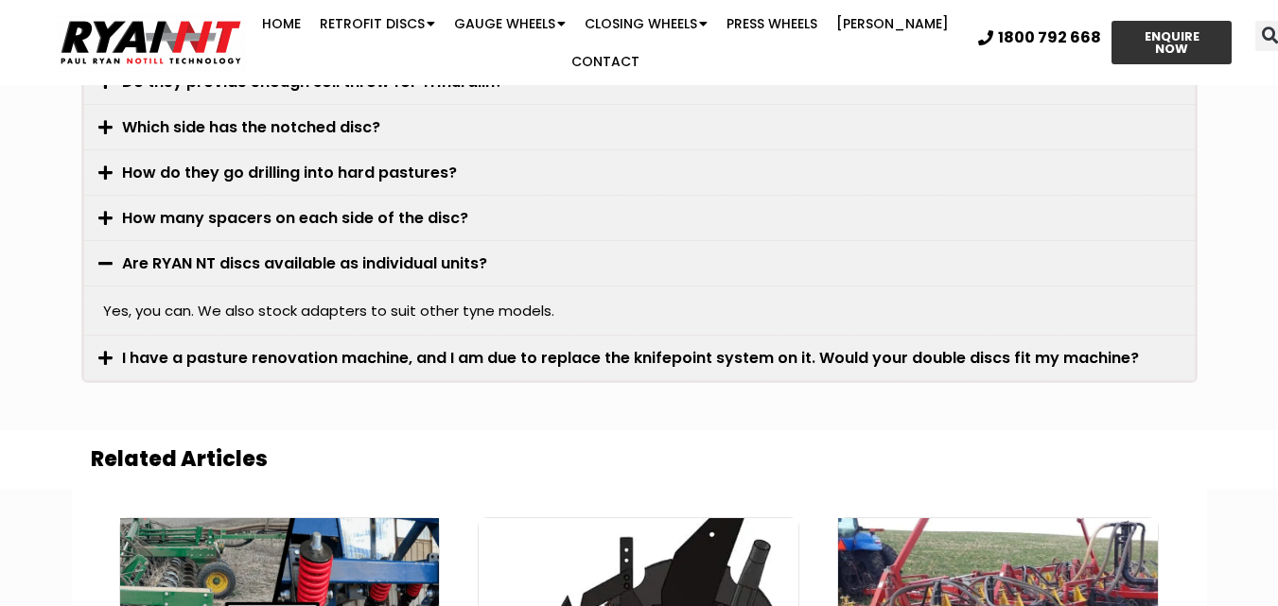
click at [501, 358] on link "I have a pasture renovation machine, and I am due to replace the knifepoint sys…" at bounding box center [630, 358] width 1017 height 22
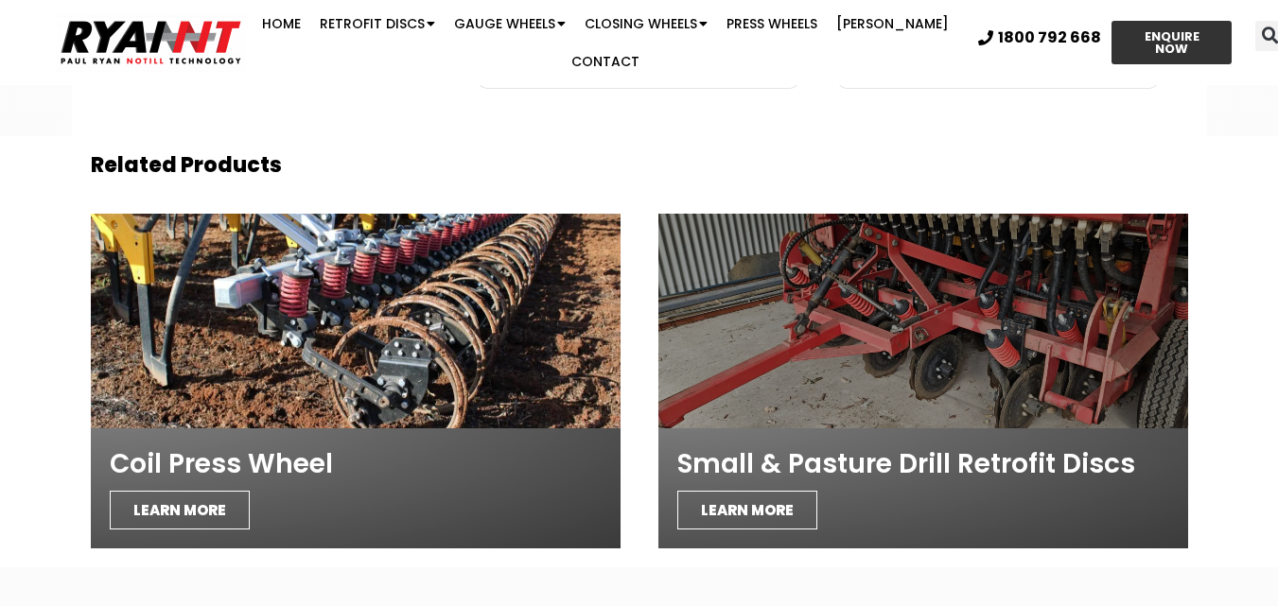
scroll to position [8700, 0]
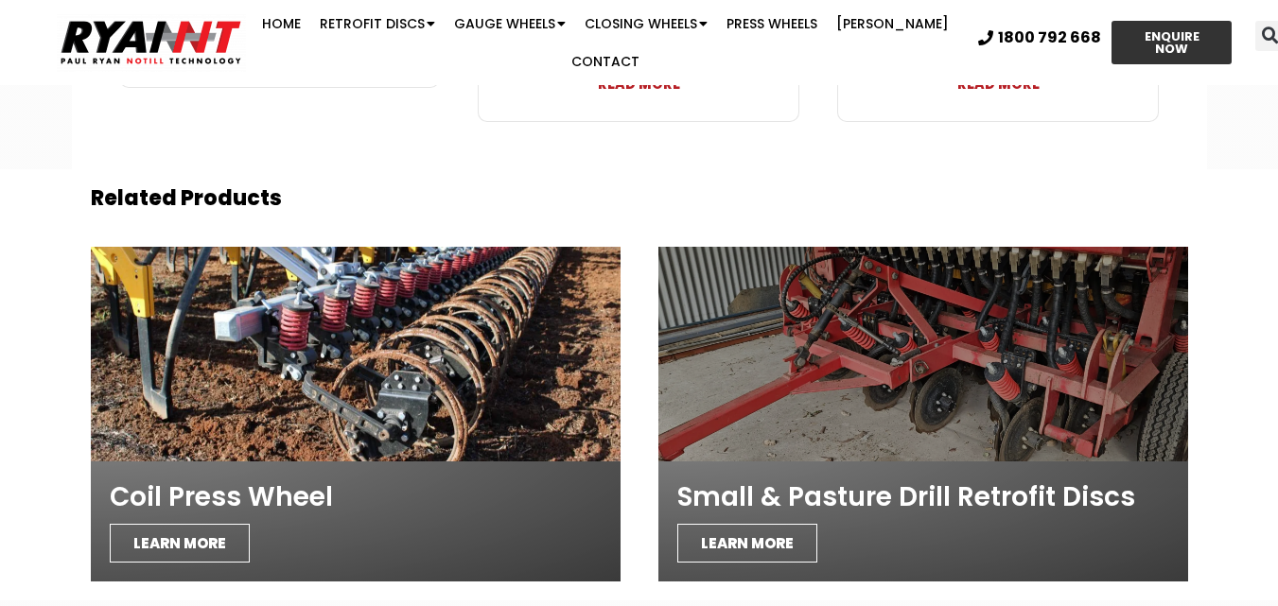
click at [844, 339] on div at bounding box center [923, 354] width 530 height 215
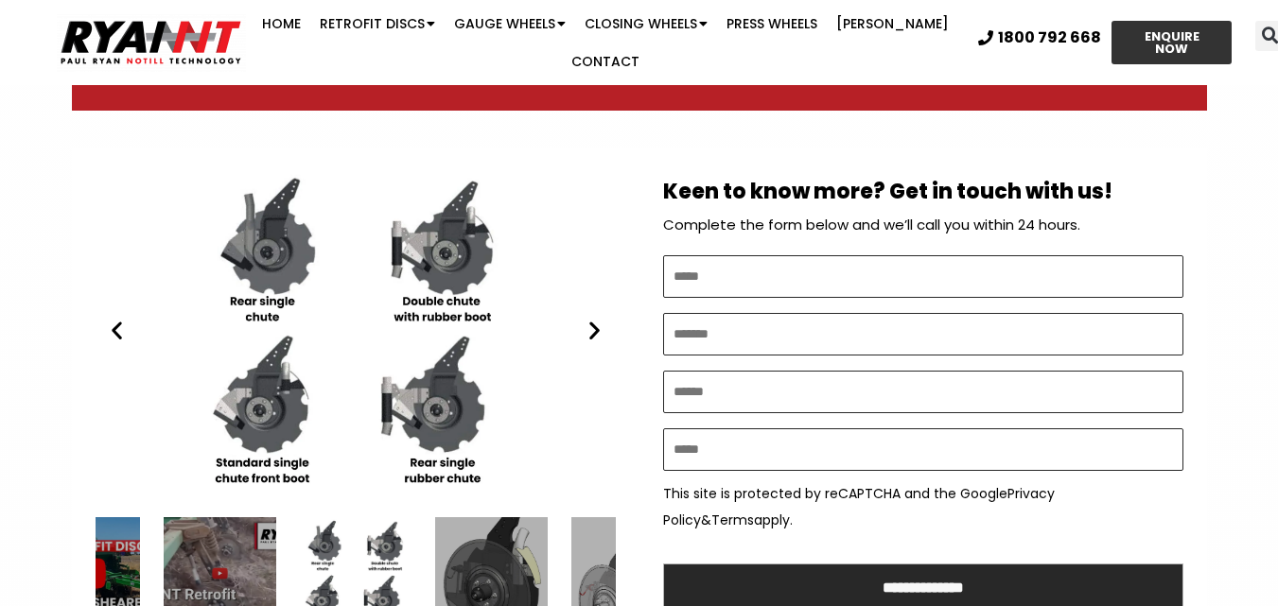
scroll to position [1040, 0]
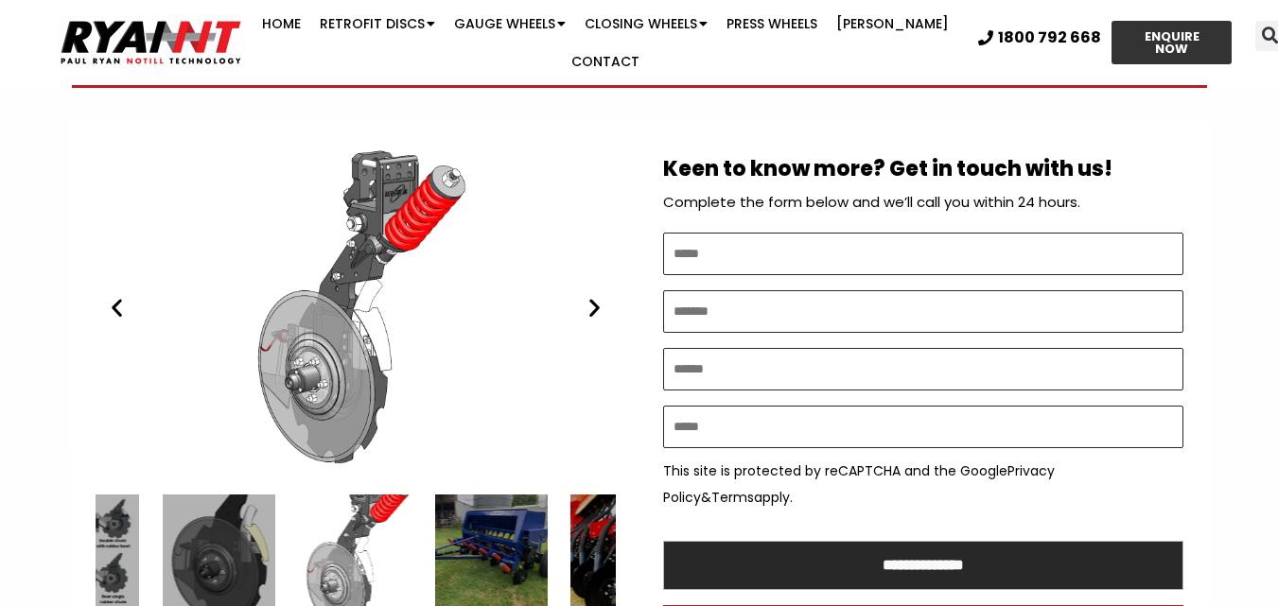
click at [590, 296] on icon "Next slide" at bounding box center [595, 308] width 24 height 24
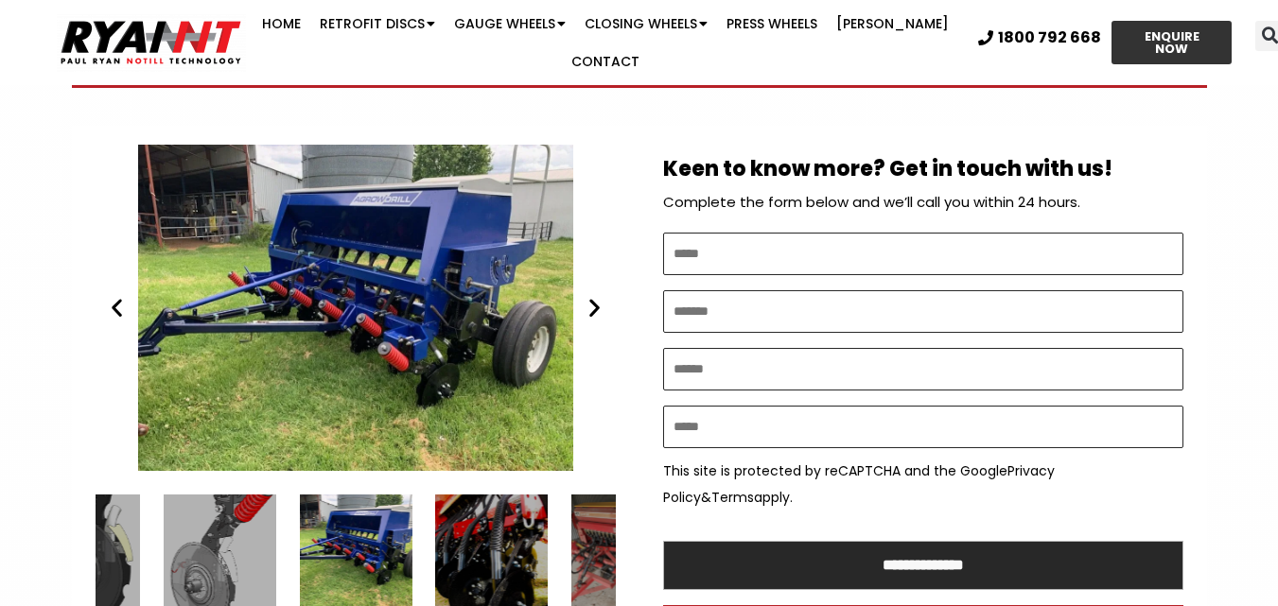
click at [590, 296] on icon "Next slide" at bounding box center [595, 308] width 24 height 24
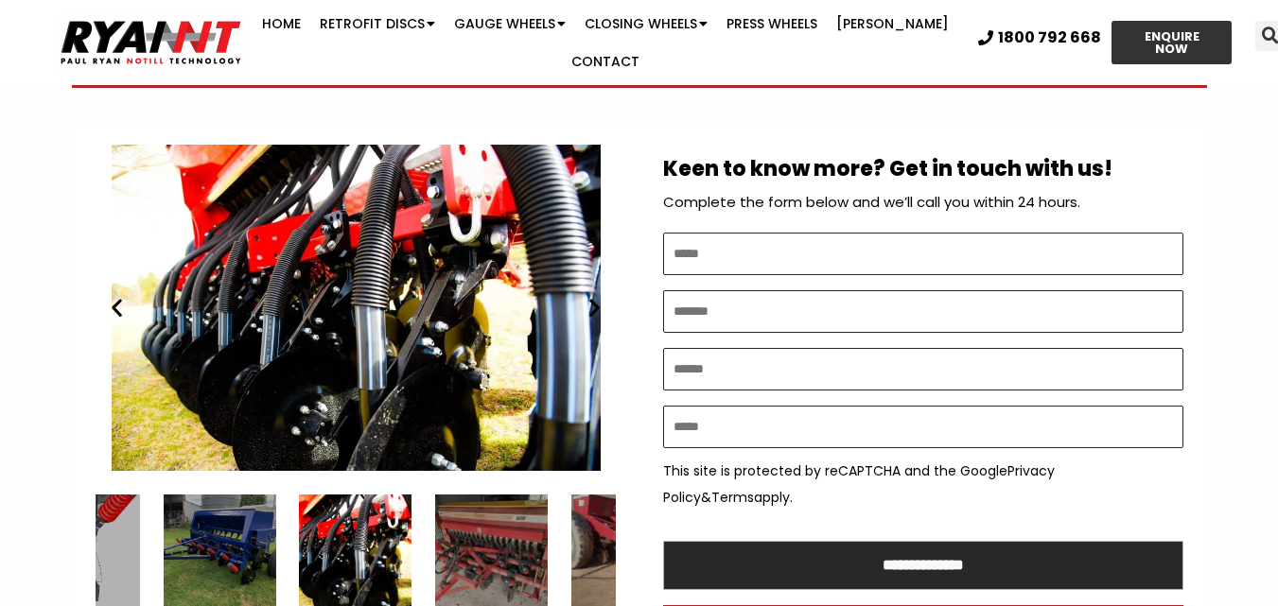
click at [592, 296] on icon "Next slide" at bounding box center [595, 308] width 24 height 24
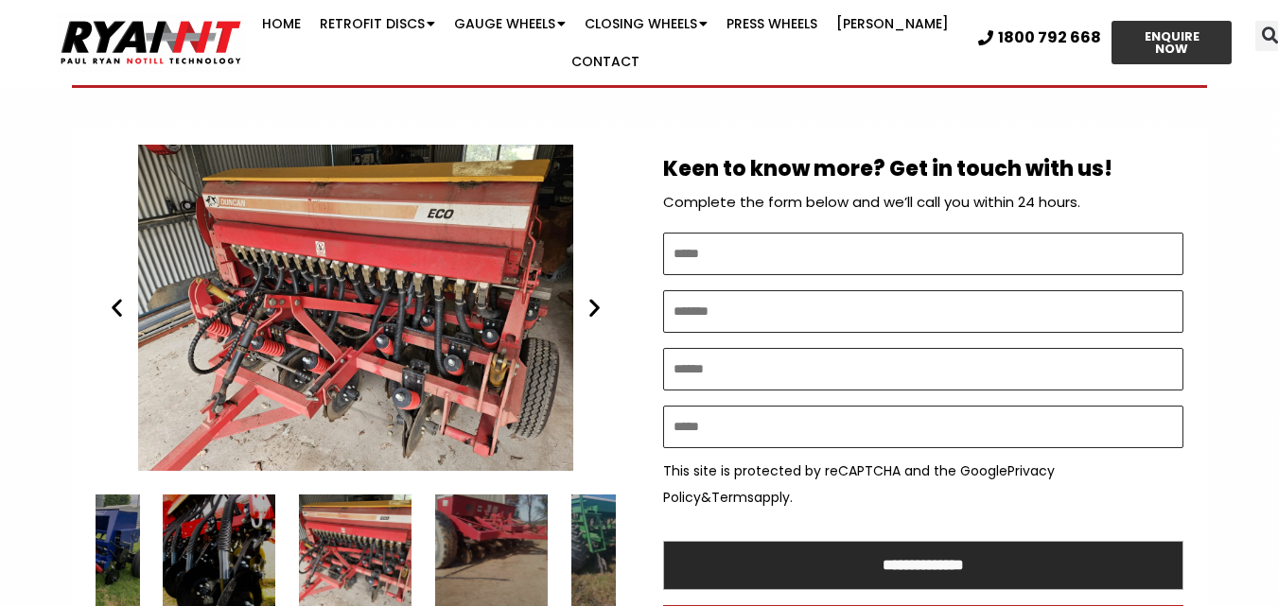
click at [592, 296] on icon "Next slide" at bounding box center [595, 308] width 24 height 24
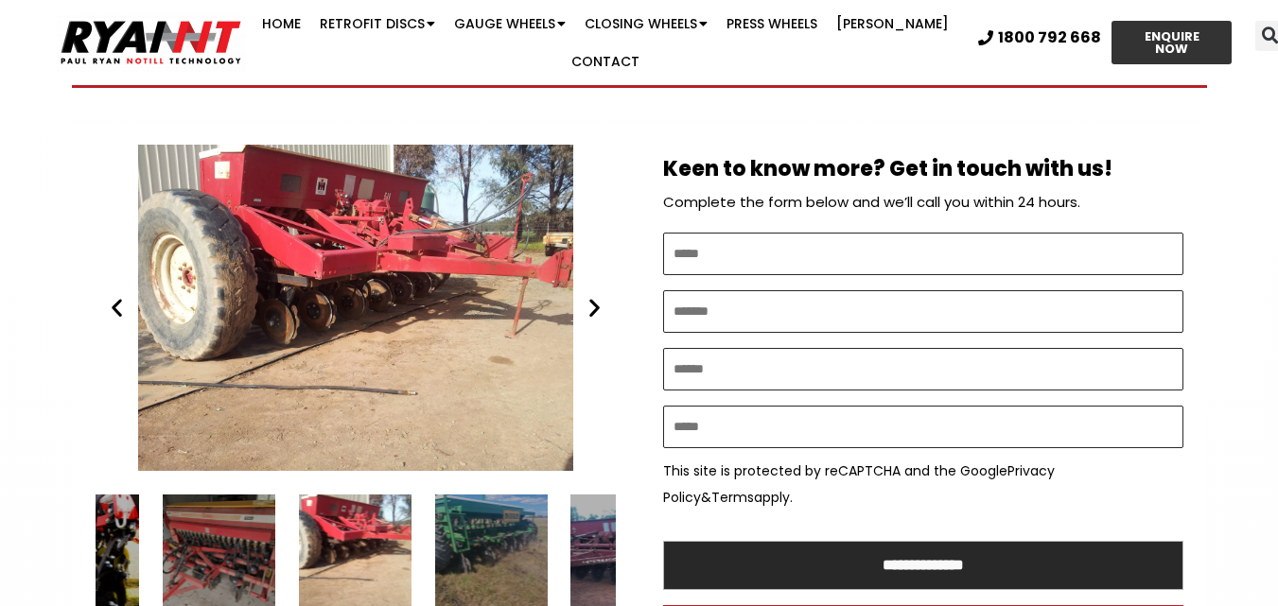
click at [592, 296] on icon "Next slide" at bounding box center [595, 308] width 24 height 24
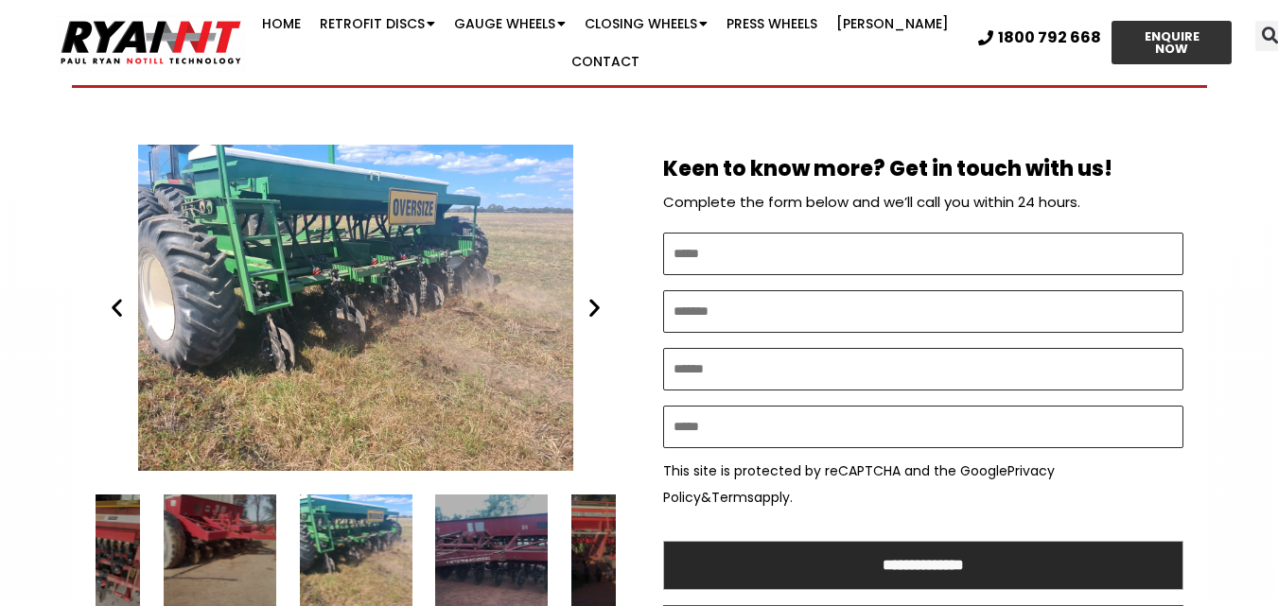
click at [592, 296] on icon "Next slide" at bounding box center [595, 308] width 24 height 24
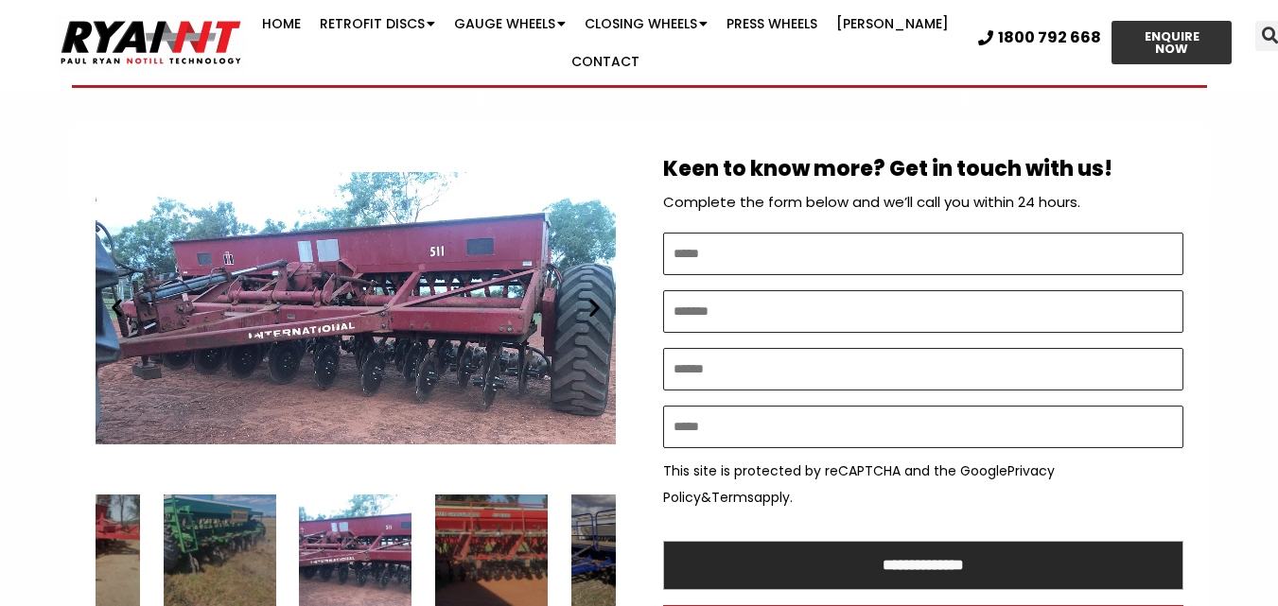
click at [592, 296] on icon "Next slide" at bounding box center [595, 308] width 24 height 24
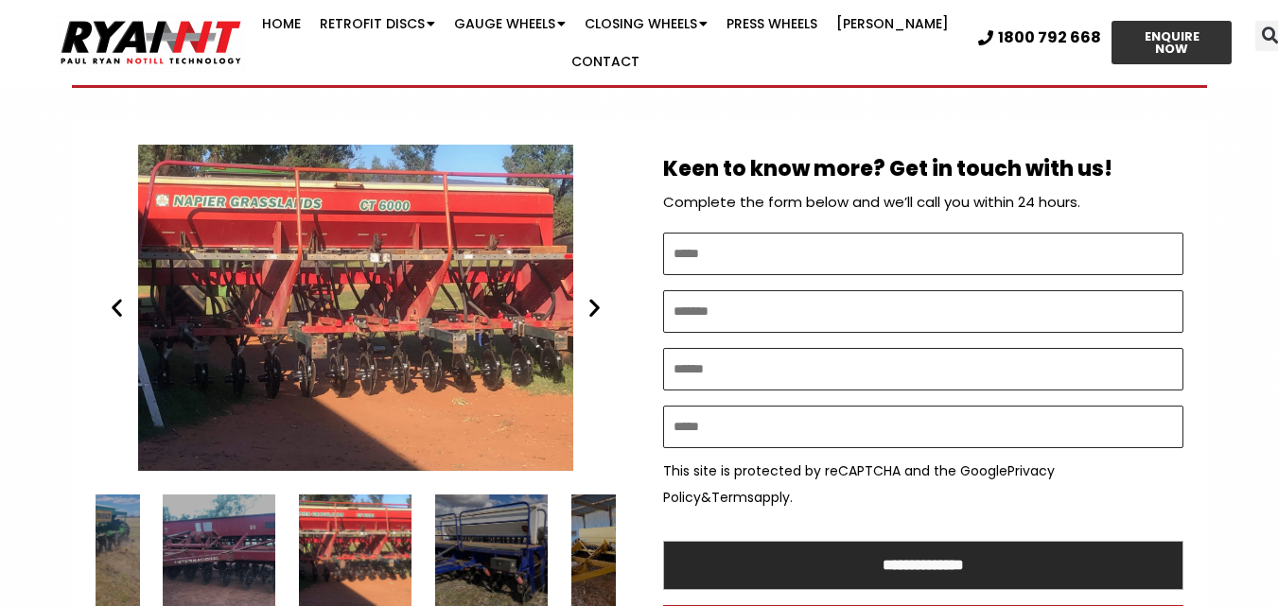
click at [592, 296] on icon "Next slide" at bounding box center [595, 308] width 24 height 24
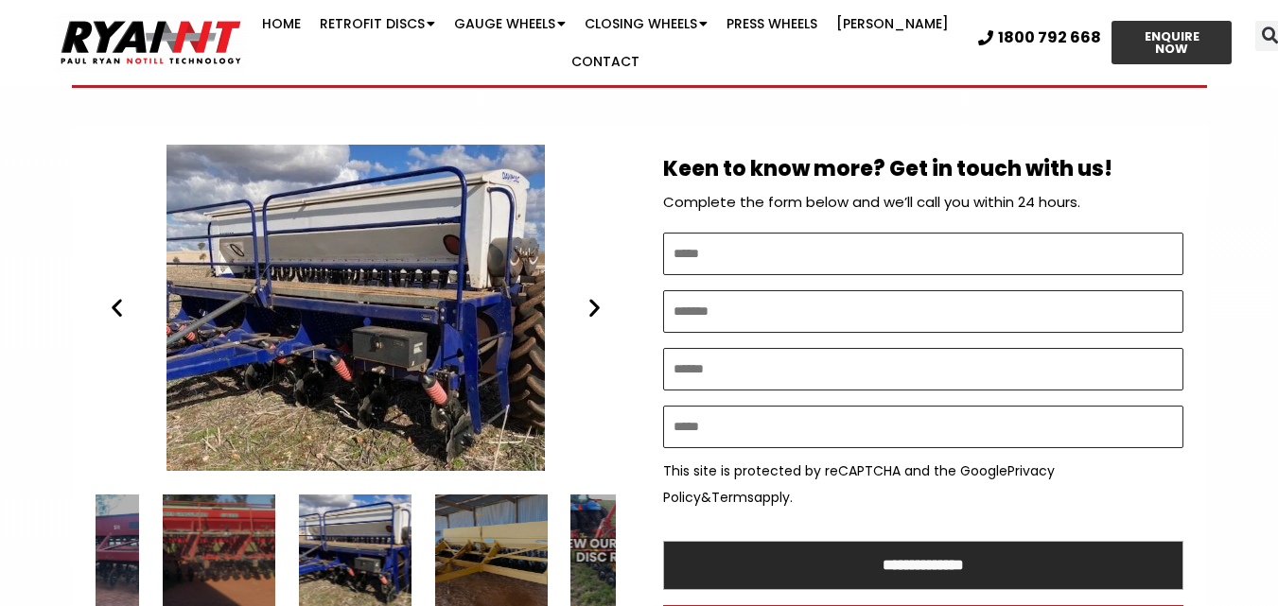
click at [592, 296] on icon "Next slide" at bounding box center [595, 308] width 24 height 24
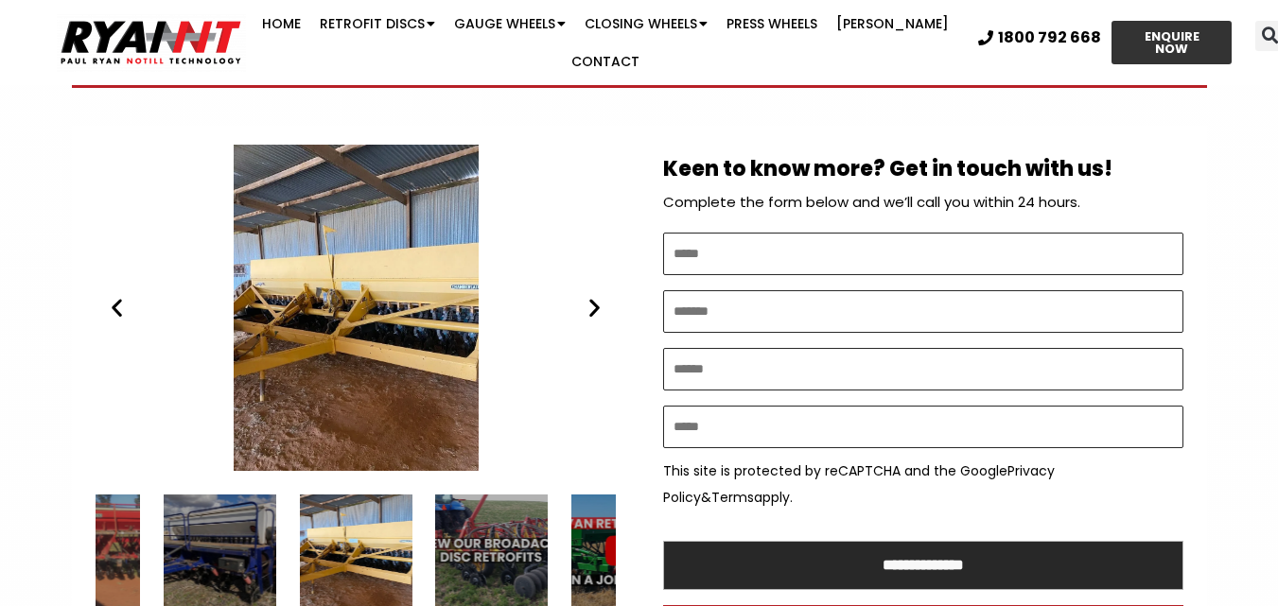
click at [592, 296] on icon "Next slide" at bounding box center [595, 308] width 24 height 24
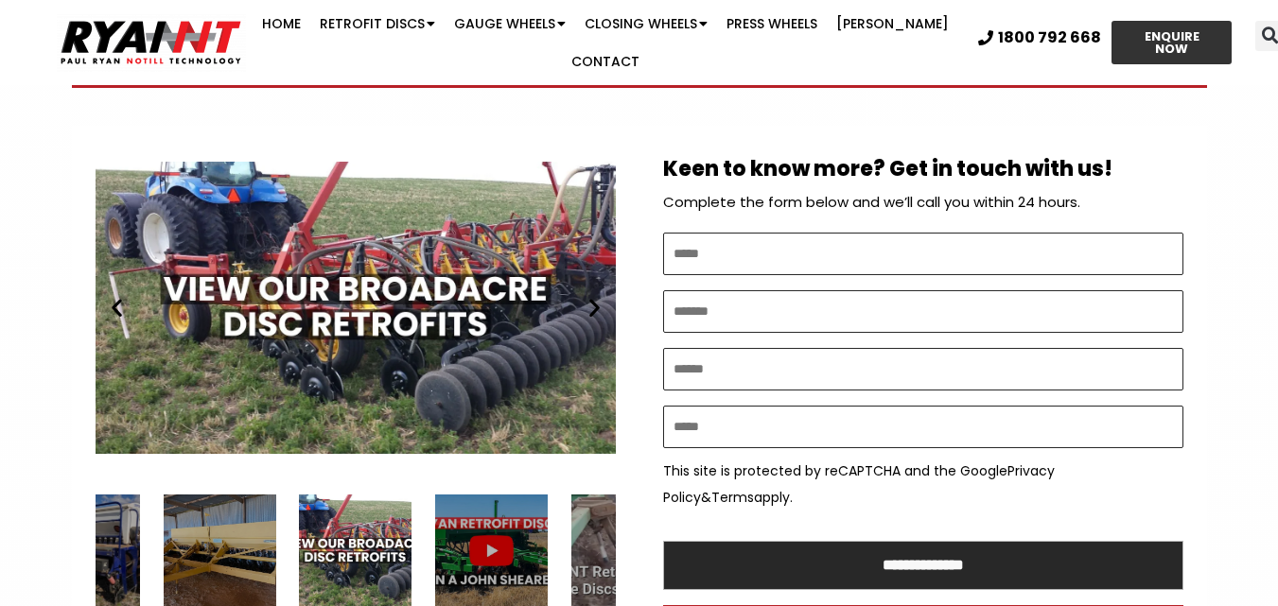
click at [592, 296] on icon "Next slide" at bounding box center [595, 308] width 24 height 24
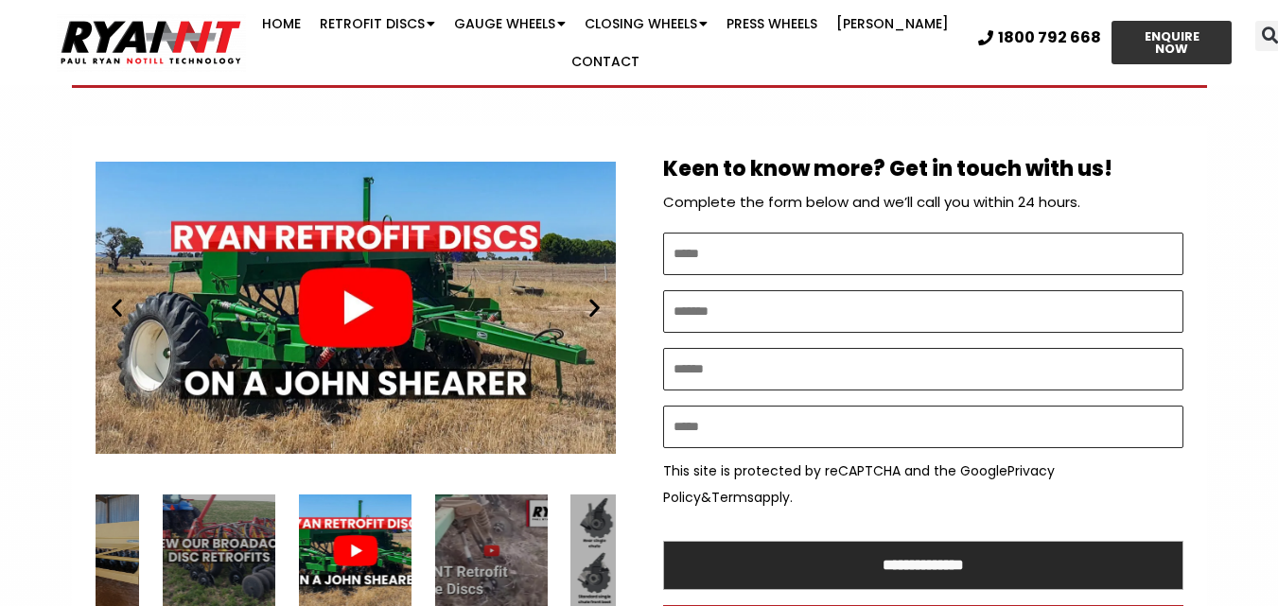
click at [592, 296] on icon "Next slide" at bounding box center [595, 308] width 24 height 24
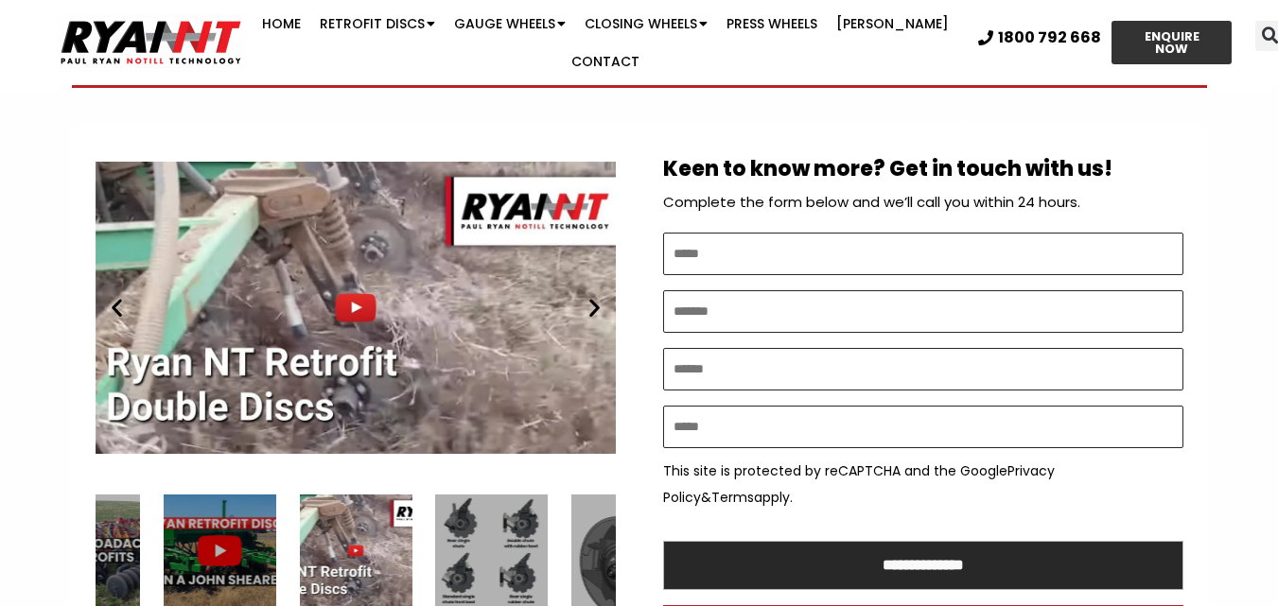
click at [592, 296] on icon "Next slide" at bounding box center [595, 308] width 24 height 24
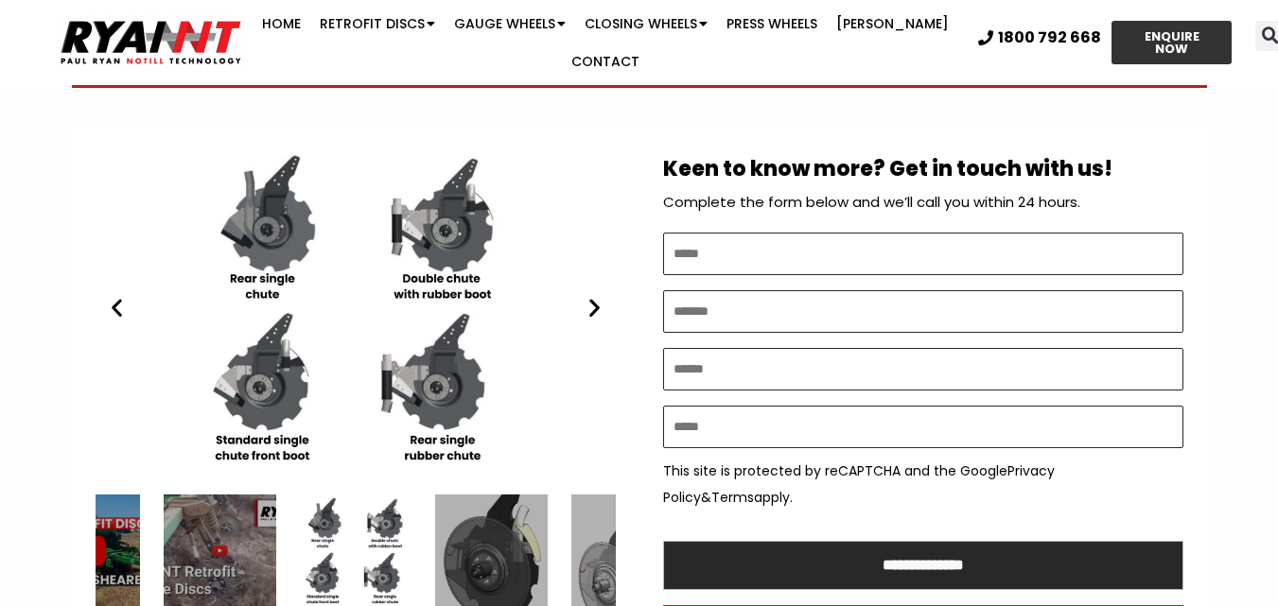
click at [592, 296] on icon "Next slide" at bounding box center [595, 308] width 24 height 24
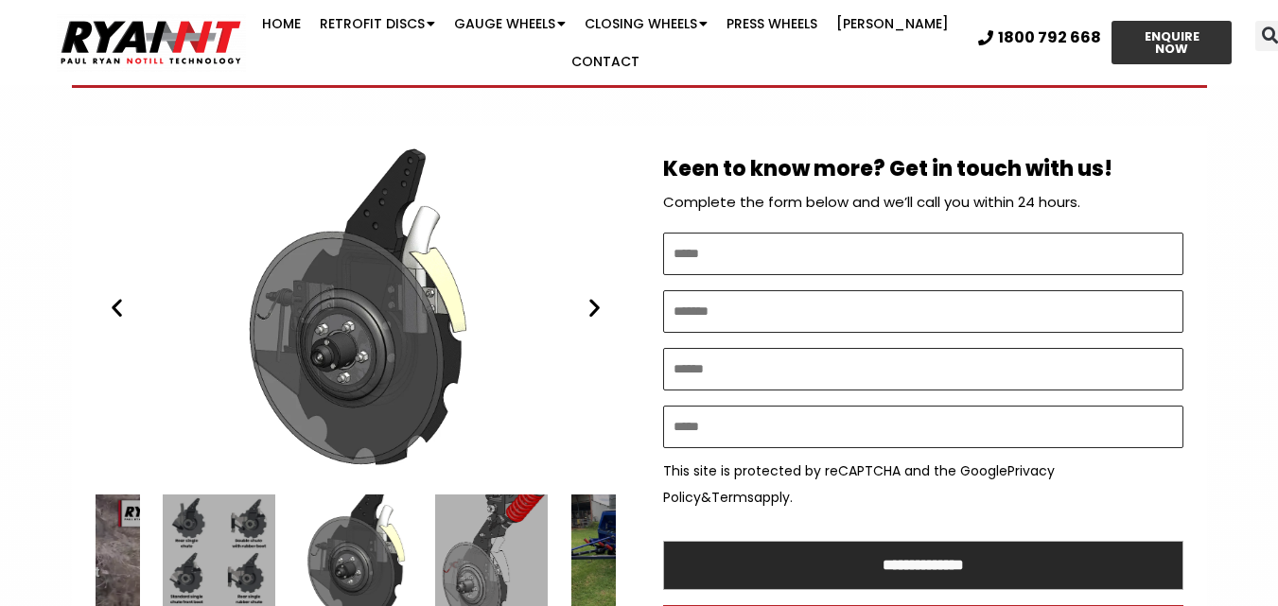
click at [592, 296] on icon "Next slide" at bounding box center [595, 308] width 24 height 24
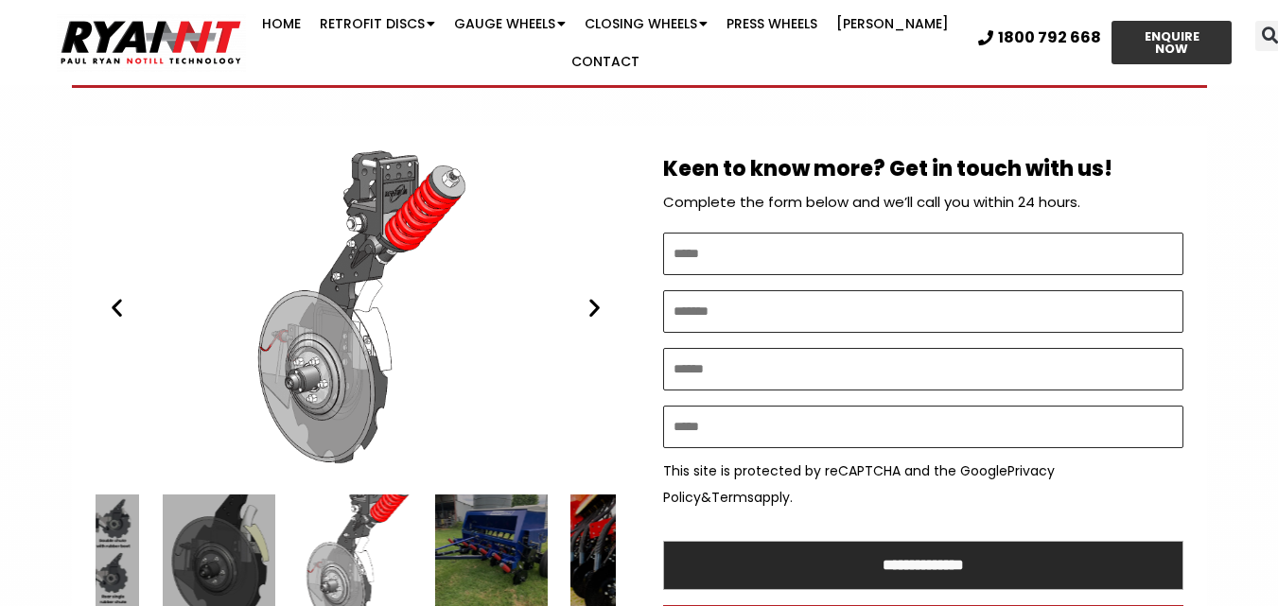
click at [592, 296] on icon "Next slide" at bounding box center [595, 308] width 24 height 24
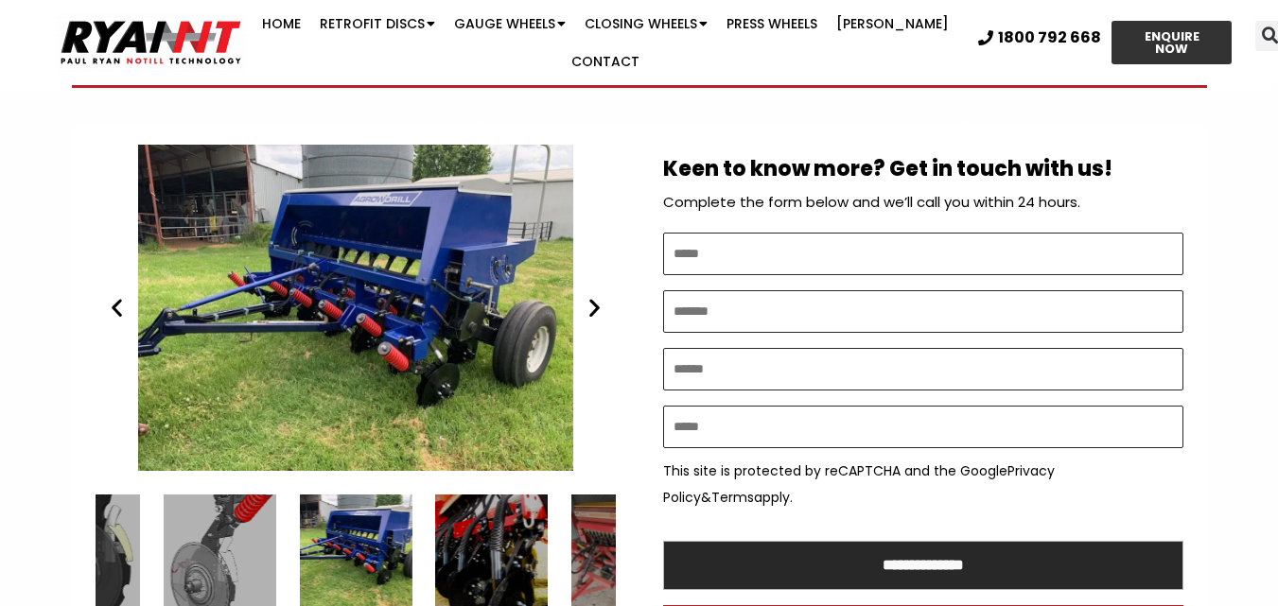
click at [592, 296] on icon "Next slide" at bounding box center [595, 308] width 24 height 24
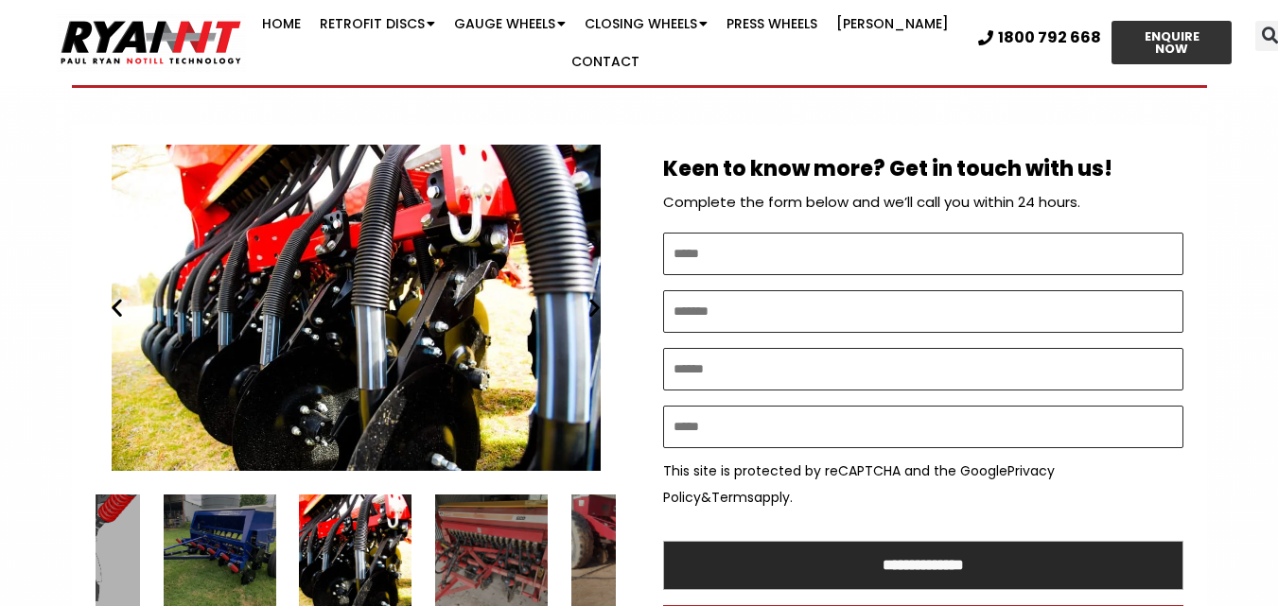
click at [592, 296] on icon "Next slide" at bounding box center [595, 308] width 24 height 24
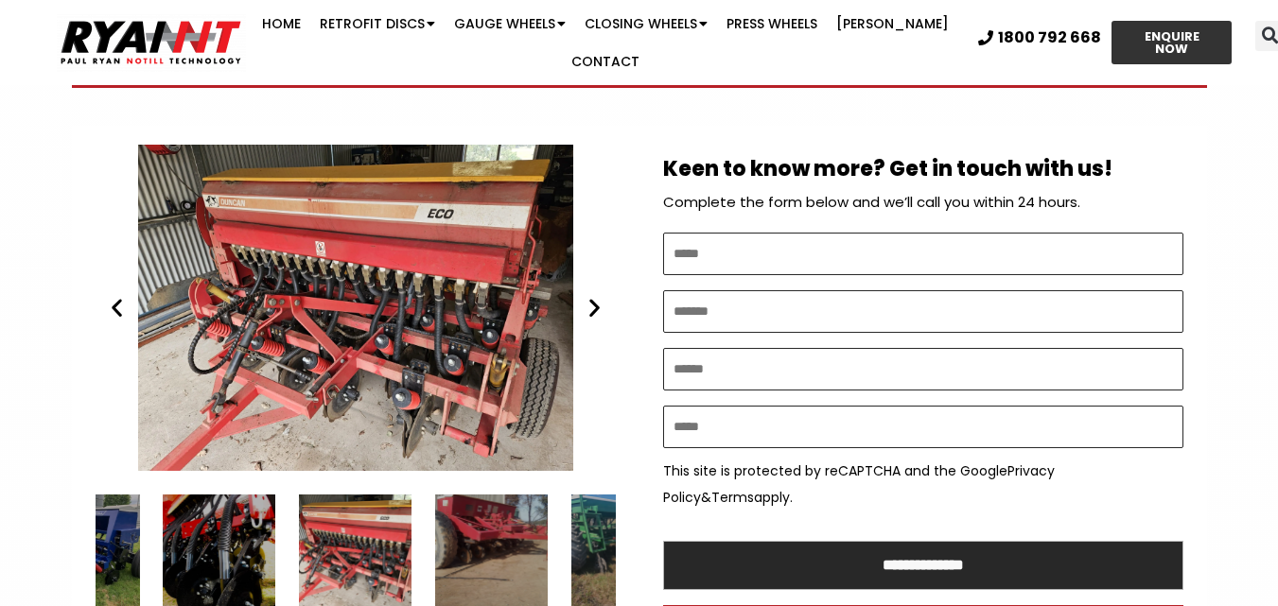
click at [592, 296] on icon "Next slide" at bounding box center [595, 308] width 24 height 24
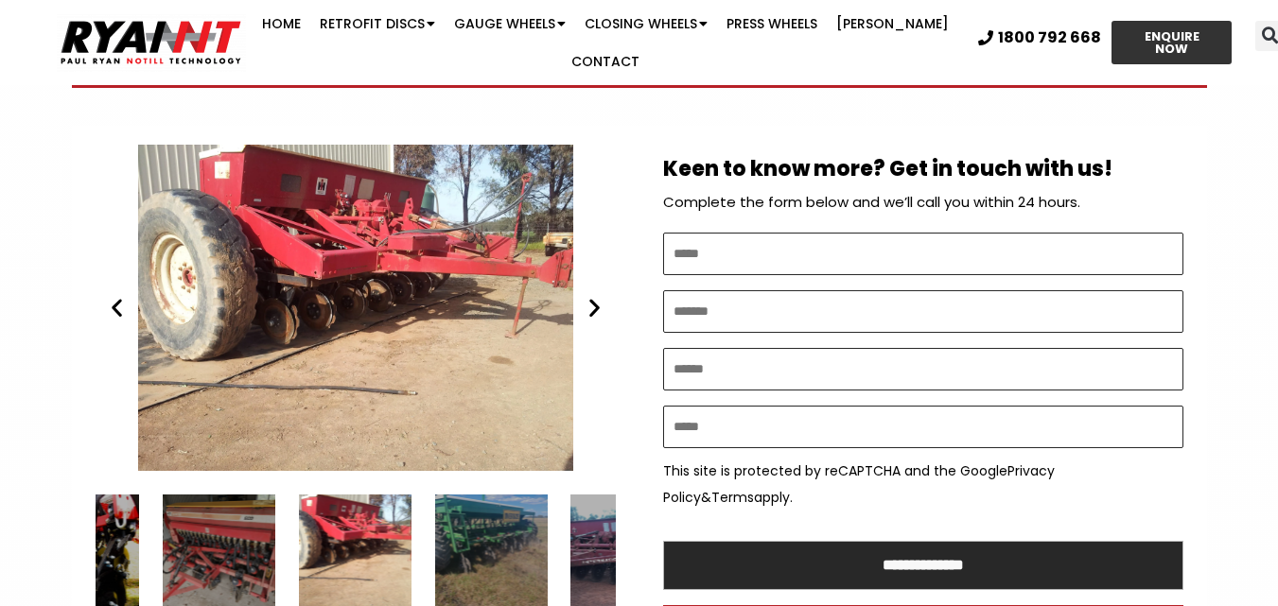
click at [592, 296] on icon "Next slide" at bounding box center [595, 308] width 24 height 24
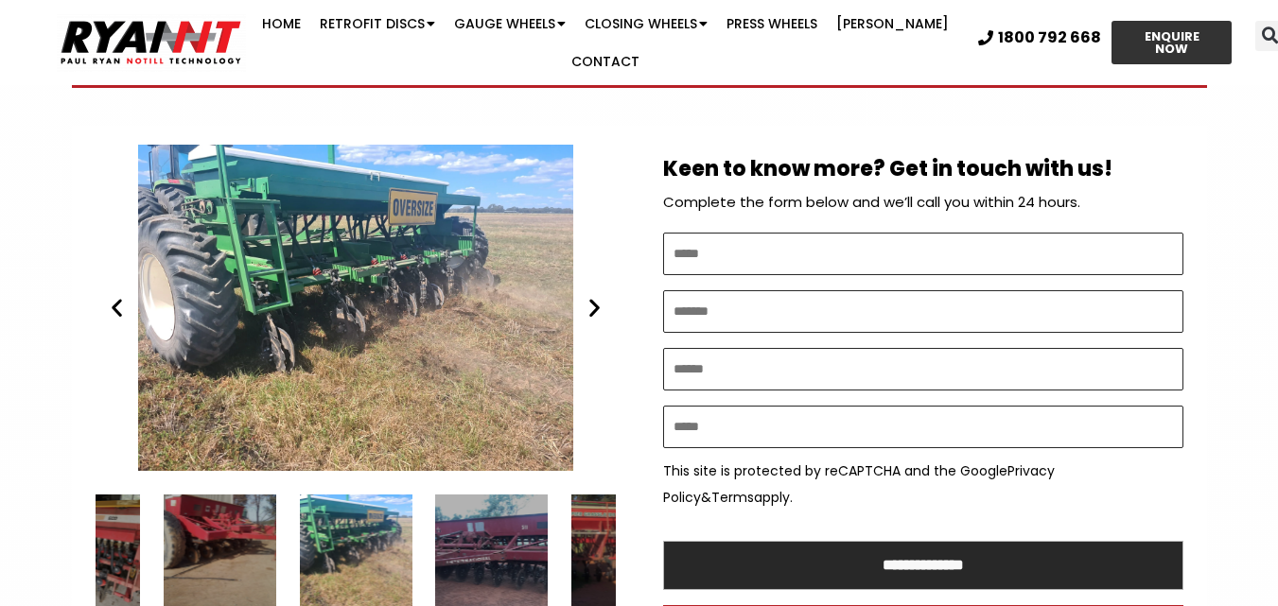
click at [592, 296] on icon "Next slide" at bounding box center [595, 308] width 24 height 24
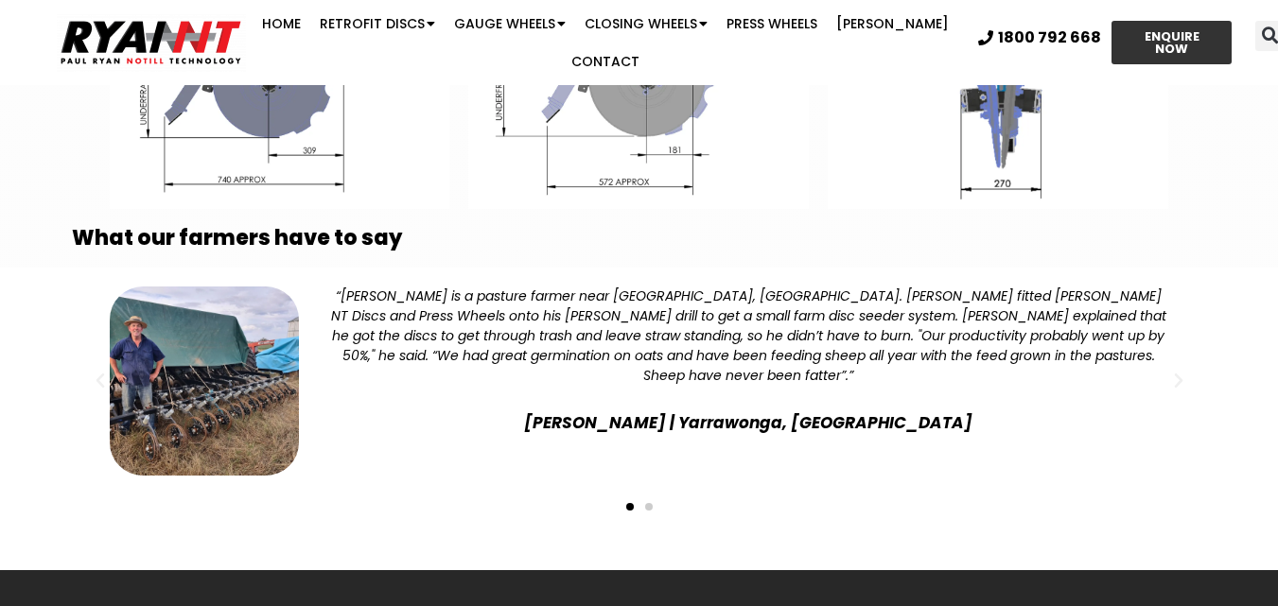
scroll to position [4066, 0]
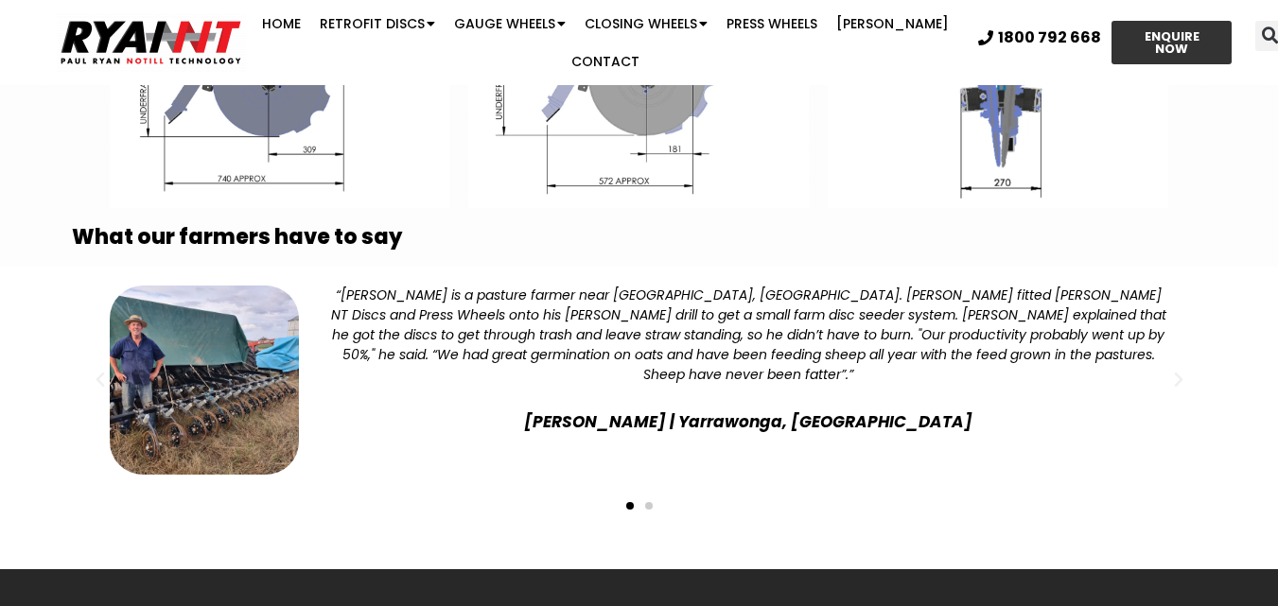
click at [647, 502] on span "Go to slide 2" at bounding box center [649, 506] width 8 height 8
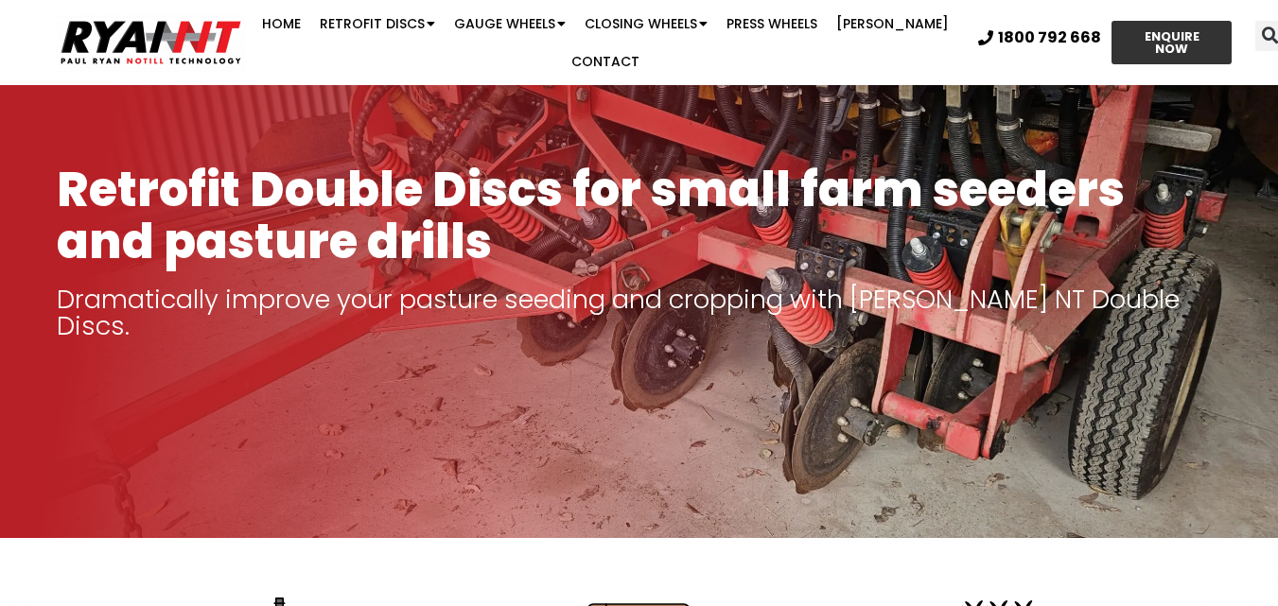
scroll to position [0, 0]
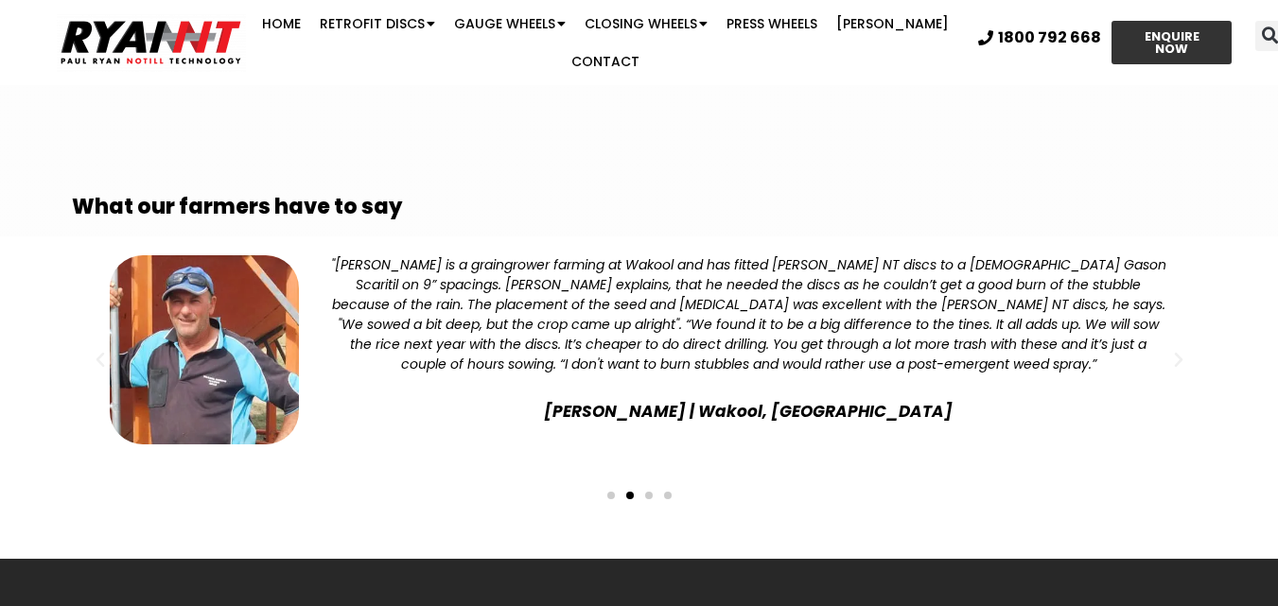
scroll to position [3778, 0]
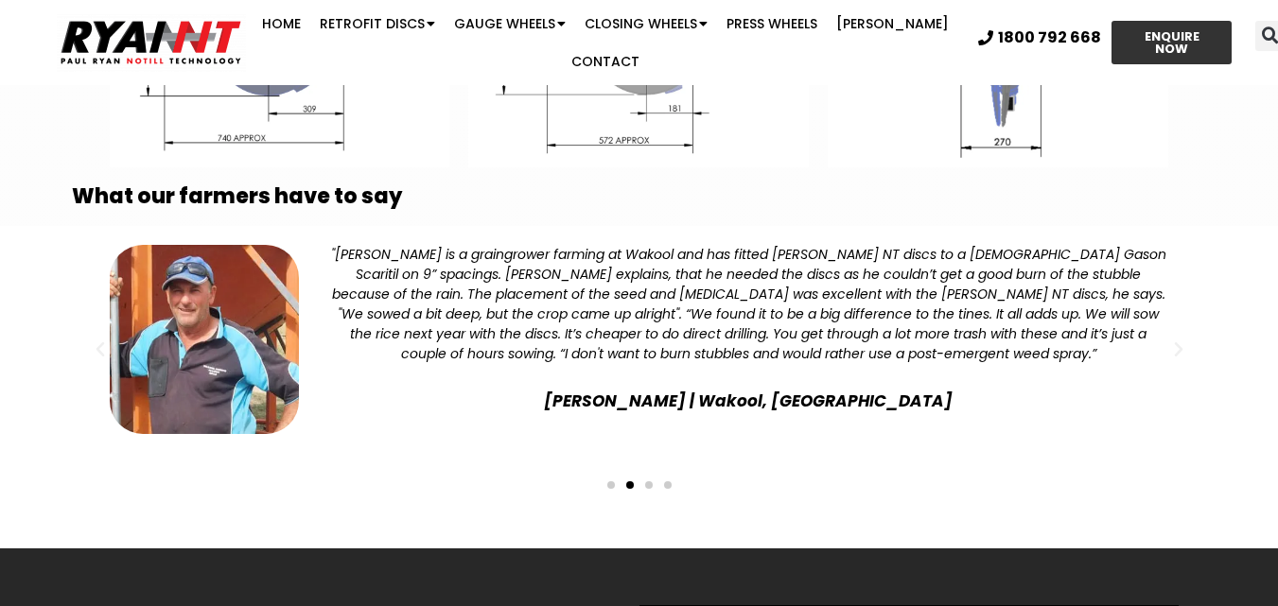
click at [649, 489] on span "Go to slide 3" at bounding box center [649, 485] width 8 height 8
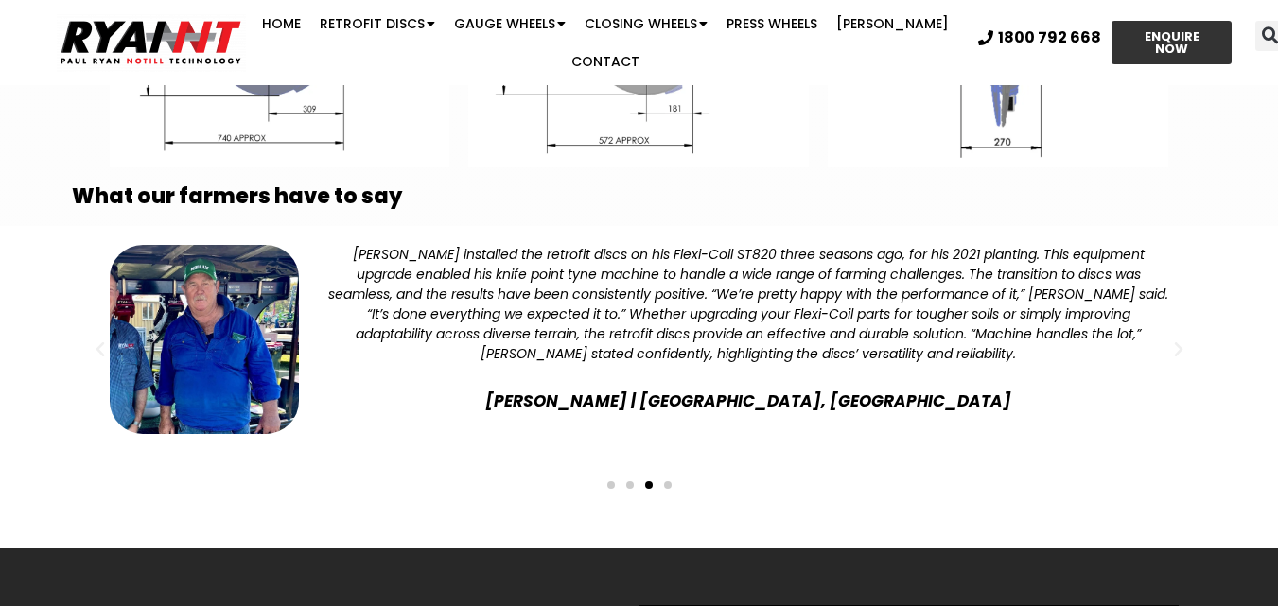
click at [664, 487] on span "Go to slide 4" at bounding box center [668, 485] width 8 height 8
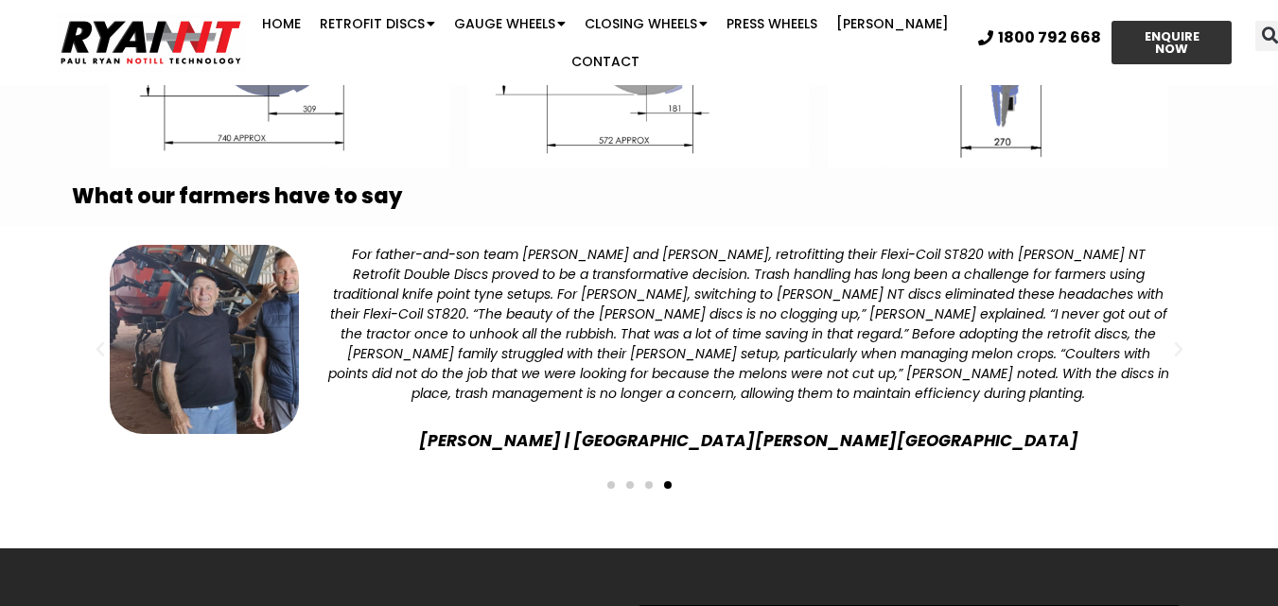
click at [610, 484] on span "Go to slide 1" at bounding box center [611, 485] width 8 height 8
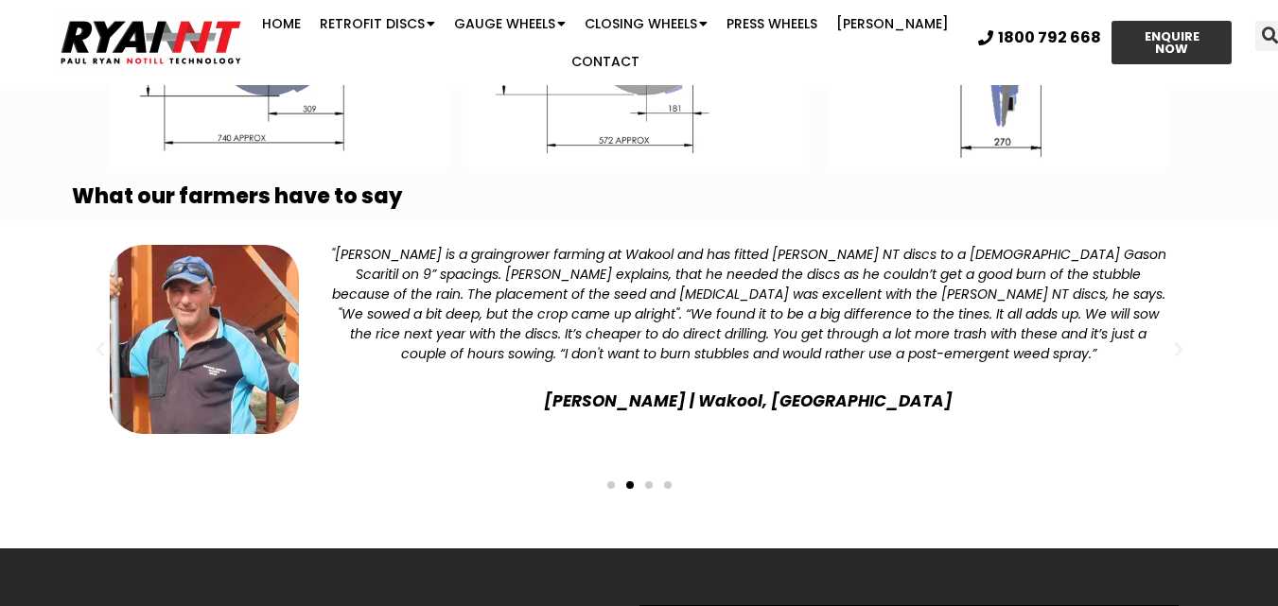
click at [647, 489] on span "Go to slide 3" at bounding box center [649, 485] width 8 height 8
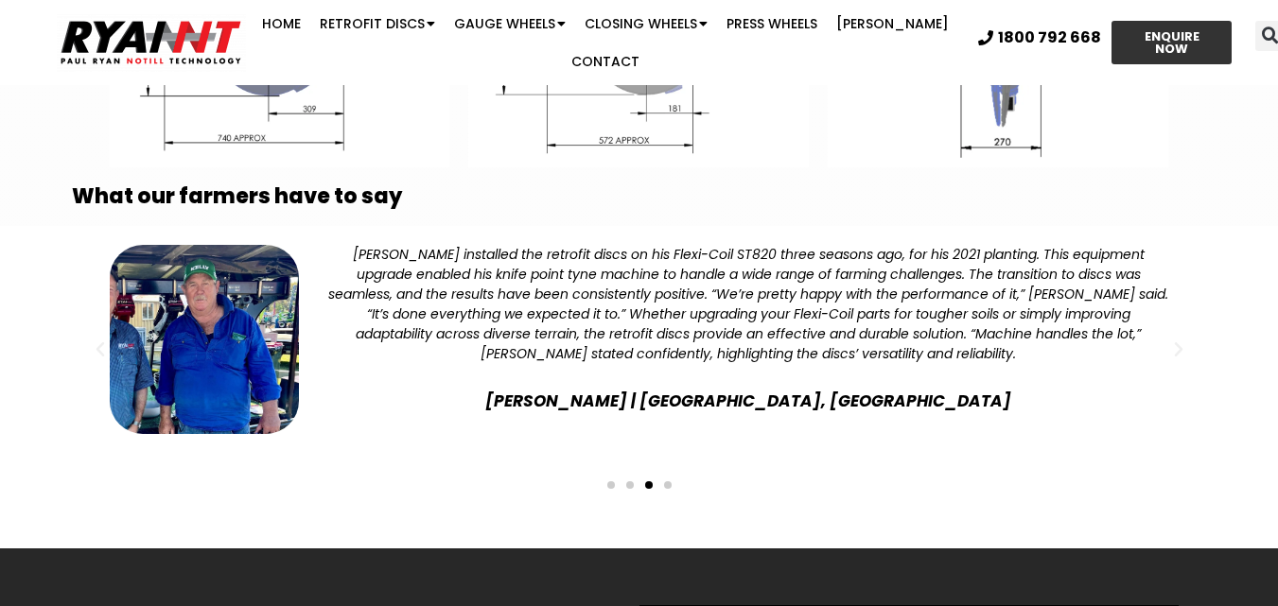
click at [664, 483] on span "Go to slide 4" at bounding box center [668, 485] width 8 height 8
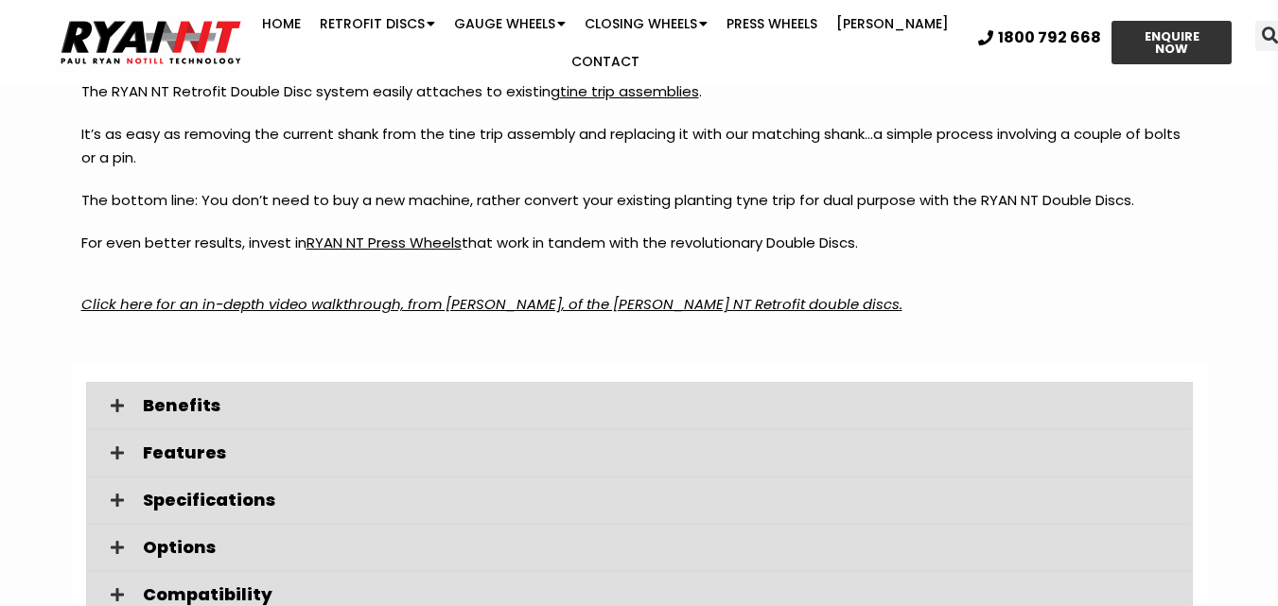
scroll to position [2549, 0]
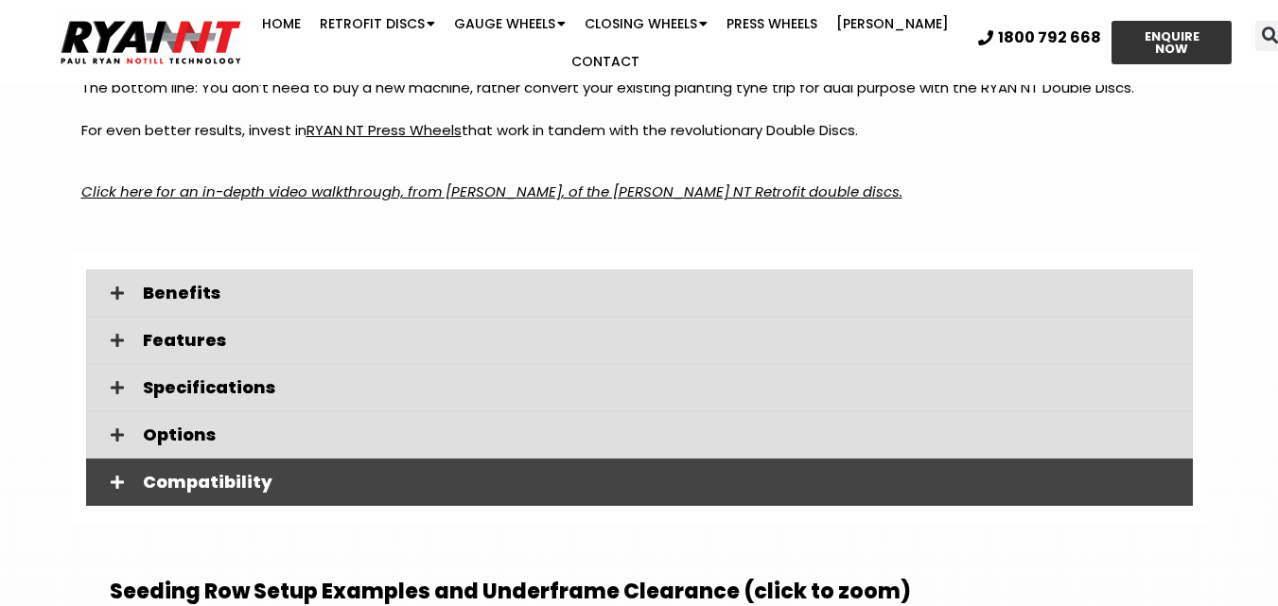
click at [284, 482] on span "Compatibility" at bounding box center [660, 482] width 1035 height 17
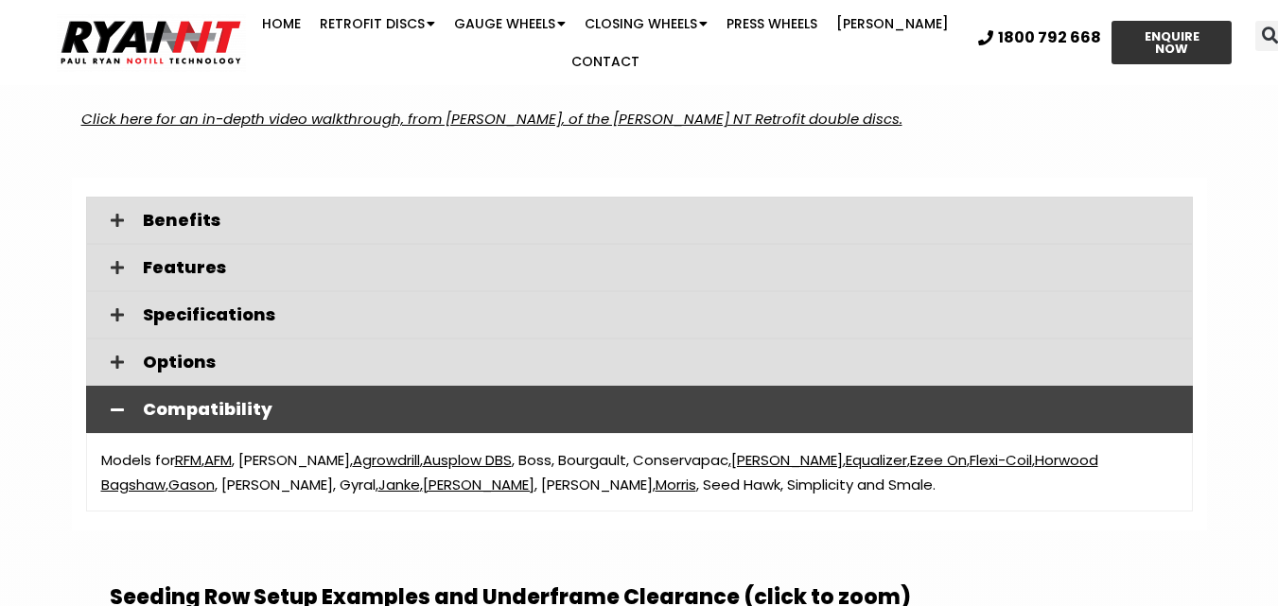
scroll to position [2643, 0]
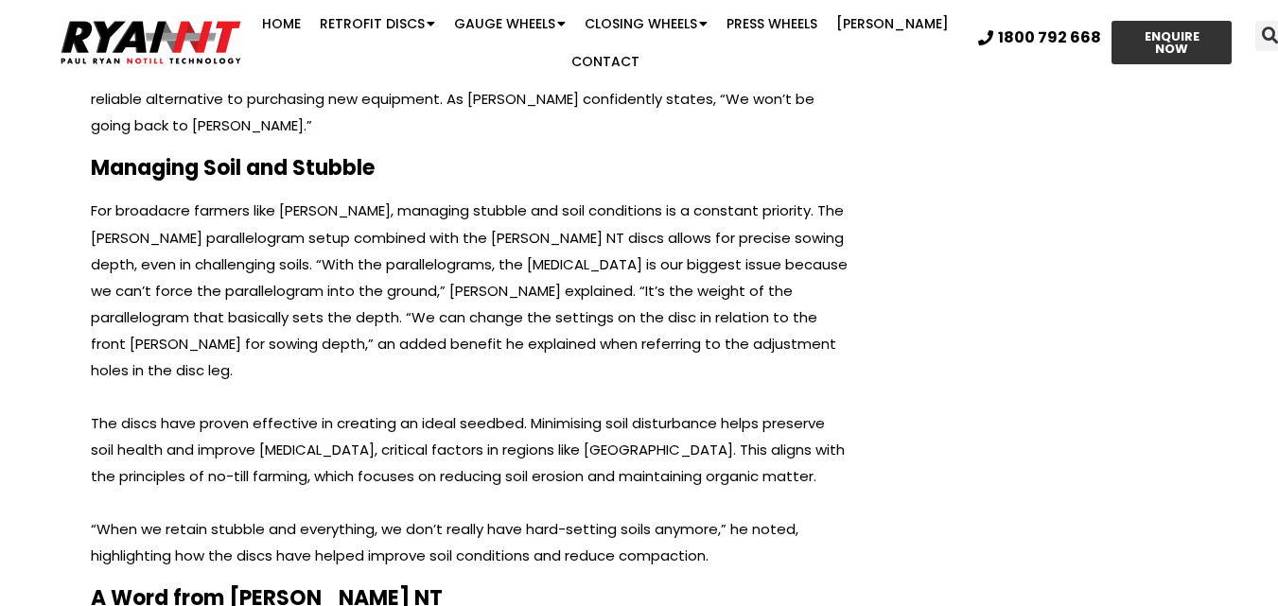
scroll to position [3499, 0]
